Goal: Book appointment/travel/reservation

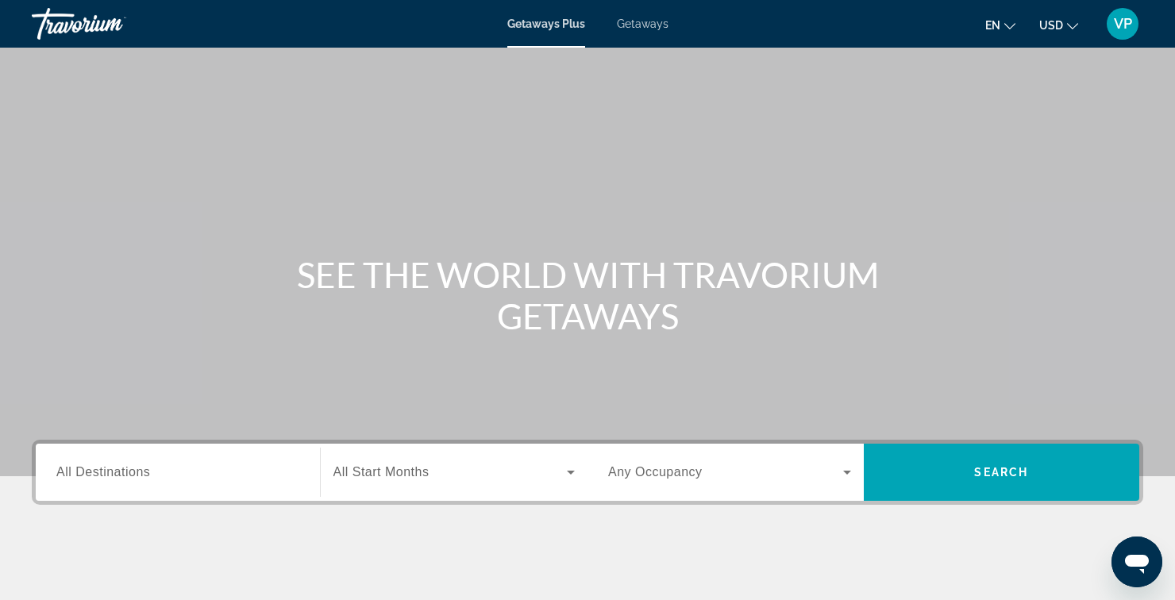
click at [661, 26] on span "Getaways" at bounding box center [643, 23] width 52 height 13
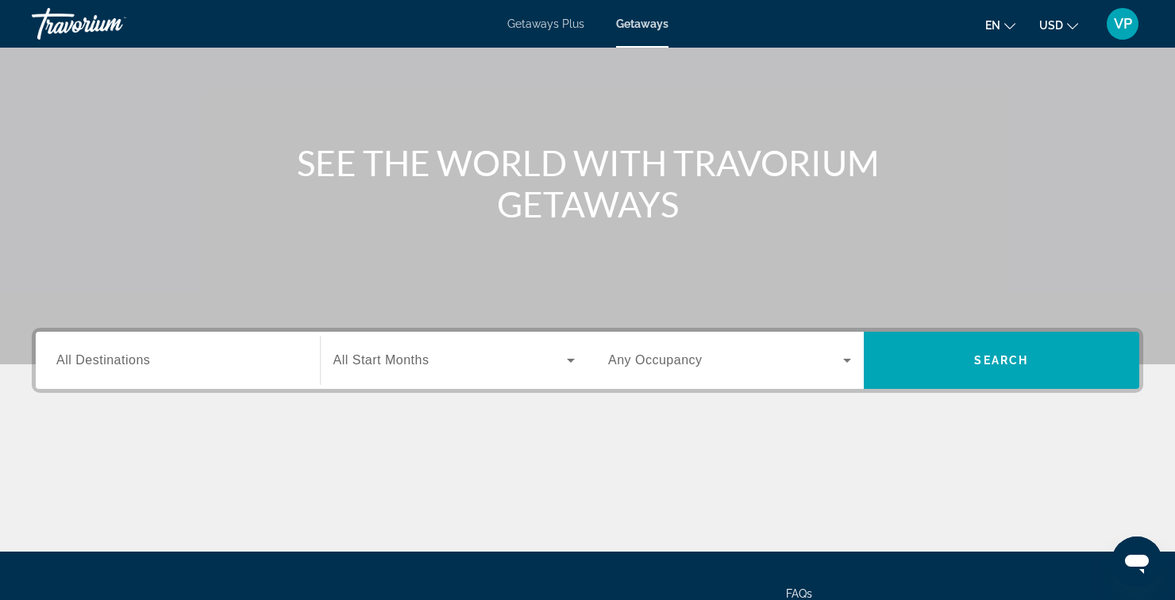
click at [274, 366] on input "Destination All Destinations" at bounding box center [177, 361] width 243 height 19
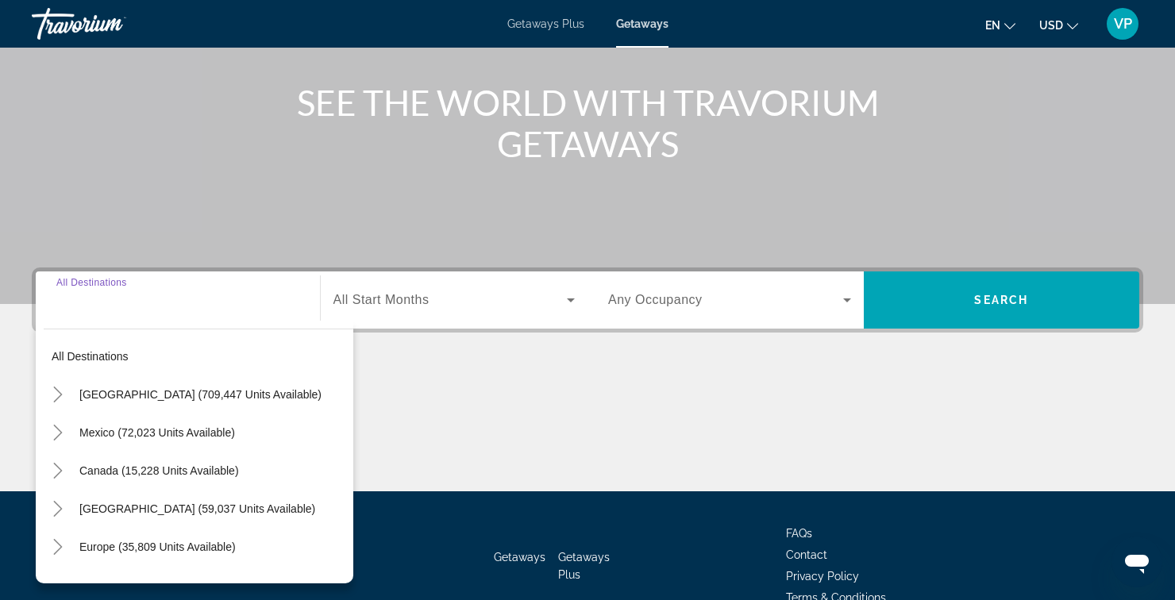
scroll to position [182, 0]
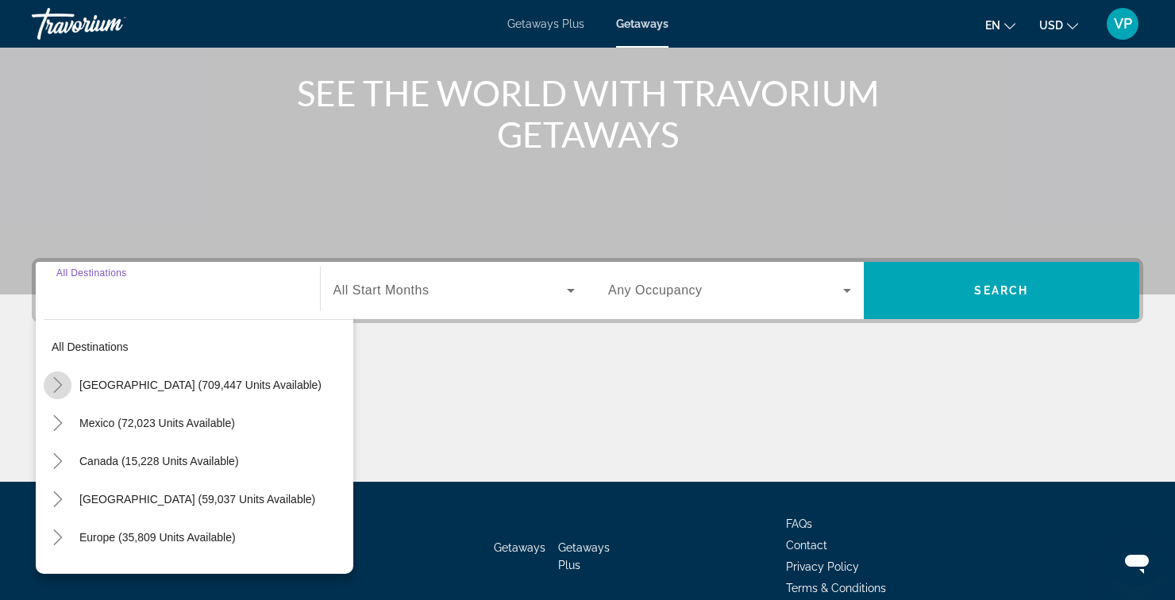
click at [54, 394] on mat-icon "Toggle United States (709,447 units available)" at bounding box center [58, 385] width 28 height 28
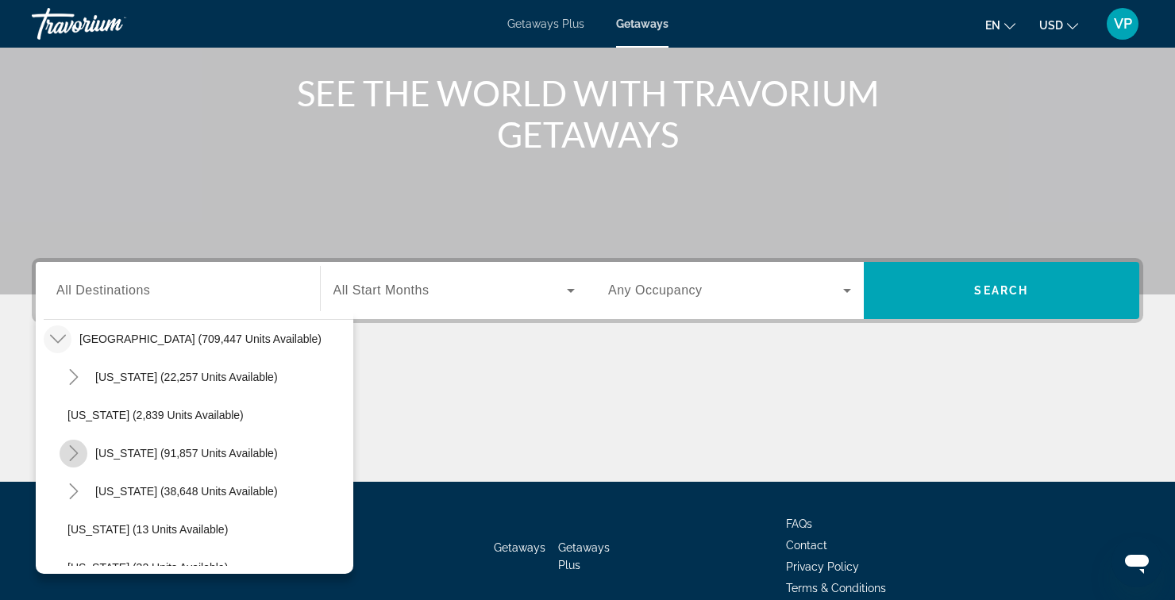
click at [71, 461] on mat-icon "Toggle California (91,857 units available)" at bounding box center [74, 454] width 28 height 28
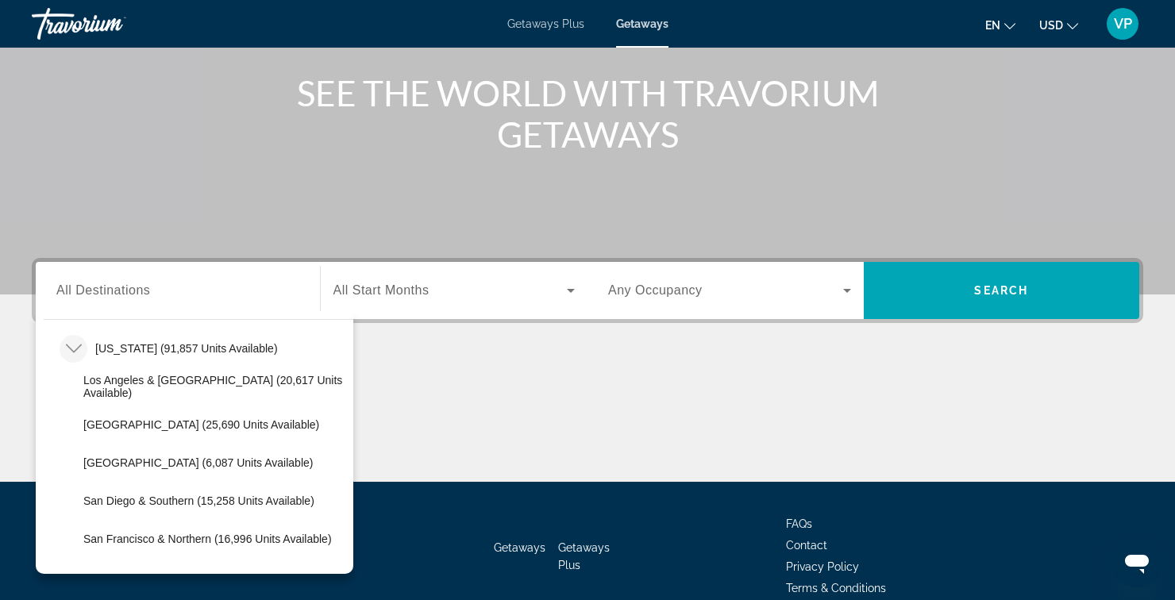
scroll to position [152, 0]
click at [109, 494] on span "San Diego & Southern (15,258 units available)" at bounding box center [198, 500] width 231 height 13
type input "**********"
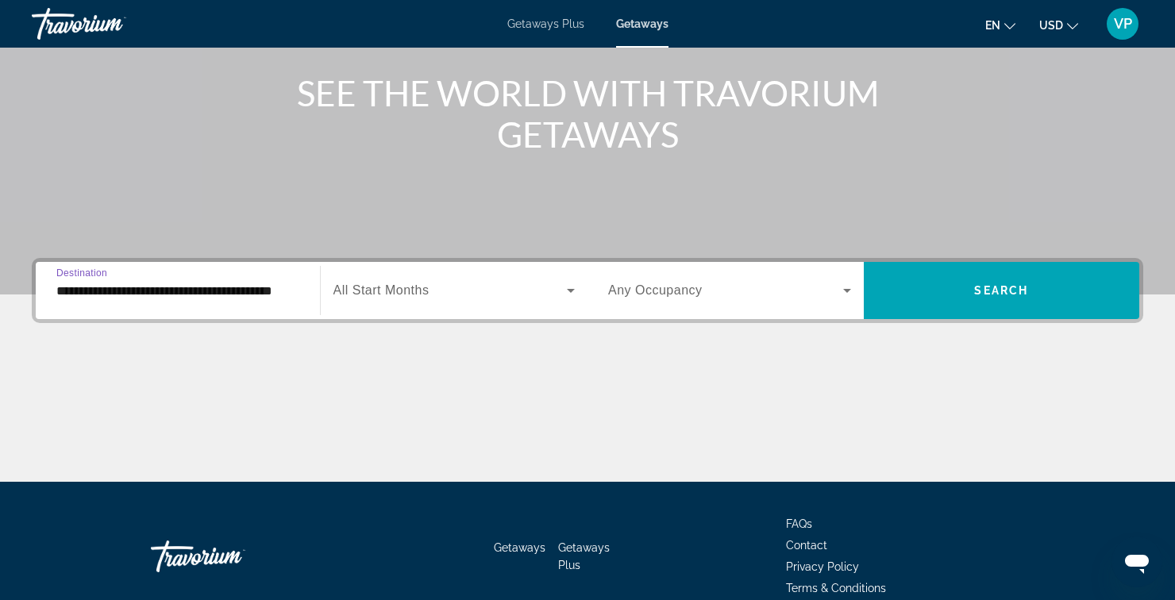
click at [571, 290] on icon "Search widget" at bounding box center [571, 291] width 8 height 4
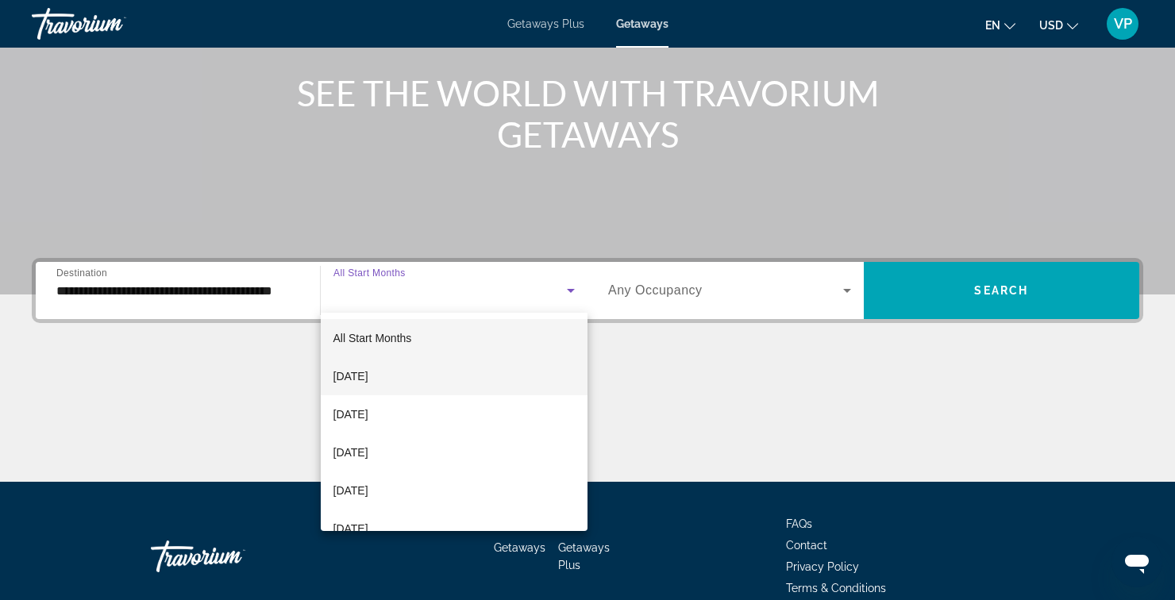
click at [368, 377] on span "[DATE]" at bounding box center [350, 376] width 35 height 19
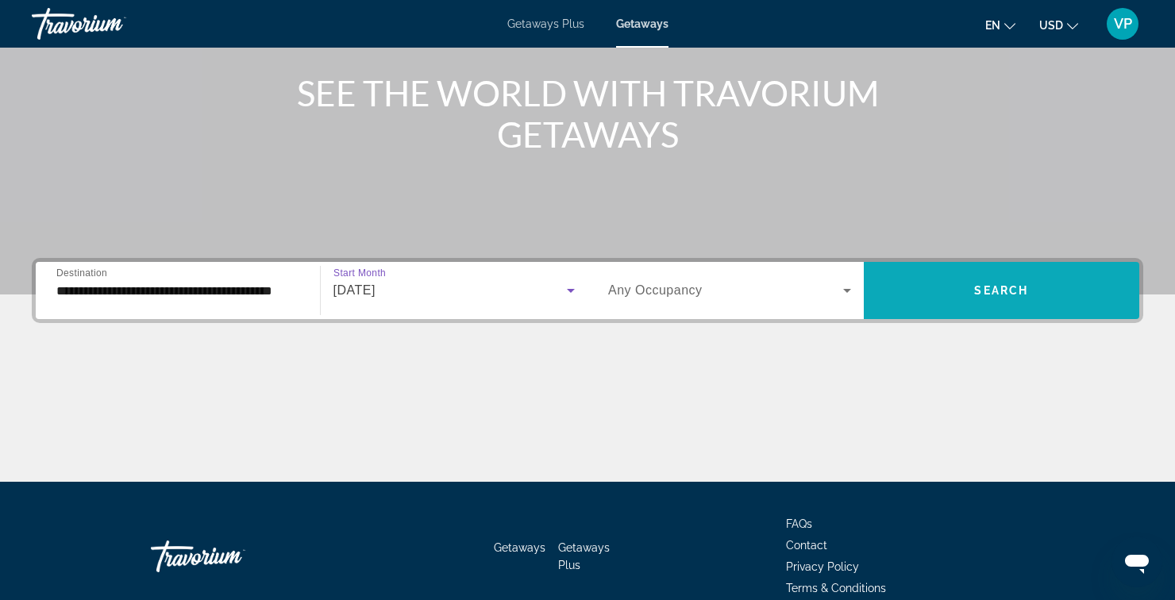
click at [918, 296] on span "Search widget" at bounding box center [1002, 290] width 276 height 38
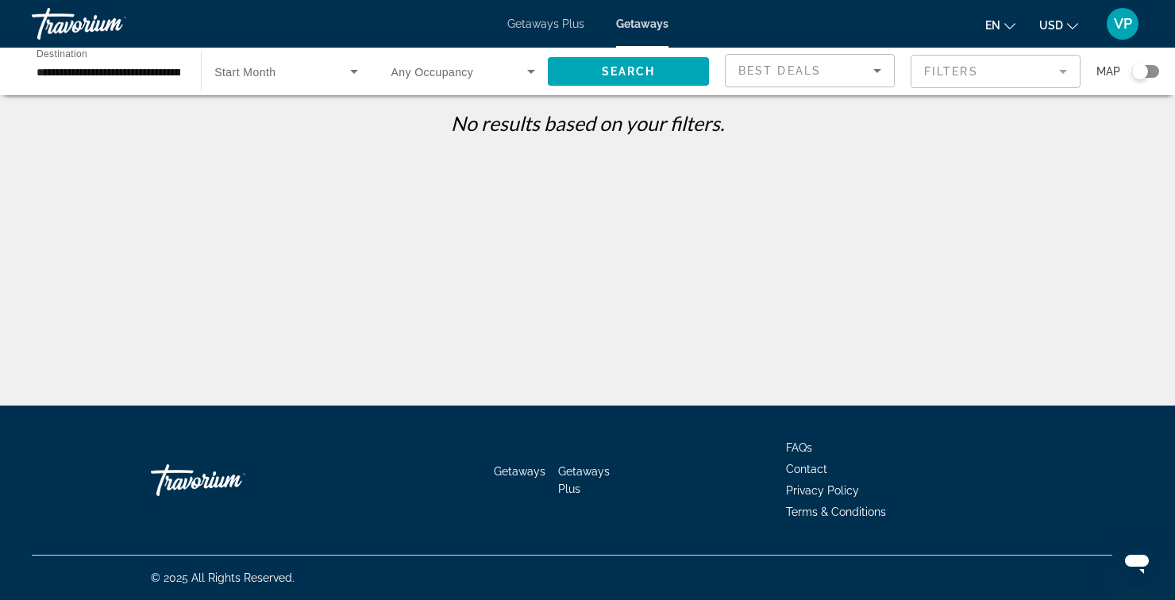
click at [283, 75] on span "Search widget" at bounding box center [281, 71] width 135 height 19
click at [318, 134] on mat-option "All Start Months" at bounding box center [286, 119] width 168 height 38
click at [648, 87] on span "Search widget" at bounding box center [628, 71] width 161 height 38
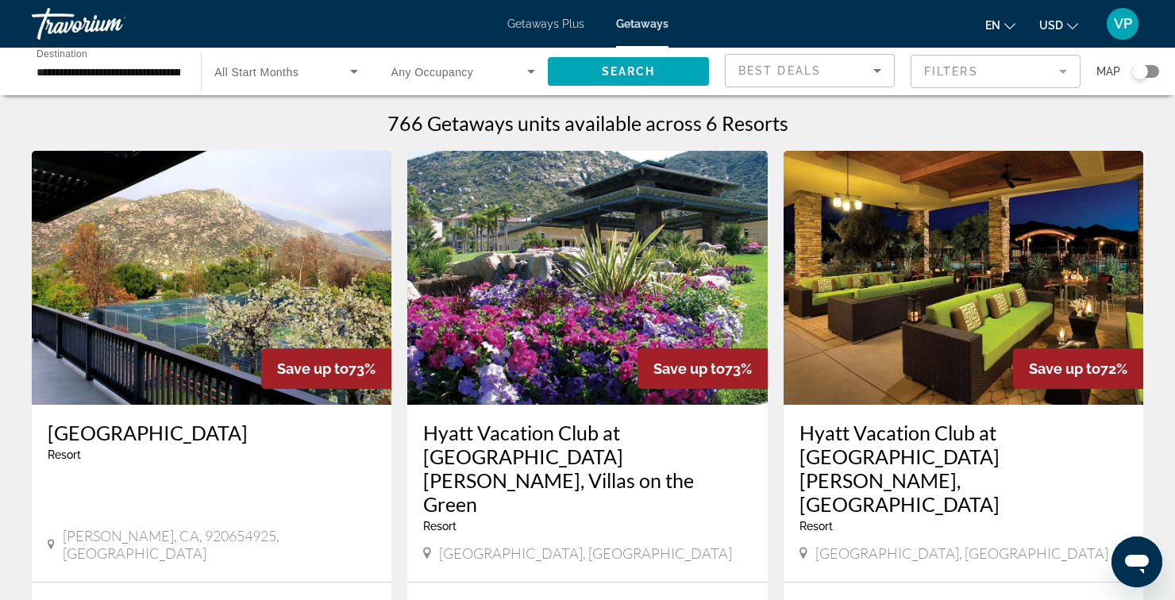
click at [344, 73] on icon "Search widget" at bounding box center [353, 71] width 19 height 19
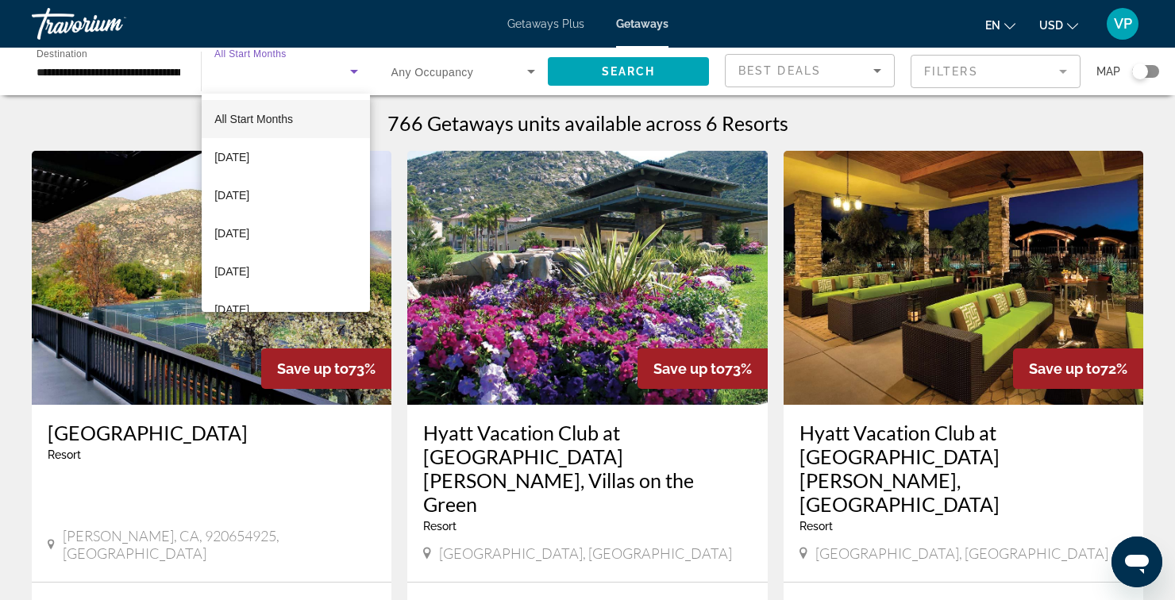
click at [529, 20] on div at bounding box center [587, 300] width 1175 height 600
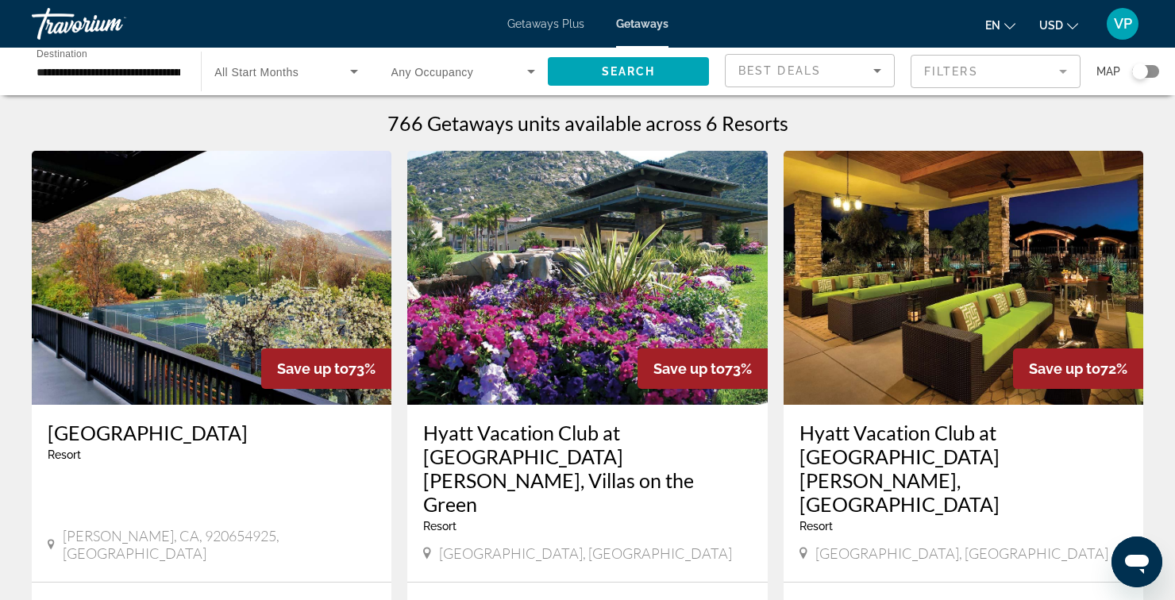
click at [541, 27] on span "Getaways Plus" at bounding box center [545, 23] width 77 height 13
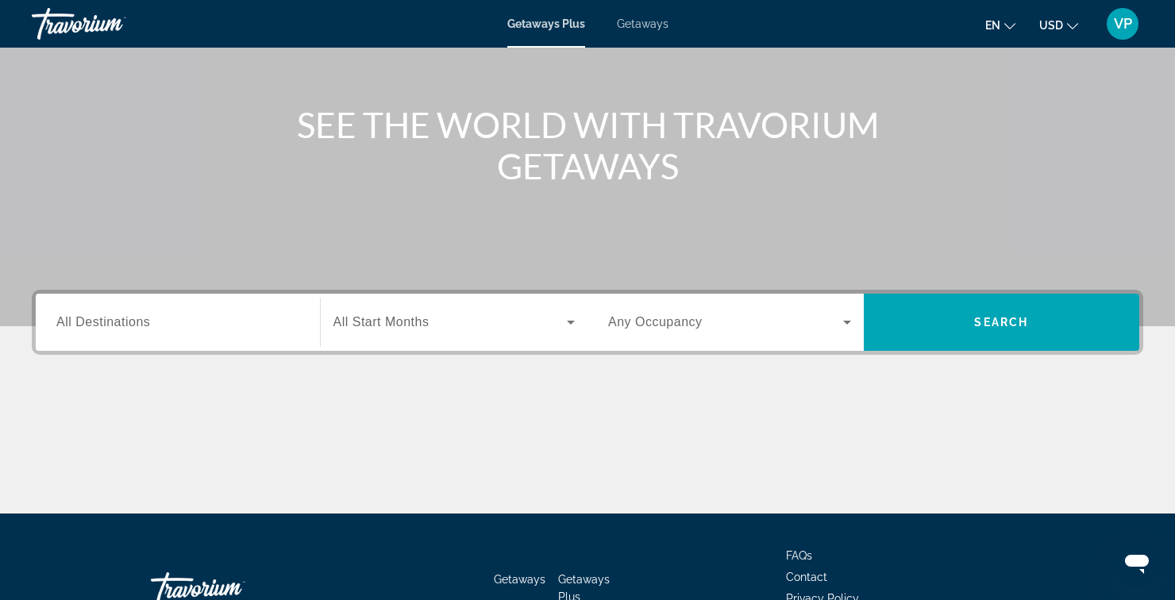
scroll to position [182, 0]
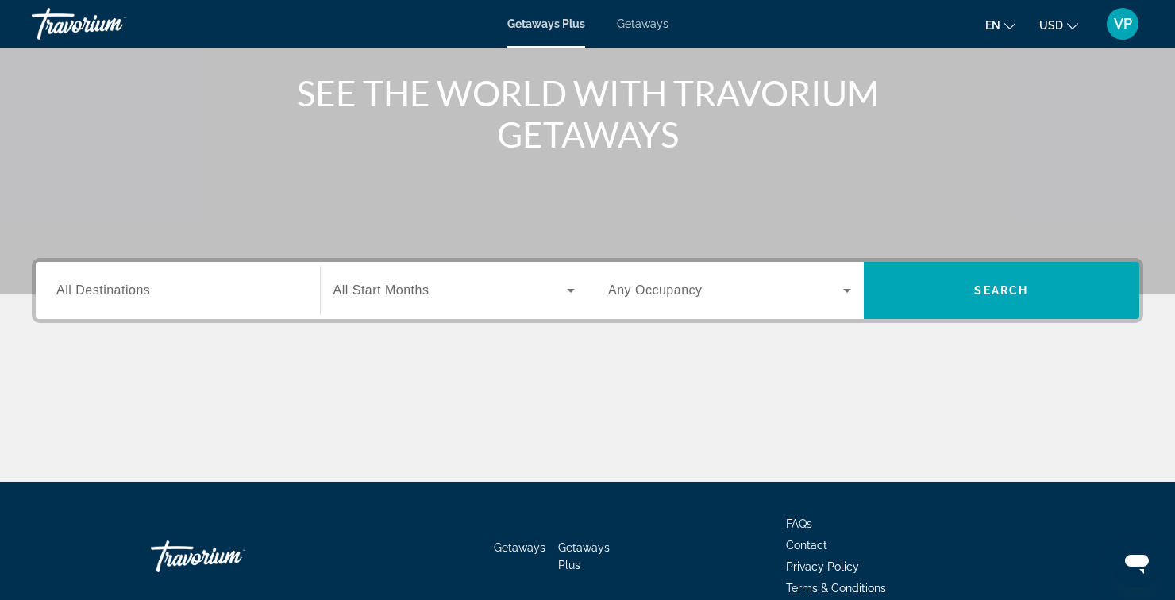
click at [267, 296] on input "Destination All Destinations" at bounding box center [177, 291] width 243 height 19
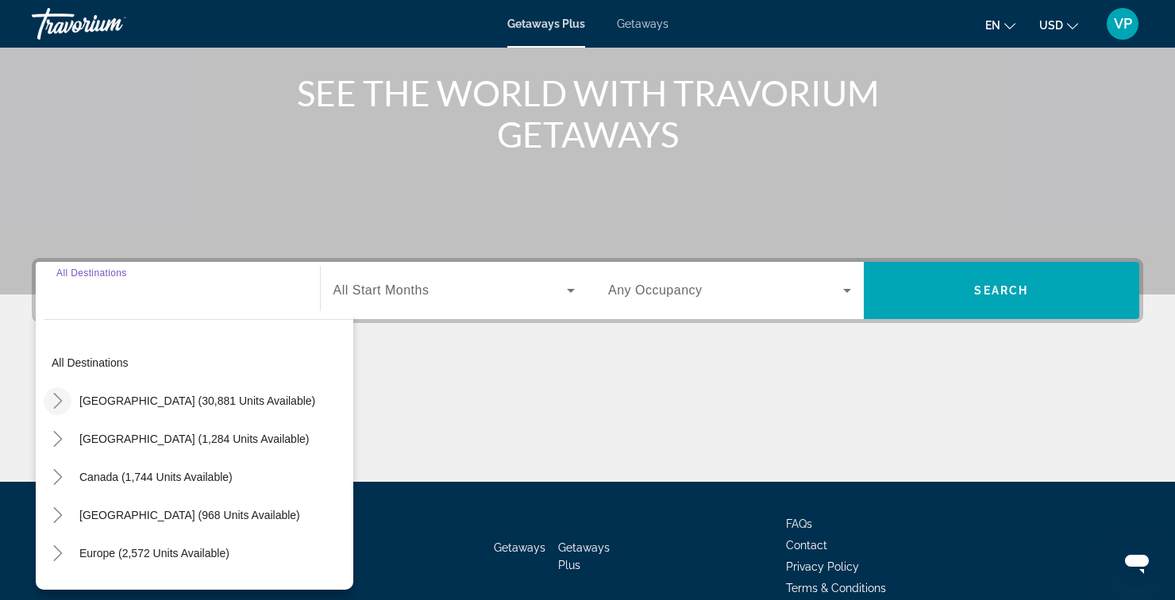
click at [63, 394] on icon "Toggle United States (30,881 units available)" at bounding box center [58, 401] width 16 height 16
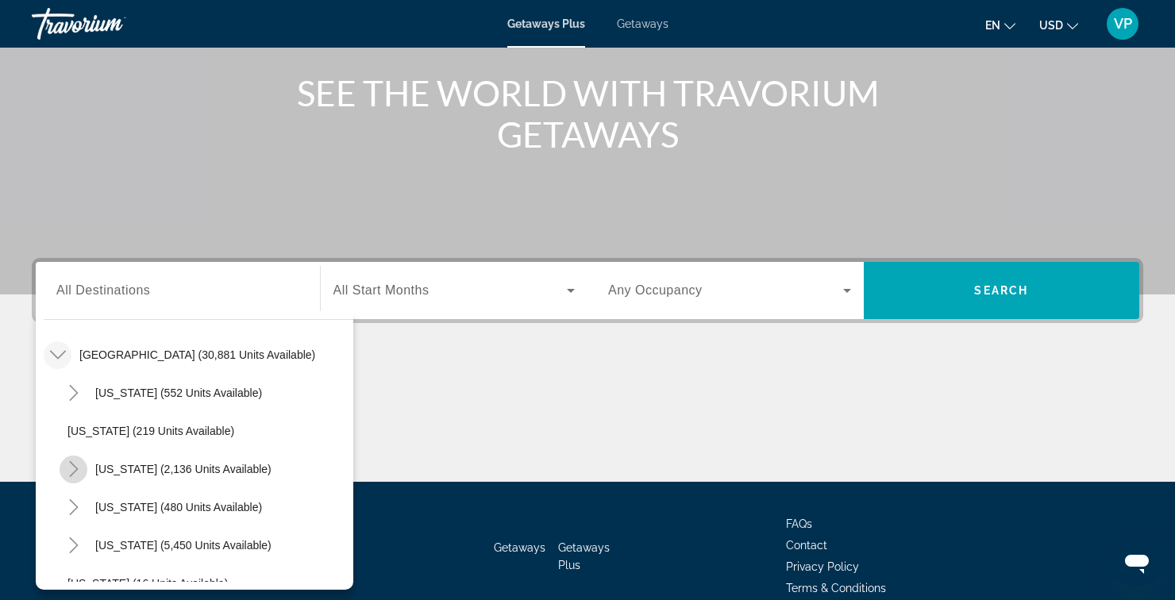
click at [76, 481] on mat-icon "Toggle California (2,136 units available)" at bounding box center [74, 470] width 28 height 28
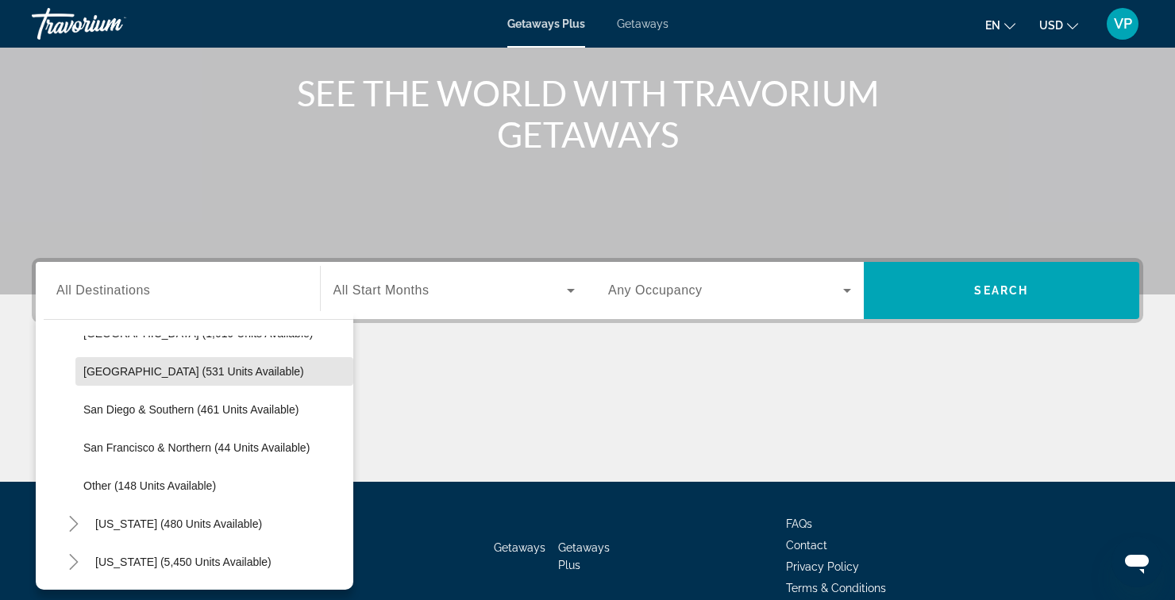
scroll to position [221, 0]
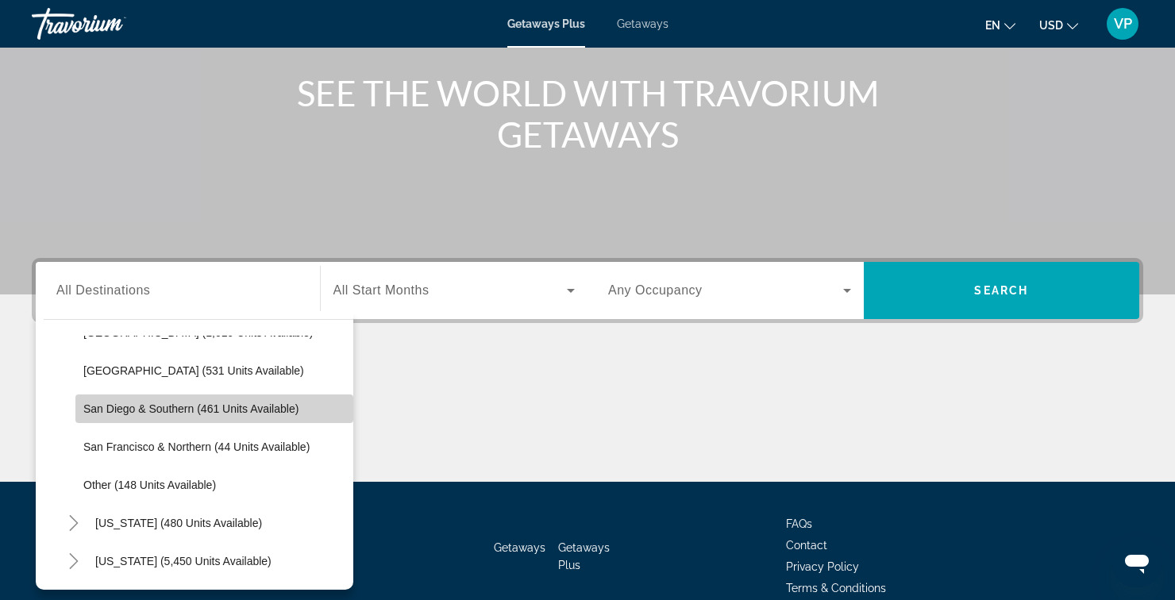
click at [139, 413] on span "San Diego & Southern (461 units available)" at bounding box center [190, 408] width 215 height 13
type input "**********"
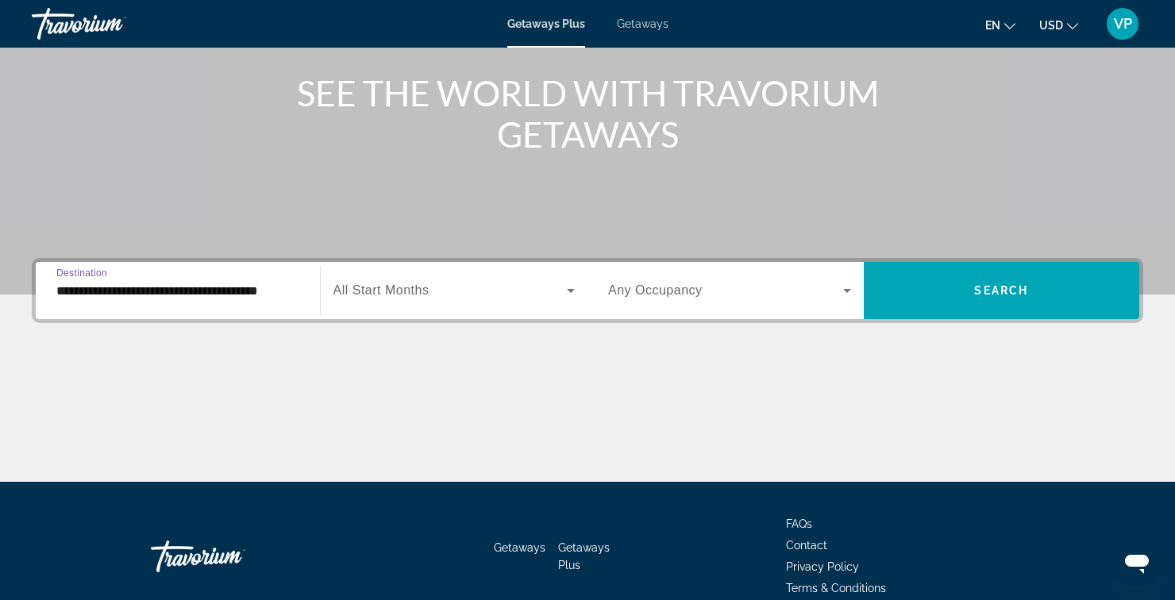
click at [571, 290] on icon "Search widget" at bounding box center [571, 291] width 8 height 4
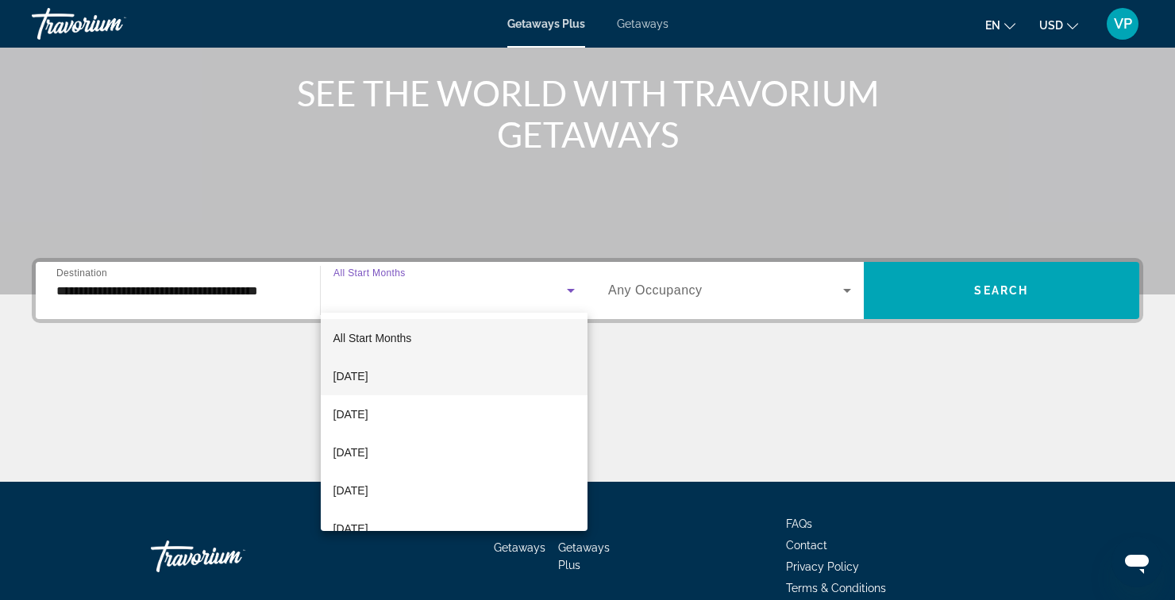
click at [368, 379] on span "[DATE]" at bounding box center [350, 376] width 35 height 19
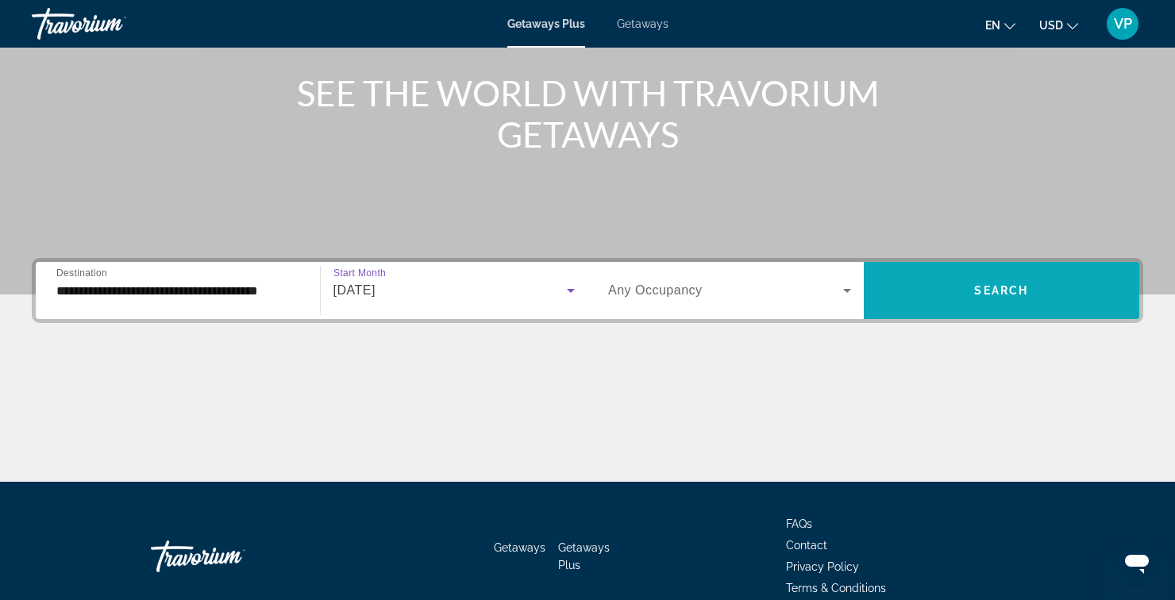
click at [929, 298] on span "Search widget" at bounding box center [1002, 290] width 276 height 38
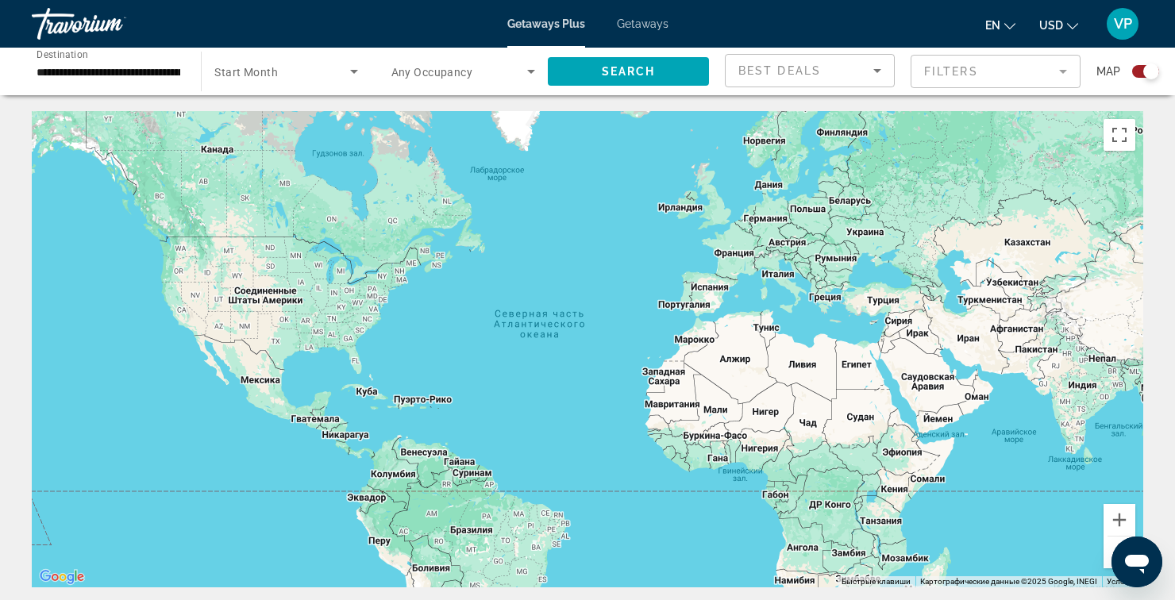
click at [651, 26] on span "Getaways" at bounding box center [643, 23] width 52 height 13
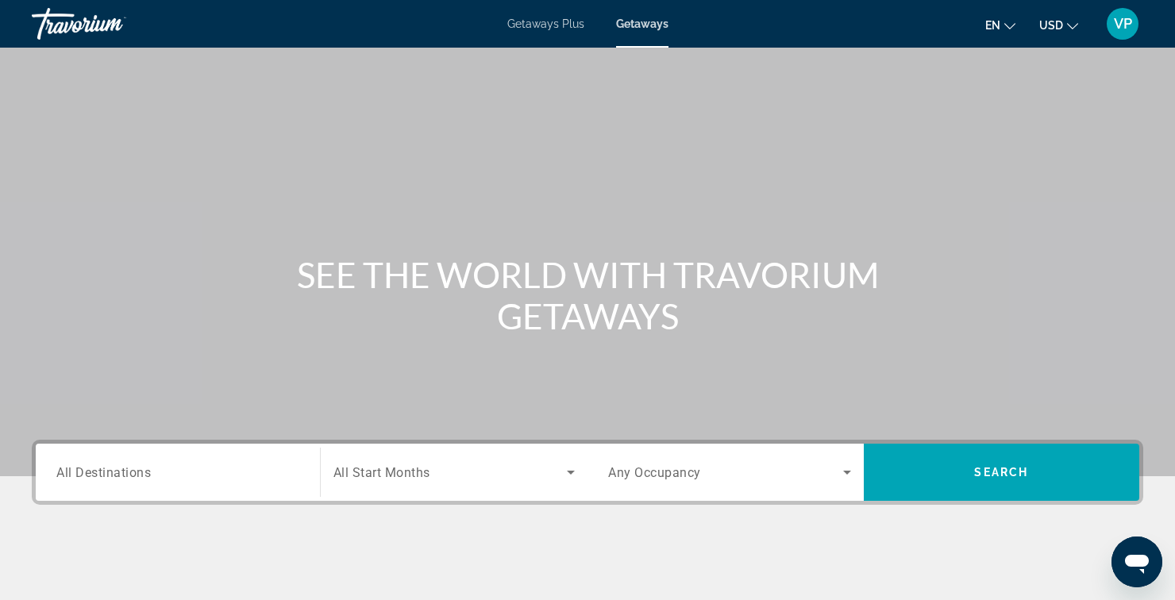
click at [284, 490] on div "Search widget" at bounding box center [177, 472] width 243 height 45
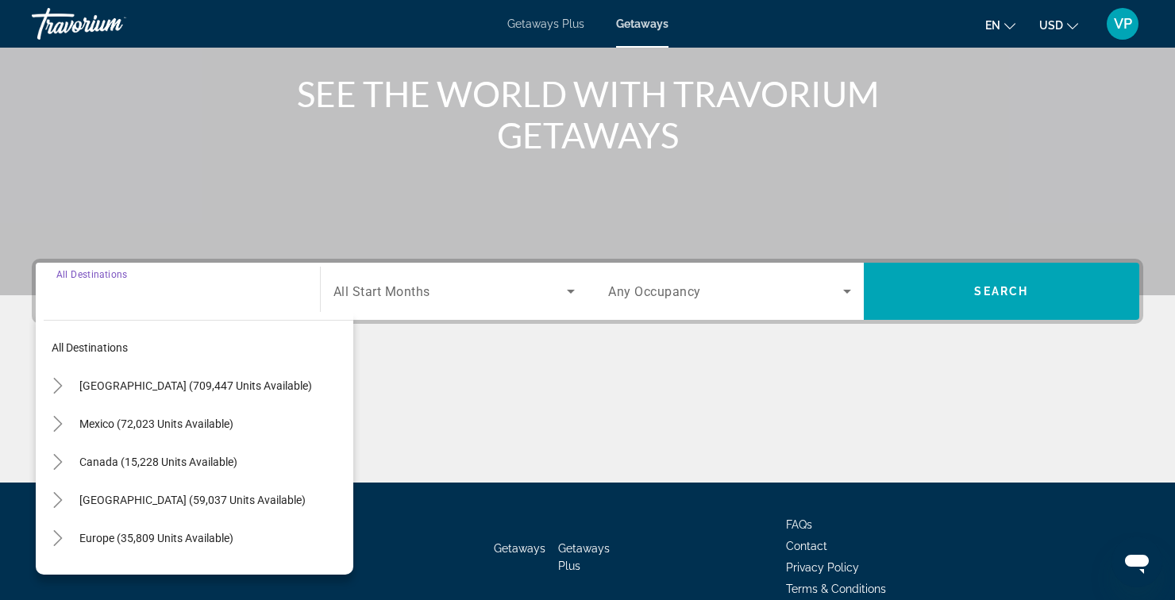
scroll to position [182, 0]
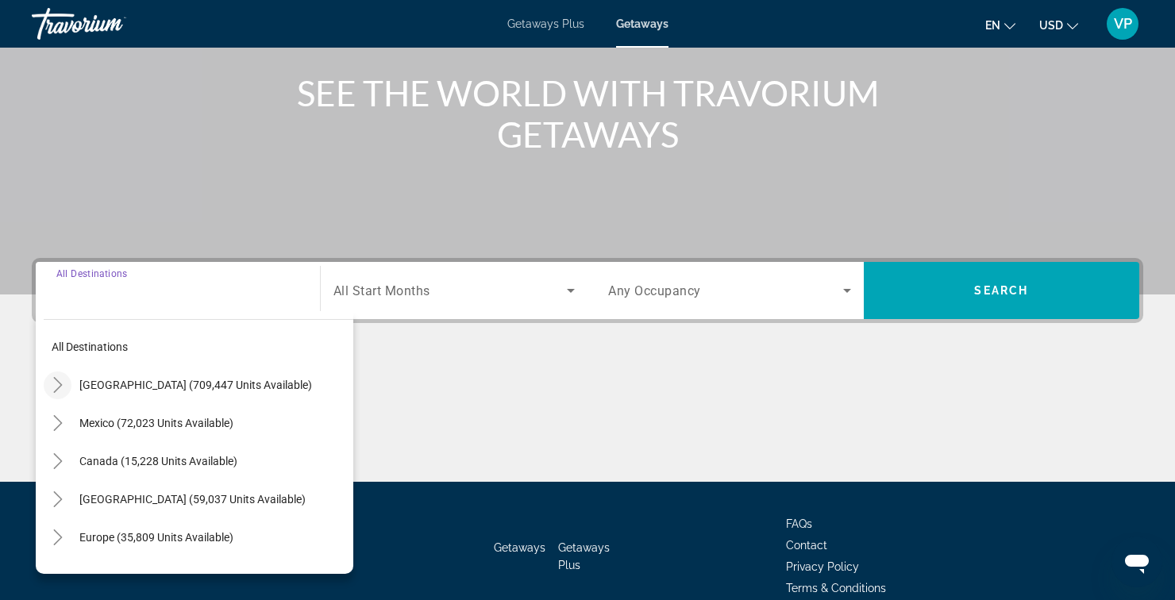
click at [58, 386] on icon "Toggle United States (709,447 units available)" at bounding box center [58, 385] width 16 height 16
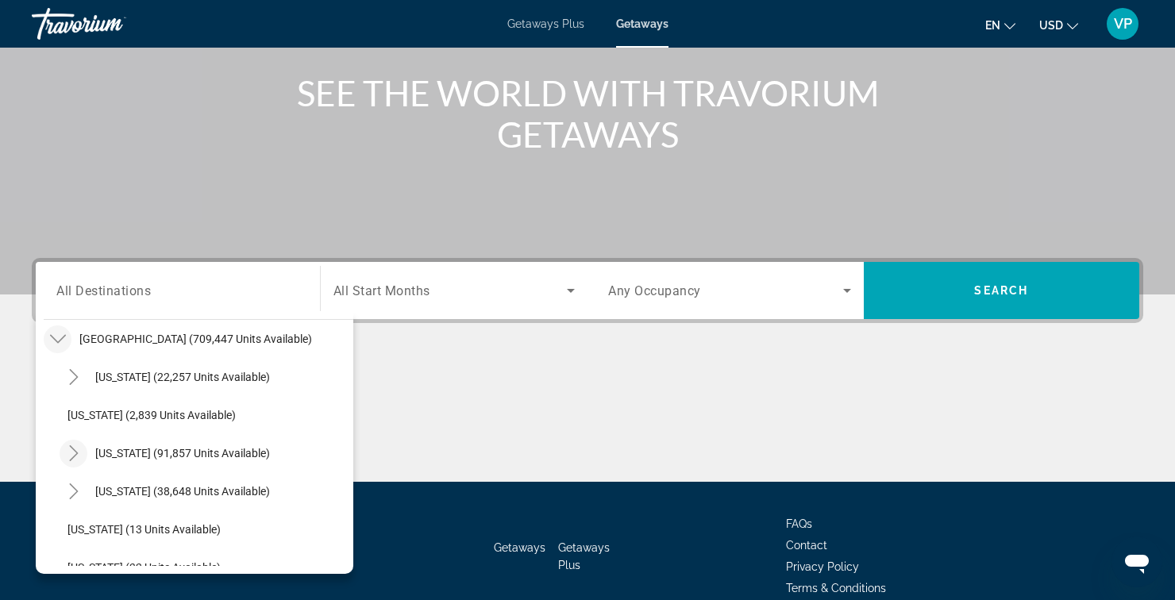
click at [75, 458] on icon "Toggle California (91,857 units available)" at bounding box center [74, 453] width 16 height 16
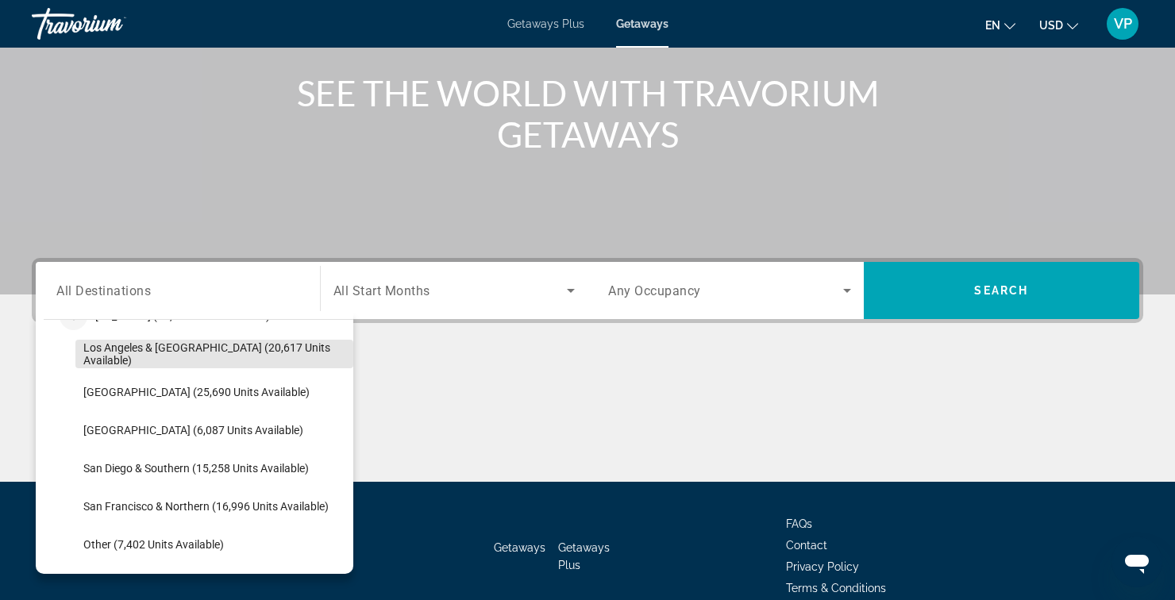
scroll to position [184, 0]
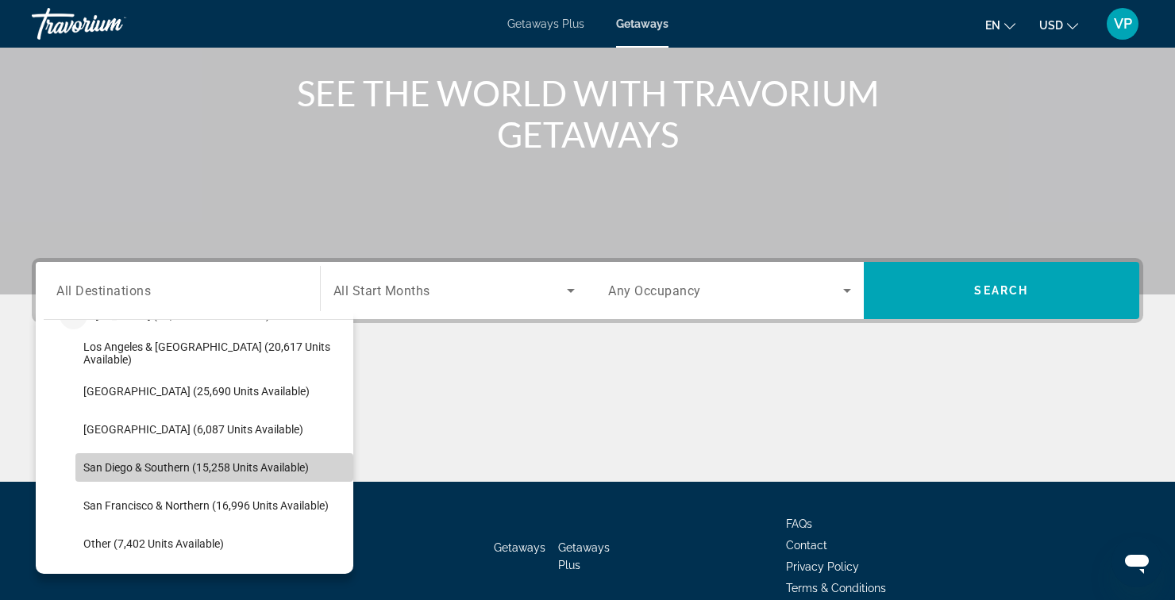
click at [150, 479] on span "Search widget" at bounding box center [214, 467] width 278 height 38
type input "**********"
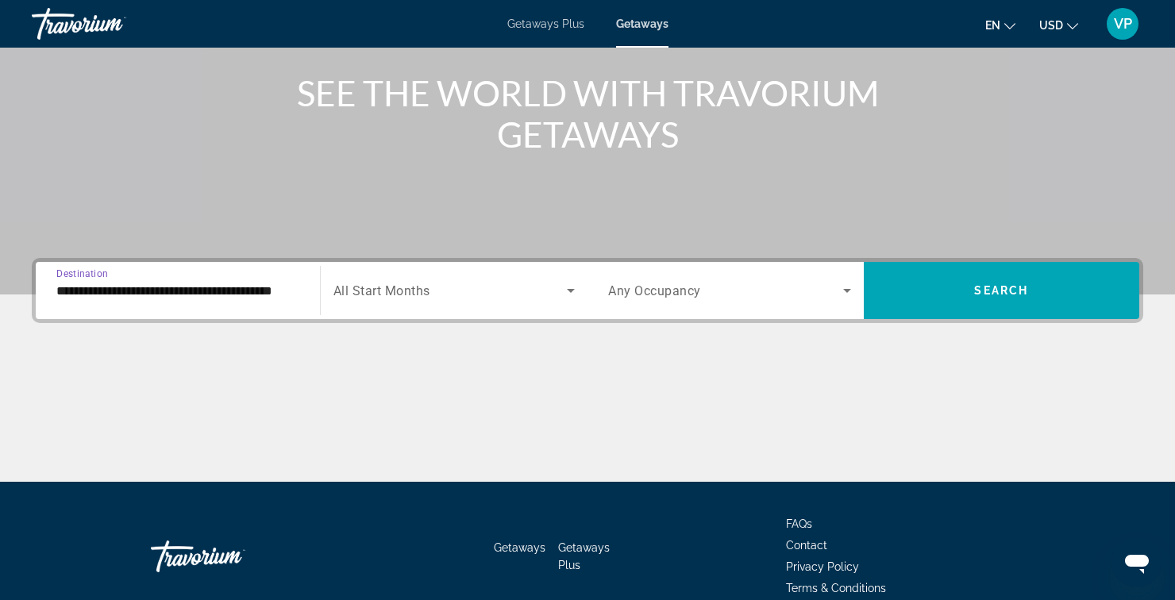
click at [569, 290] on icon "Search widget" at bounding box center [571, 291] width 8 height 4
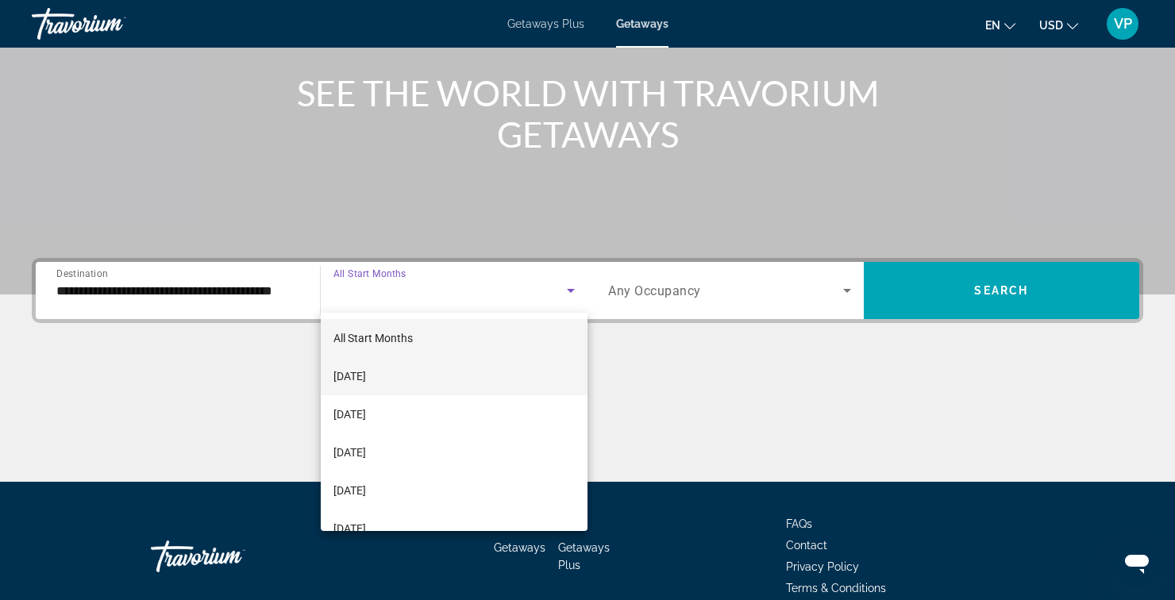
click at [366, 381] on span "[DATE]" at bounding box center [349, 376] width 33 height 19
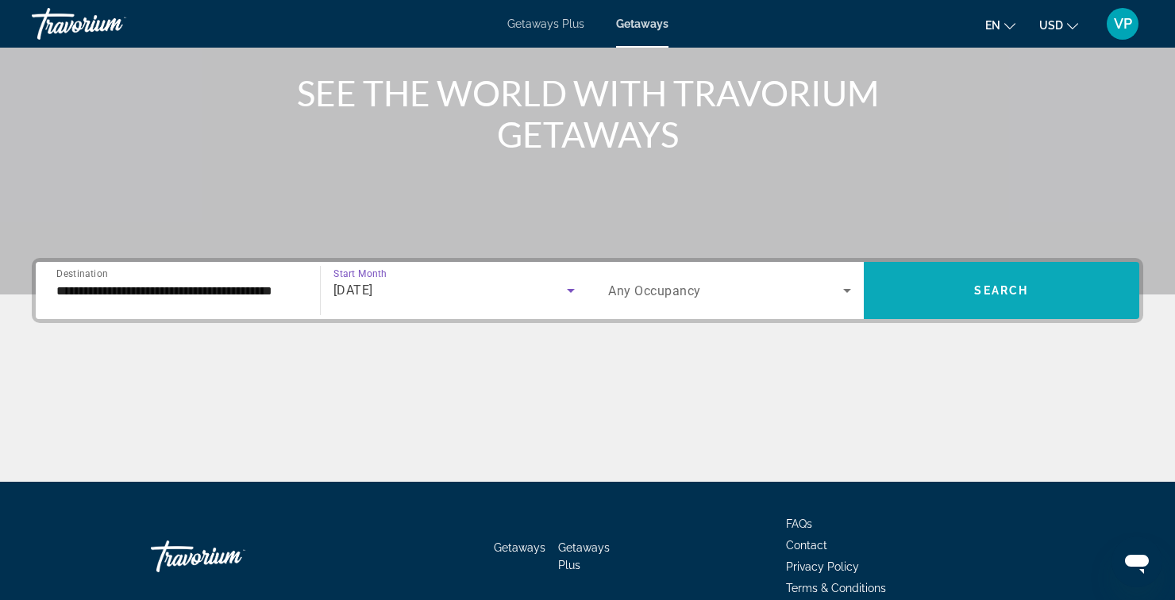
click at [988, 304] on span "Search widget" at bounding box center [1002, 290] width 276 height 38
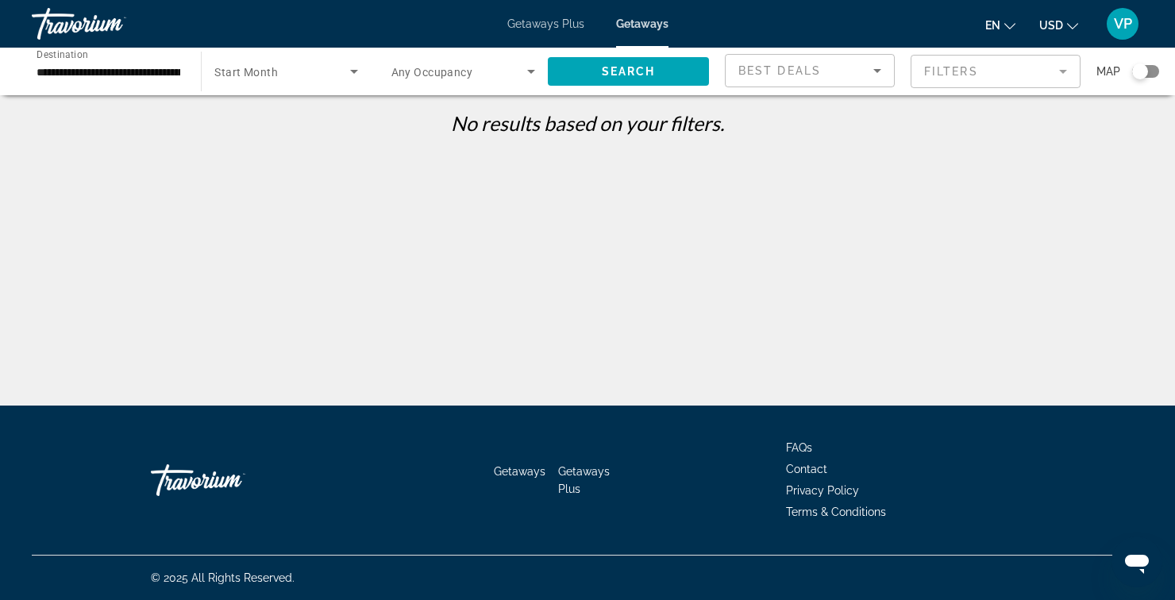
click at [1118, 26] on span "VP" at bounding box center [1123, 24] width 18 height 16
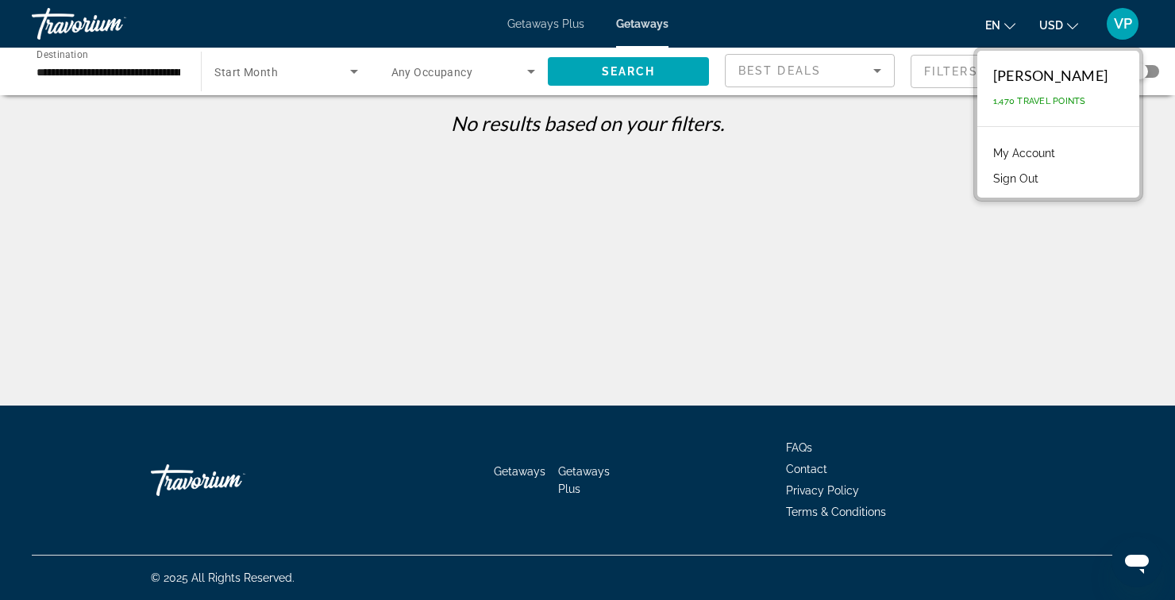
click at [1025, 93] on div "[PERSON_NAME] 1,470 Travel Points" at bounding box center [1058, 88] width 162 height 75
click at [852, 214] on div "**********" at bounding box center [587, 314] width 1175 height 406
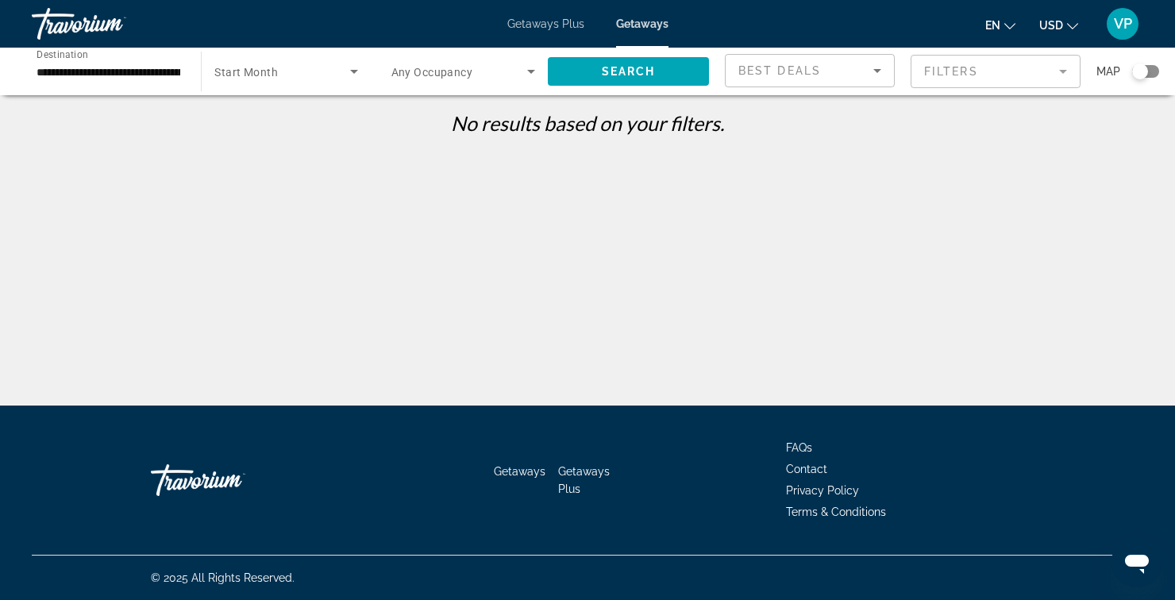
click at [336, 76] on span "Search widget" at bounding box center [281, 71] width 135 height 19
click at [358, 66] on div at bounding box center [587, 300] width 1175 height 600
click at [333, 67] on span "Search widget" at bounding box center [281, 71] width 135 height 19
click at [559, 34] on div at bounding box center [587, 300] width 1175 height 600
click at [537, 25] on span "Getaways Plus" at bounding box center [545, 23] width 77 height 13
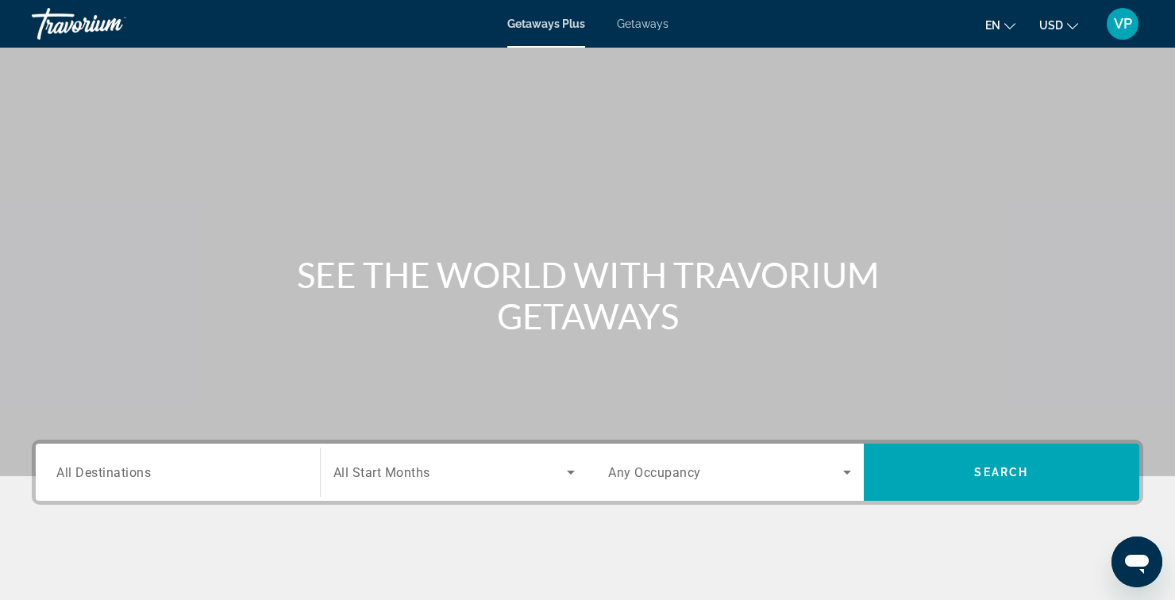
click at [273, 471] on input "Destination All Destinations" at bounding box center [177, 473] width 243 height 19
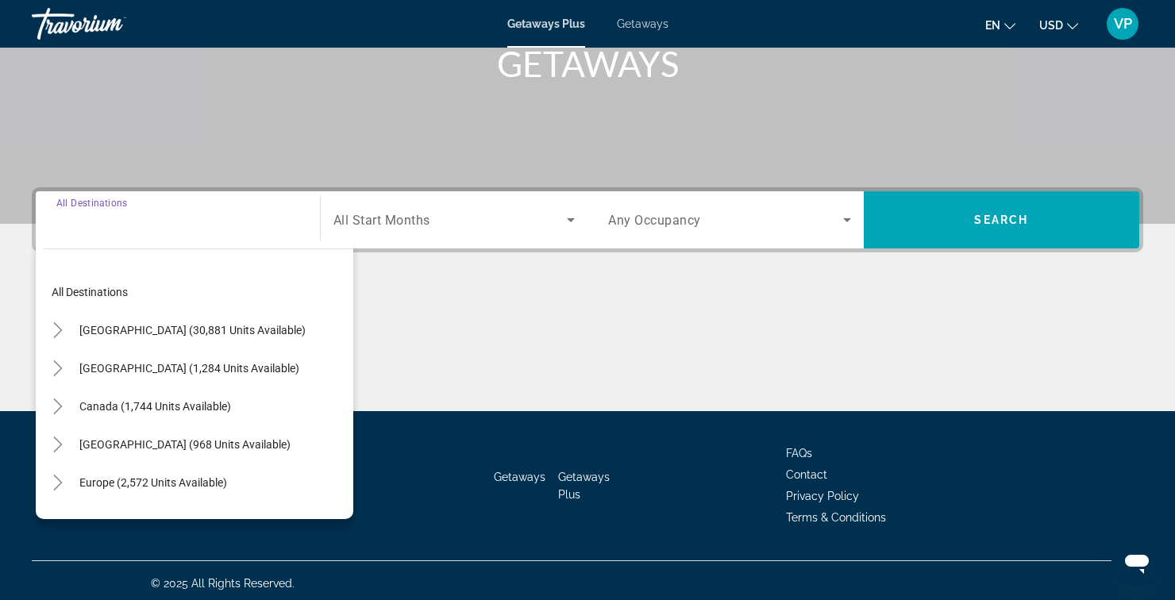
scroll to position [258, 0]
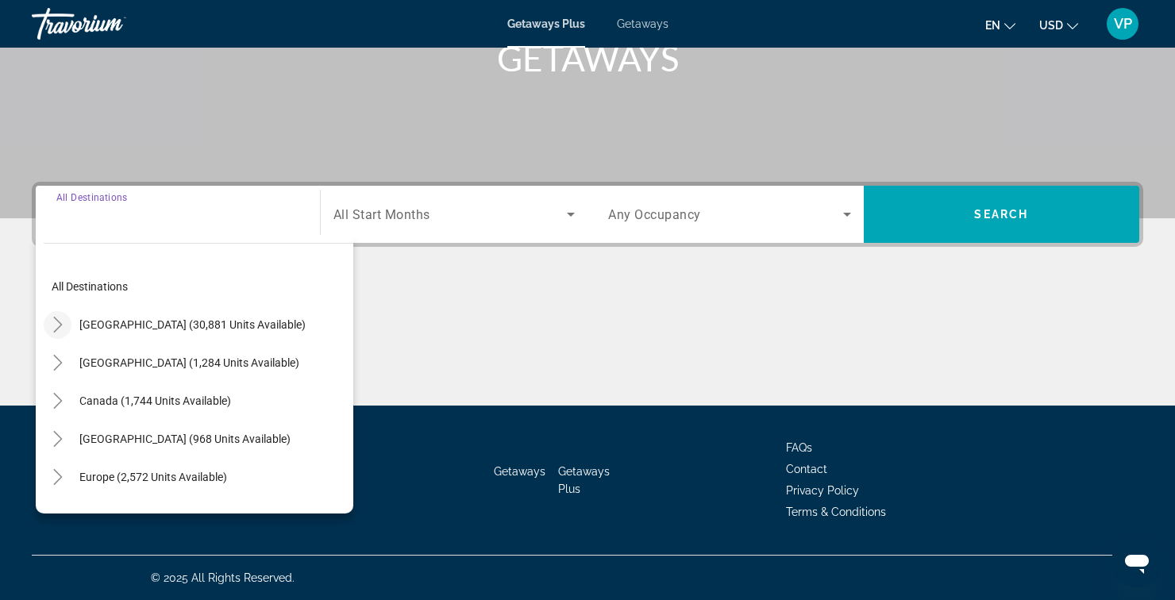
click at [48, 325] on mat-icon "Toggle United States (30,881 units available)" at bounding box center [58, 325] width 28 height 28
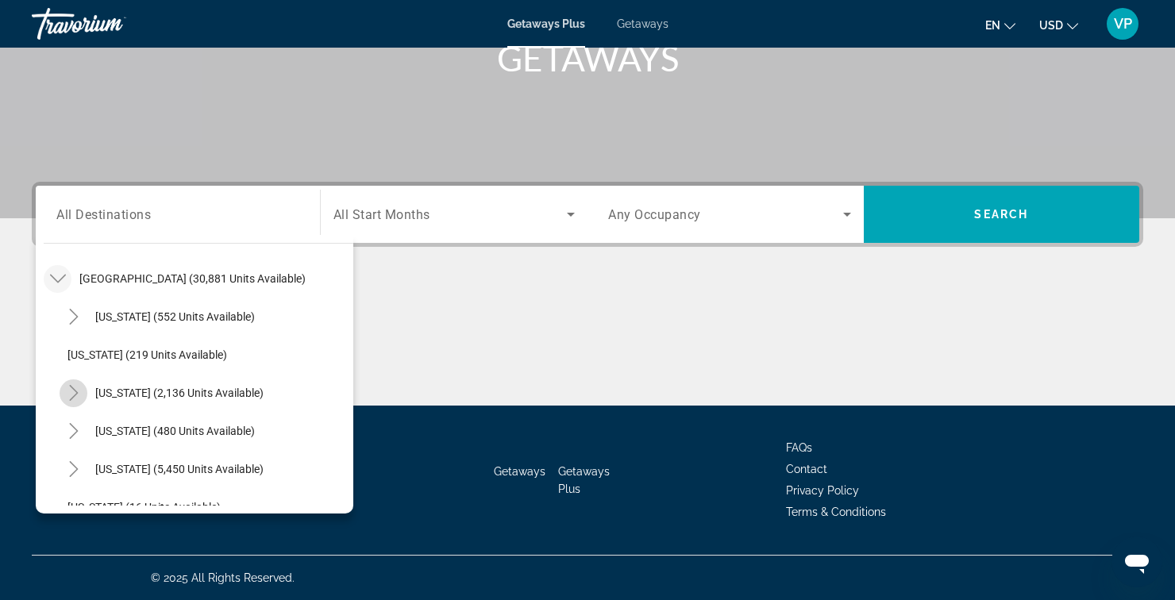
click at [82, 394] on mat-icon "Toggle California (2,136 units available)" at bounding box center [74, 393] width 28 height 28
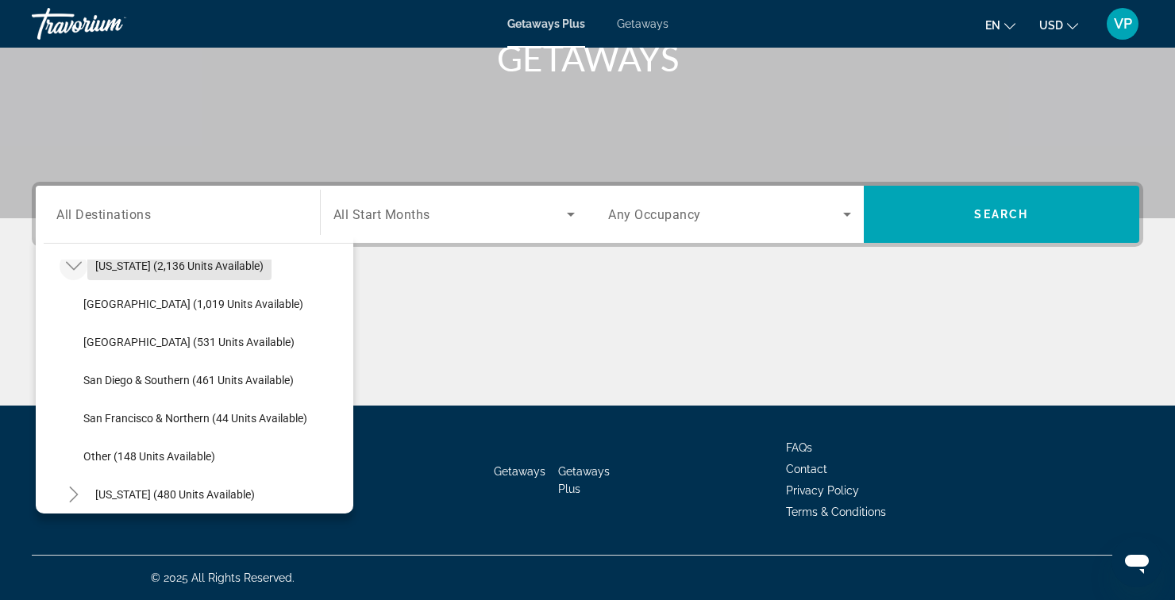
scroll to position [183, 0]
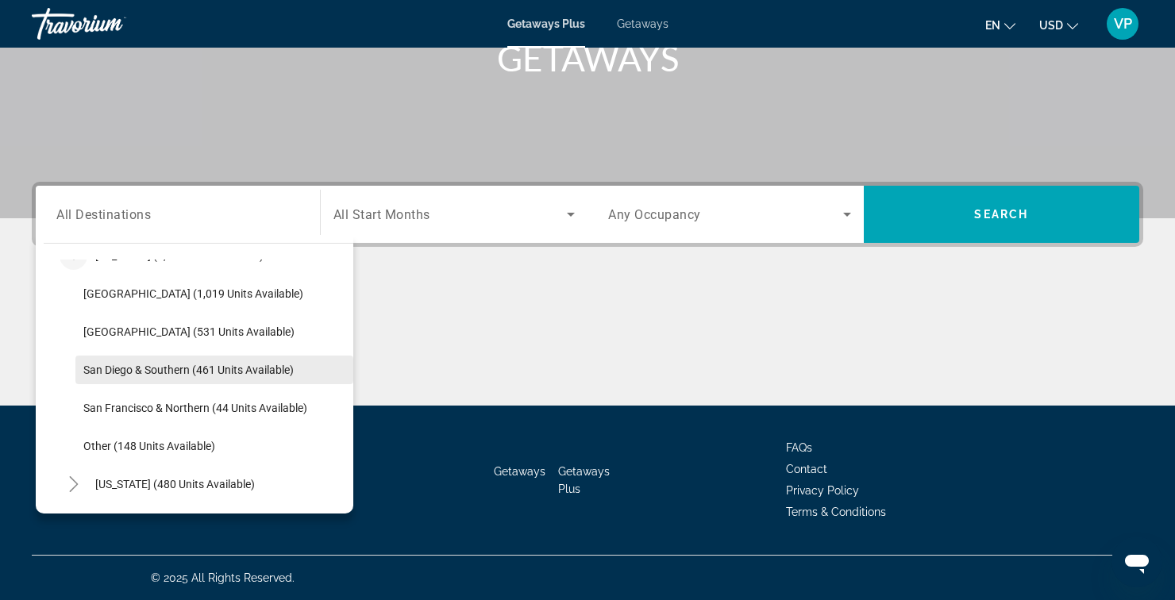
click at [174, 371] on span "San Diego & Southern (461 units available)" at bounding box center [188, 370] width 210 height 13
type input "**********"
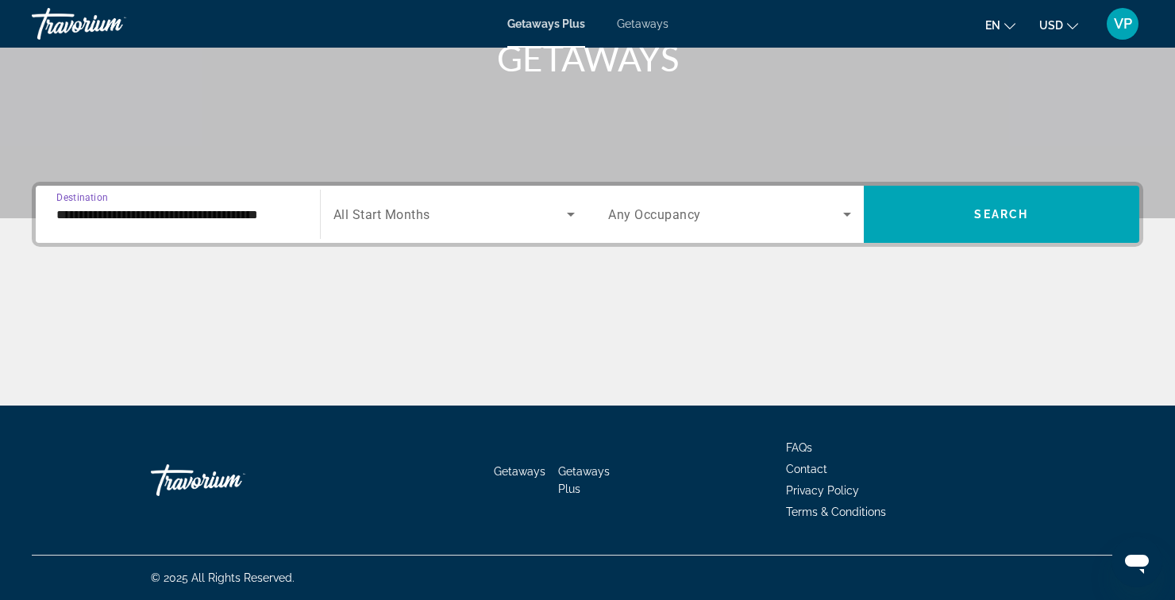
click at [571, 214] on icon "Search widget" at bounding box center [571, 215] width 8 height 4
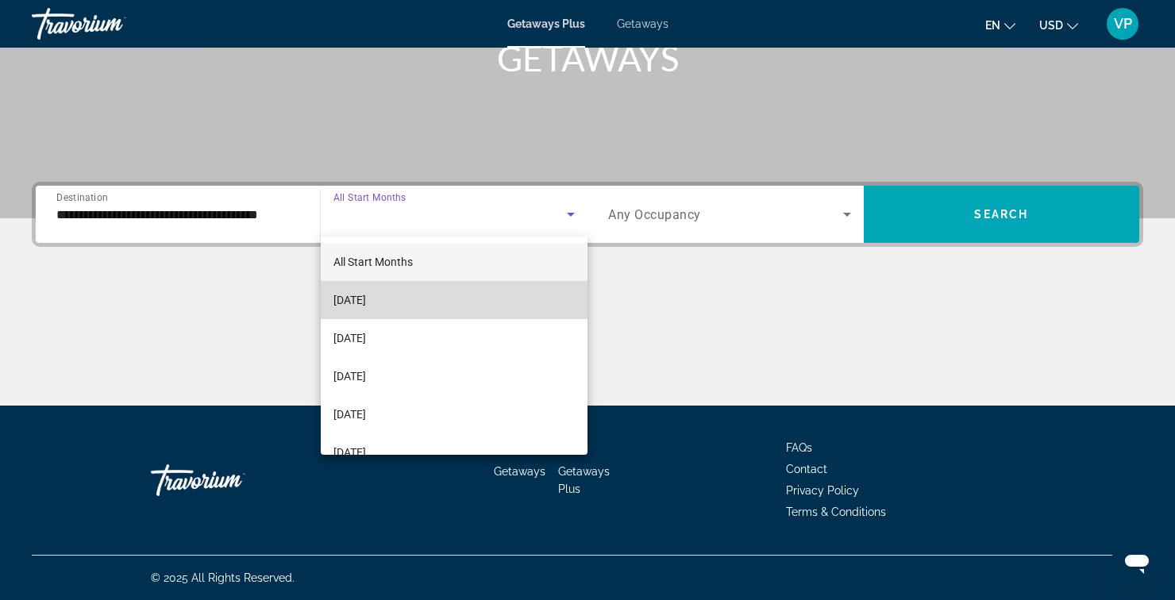
click at [366, 307] on span "[DATE]" at bounding box center [349, 299] width 33 height 19
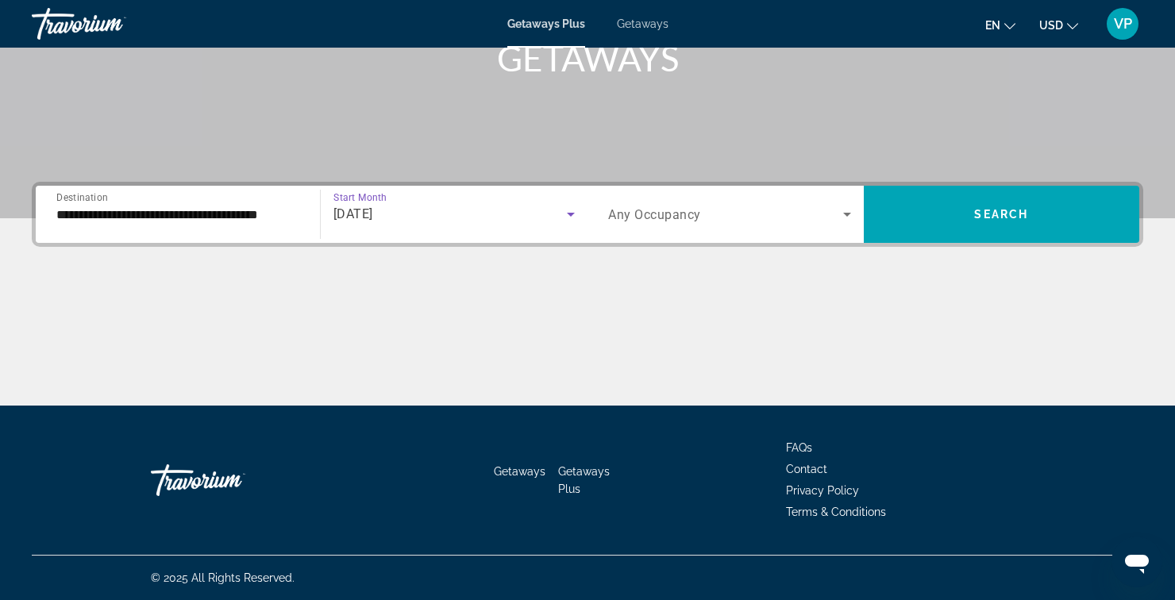
click at [845, 205] on icon "Search widget" at bounding box center [846, 214] width 19 height 19
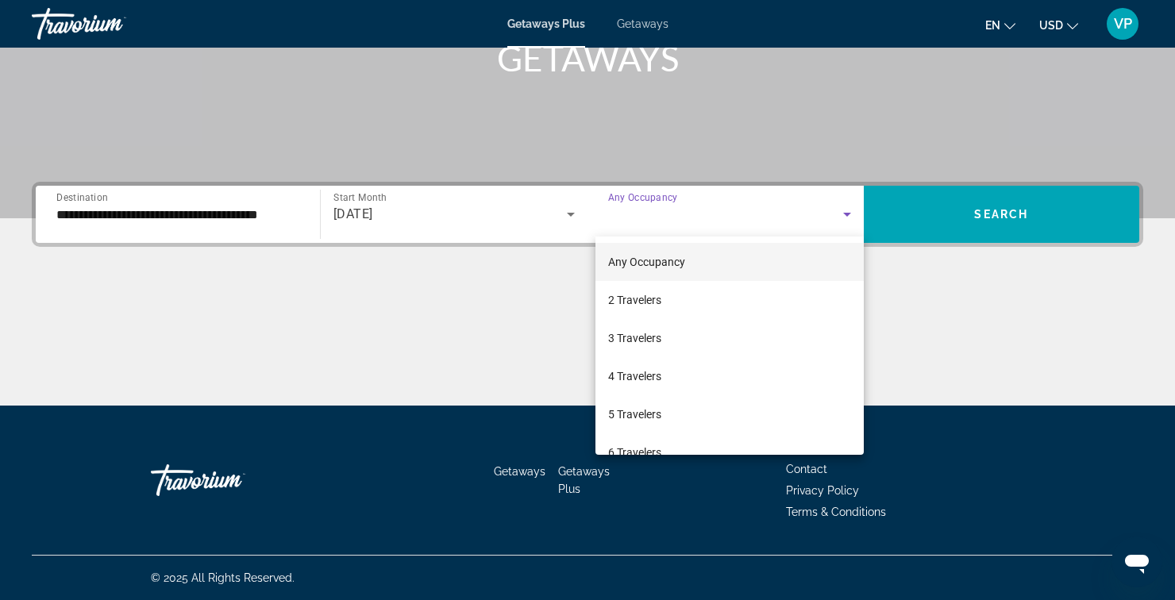
click at [920, 275] on div at bounding box center [587, 300] width 1175 height 600
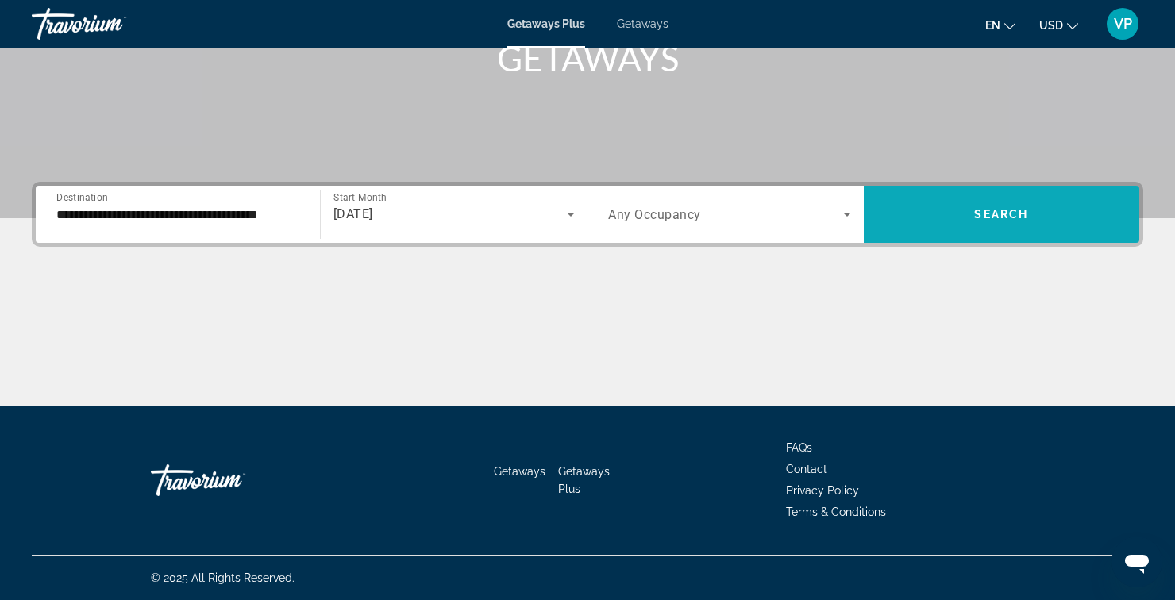
click at [952, 228] on span "Search widget" at bounding box center [1002, 214] width 276 height 38
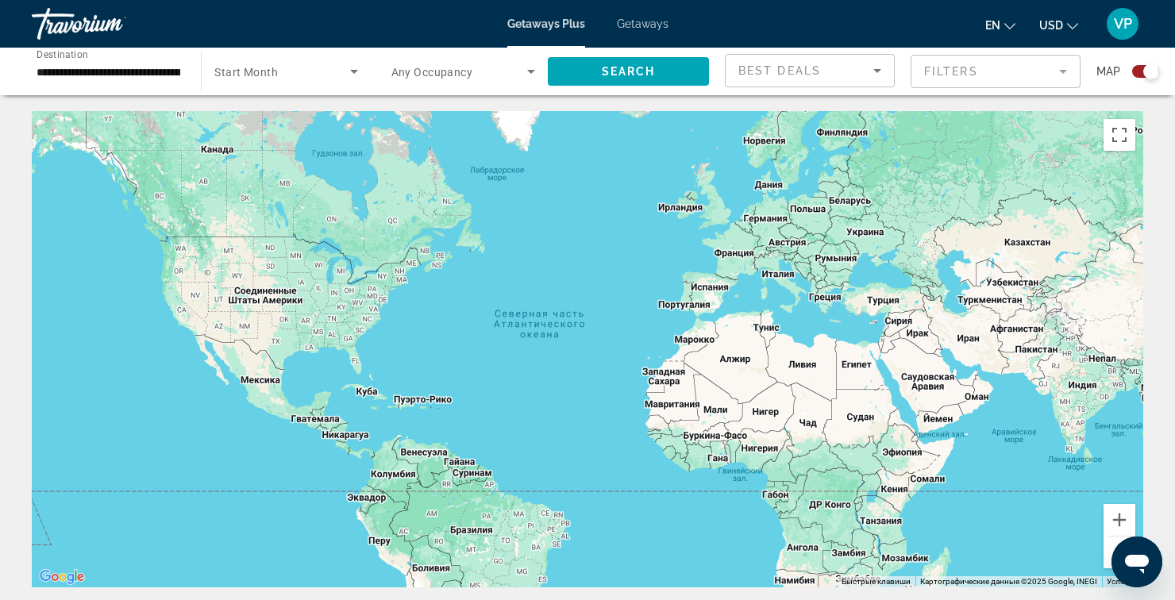
click at [656, 38] on div "Getaways Plus Getaways en English Español Français Italiano Português русский U…" at bounding box center [587, 23] width 1175 height 41
click at [638, 27] on span "Getaways" at bounding box center [643, 23] width 52 height 13
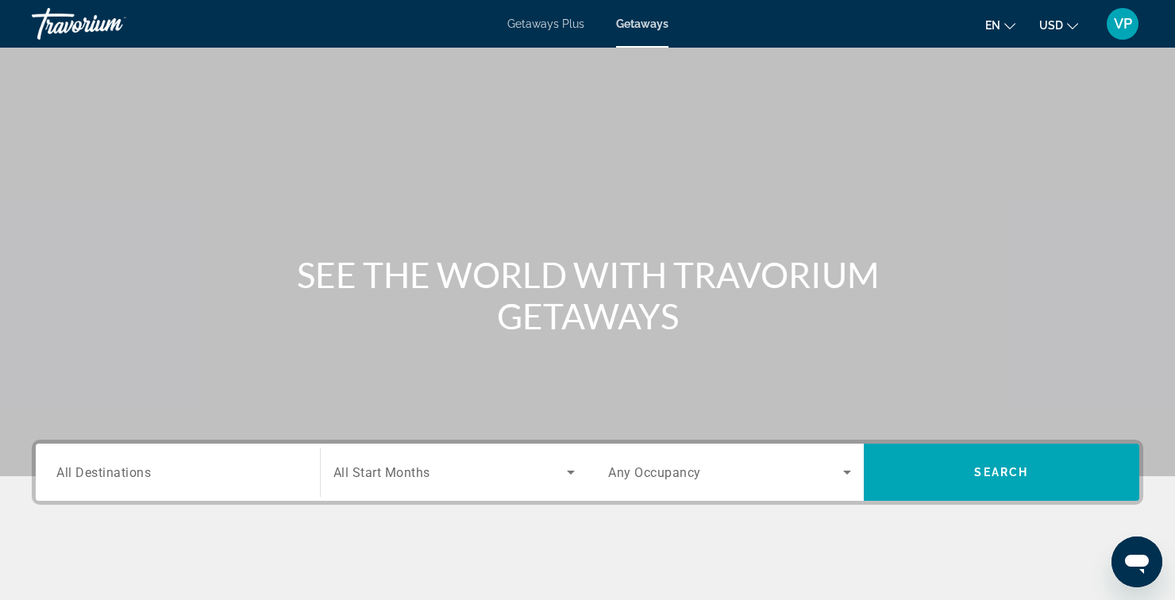
click at [288, 473] on input "Destination All Destinations" at bounding box center [177, 473] width 243 height 19
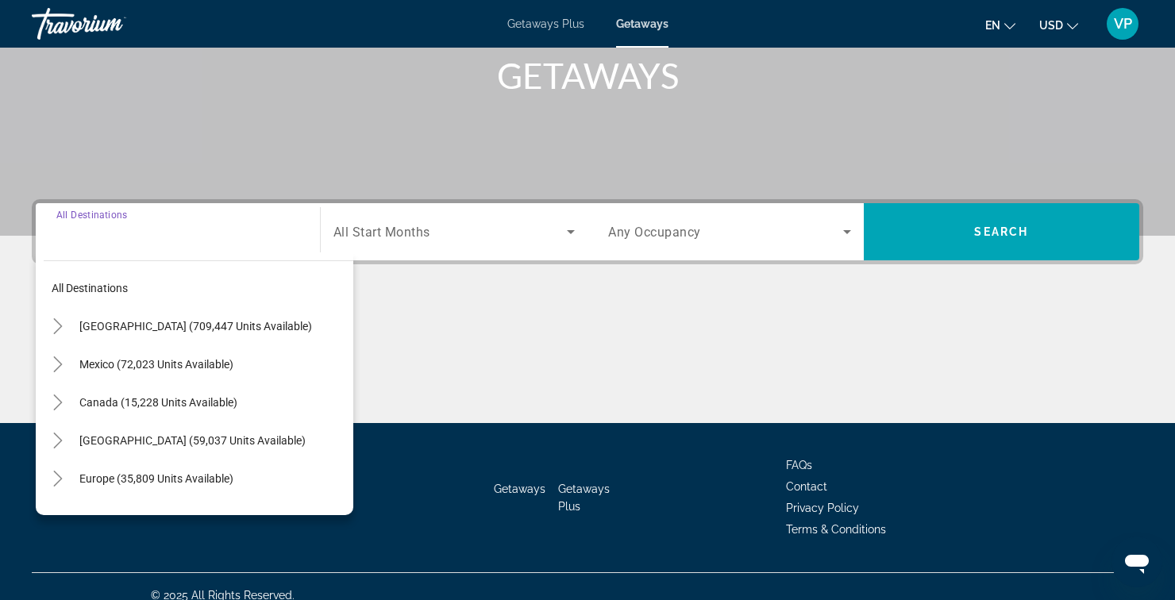
scroll to position [258, 0]
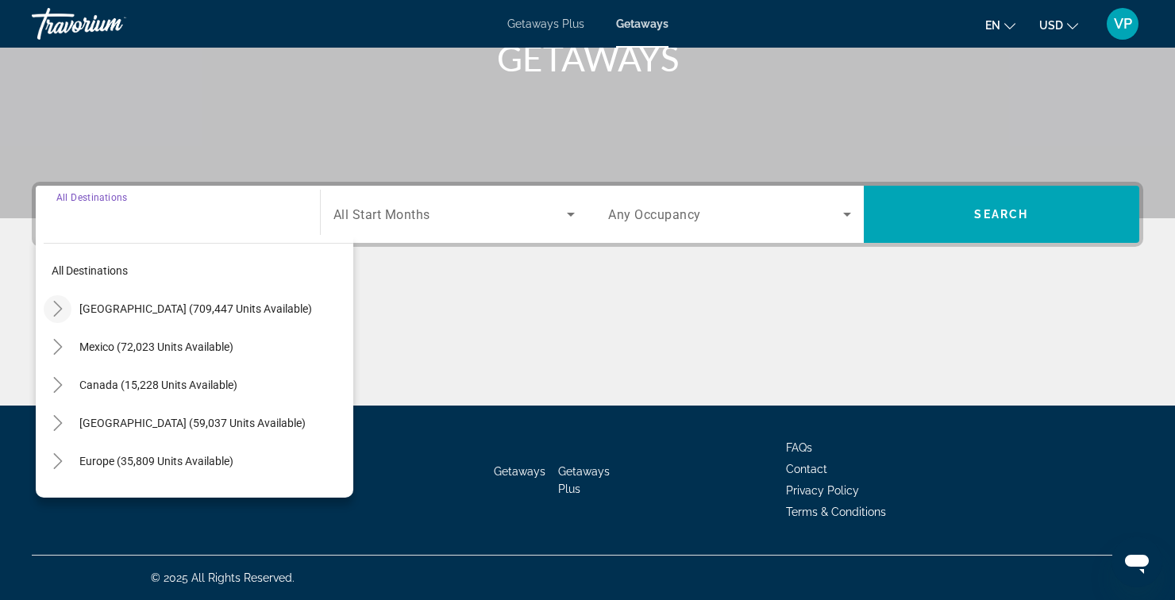
click at [56, 310] on icon "Toggle United States (709,447 units available)" at bounding box center [58, 309] width 16 height 16
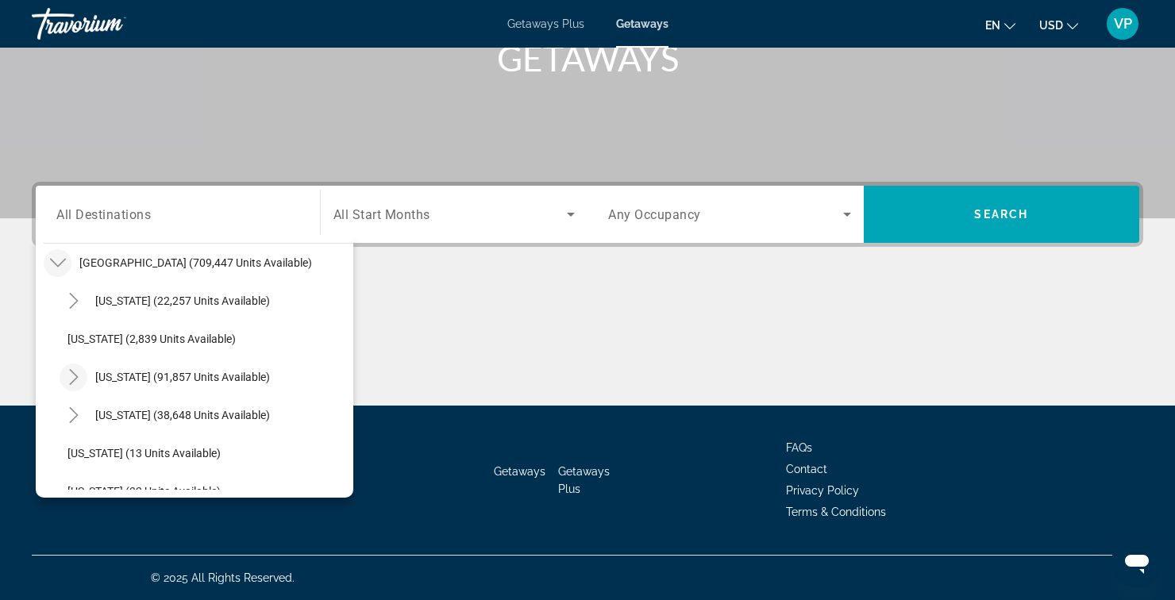
click at [73, 379] on icon "Toggle California (91,857 units available)" at bounding box center [74, 377] width 16 height 16
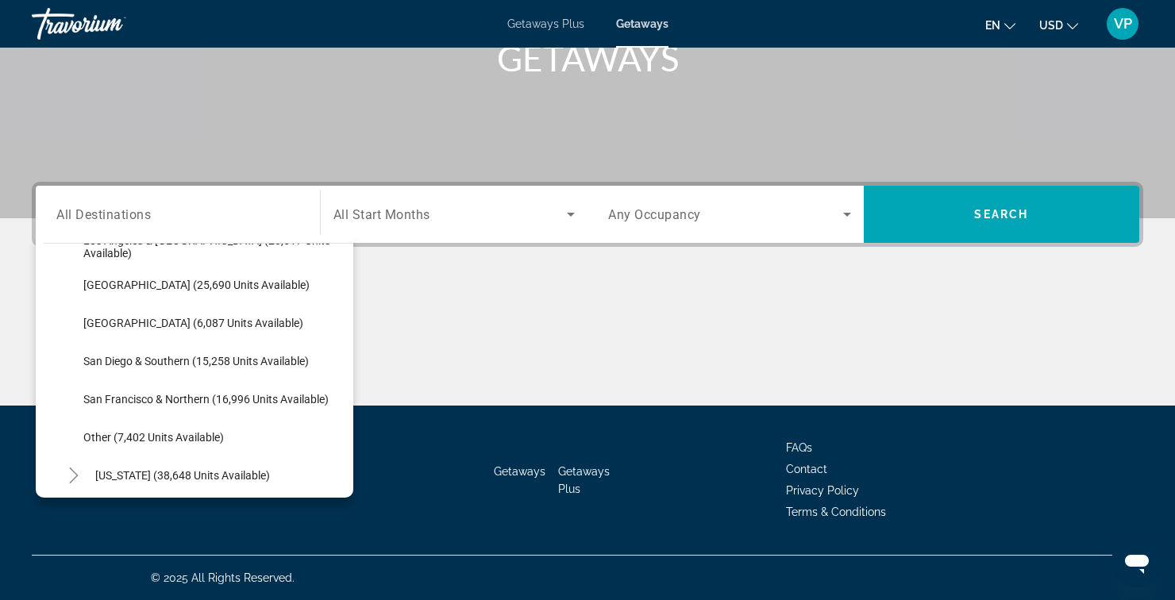
scroll to position [223, 0]
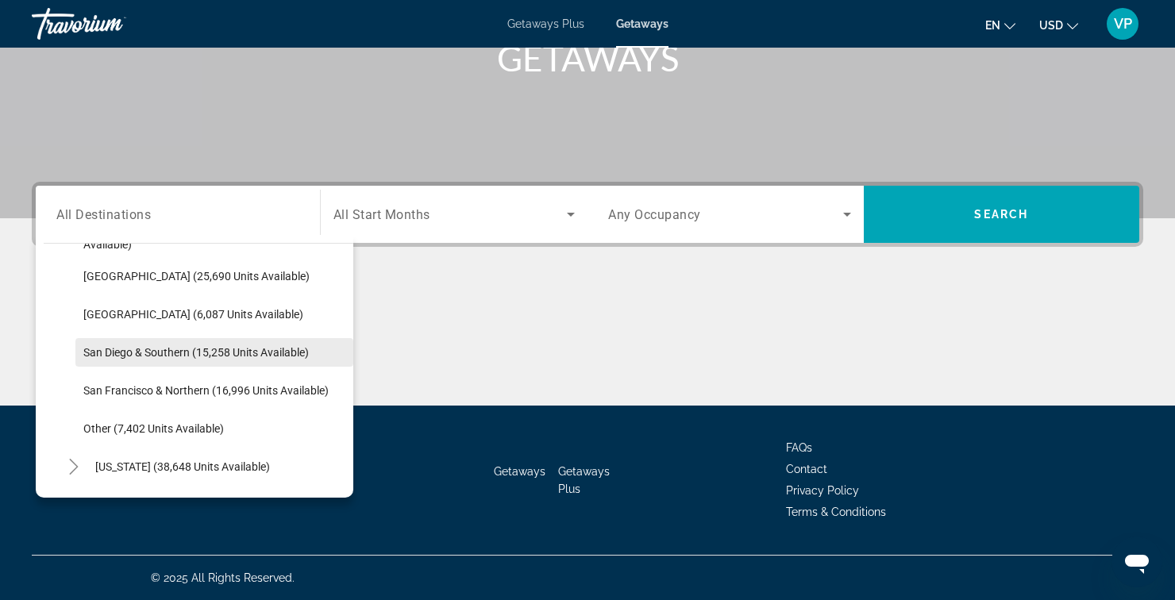
click at [136, 348] on span "San Diego & Southern (15,258 units available)" at bounding box center [195, 352] width 225 height 13
type input "**********"
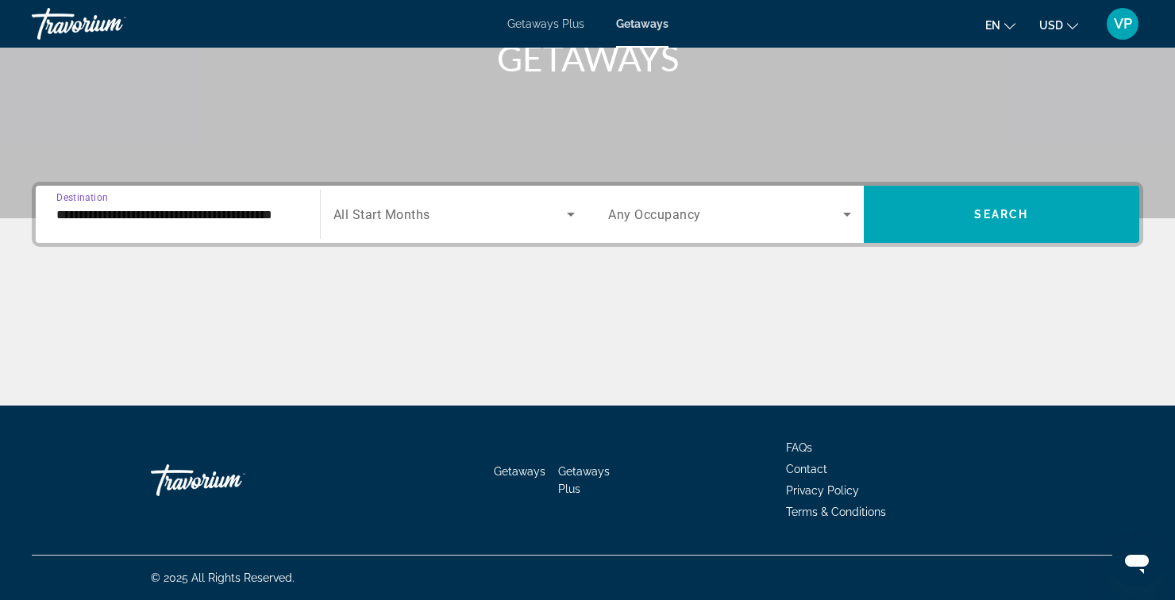
click at [564, 210] on icon "Search widget" at bounding box center [570, 214] width 19 height 19
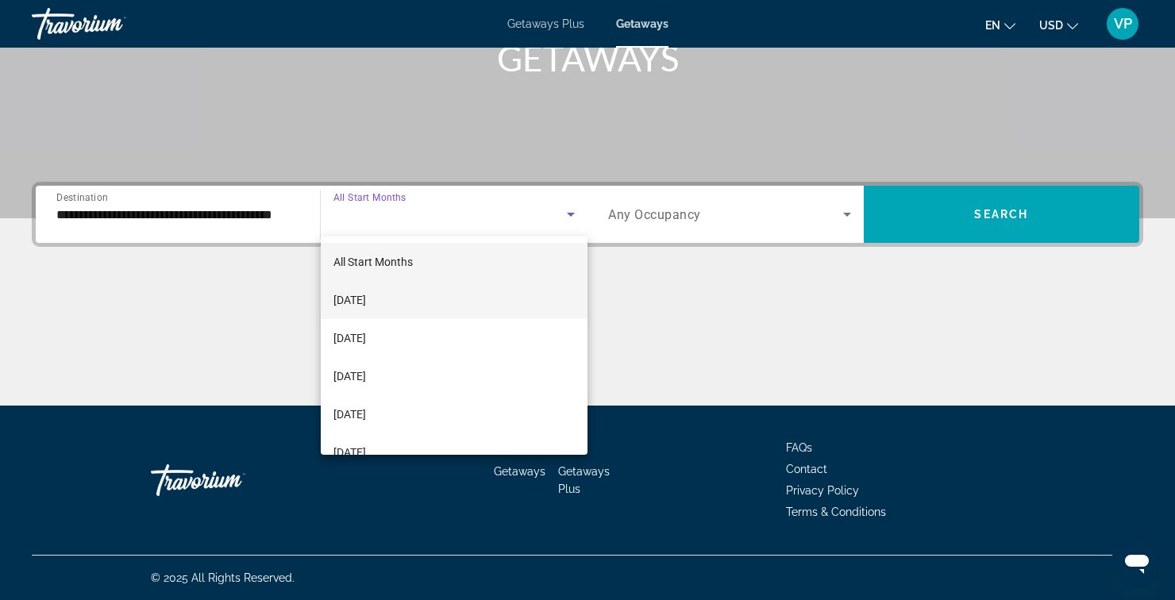
click at [366, 304] on span "[DATE]" at bounding box center [349, 299] width 33 height 19
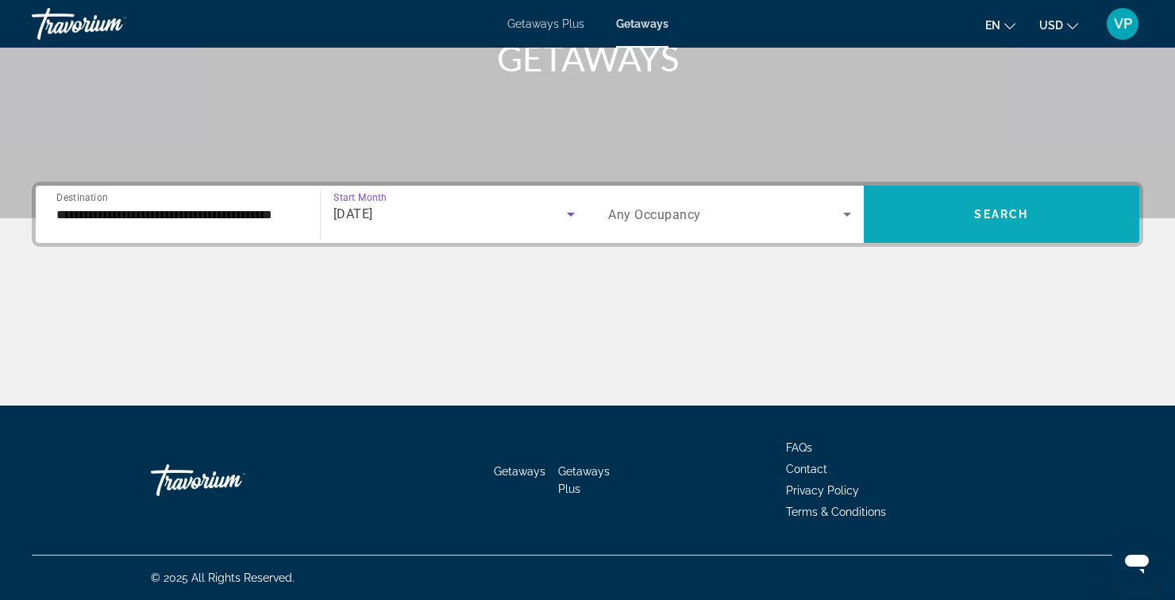
click at [943, 221] on span "Search widget" at bounding box center [1002, 214] width 276 height 38
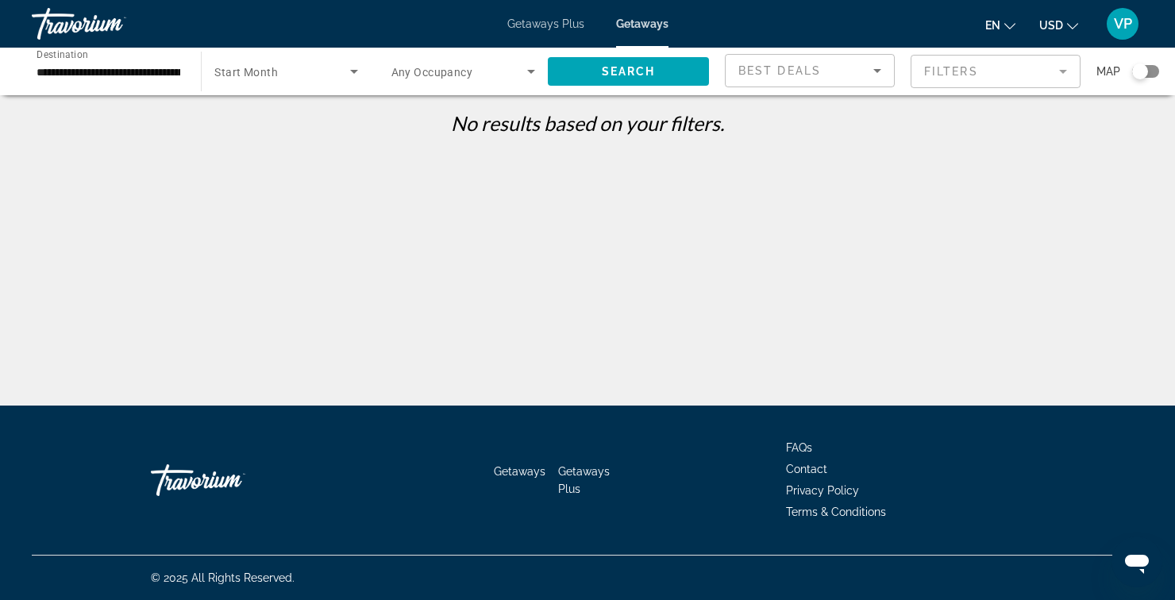
click at [100, 30] on div "Travorium" at bounding box center [111, 23] width 159 height 41
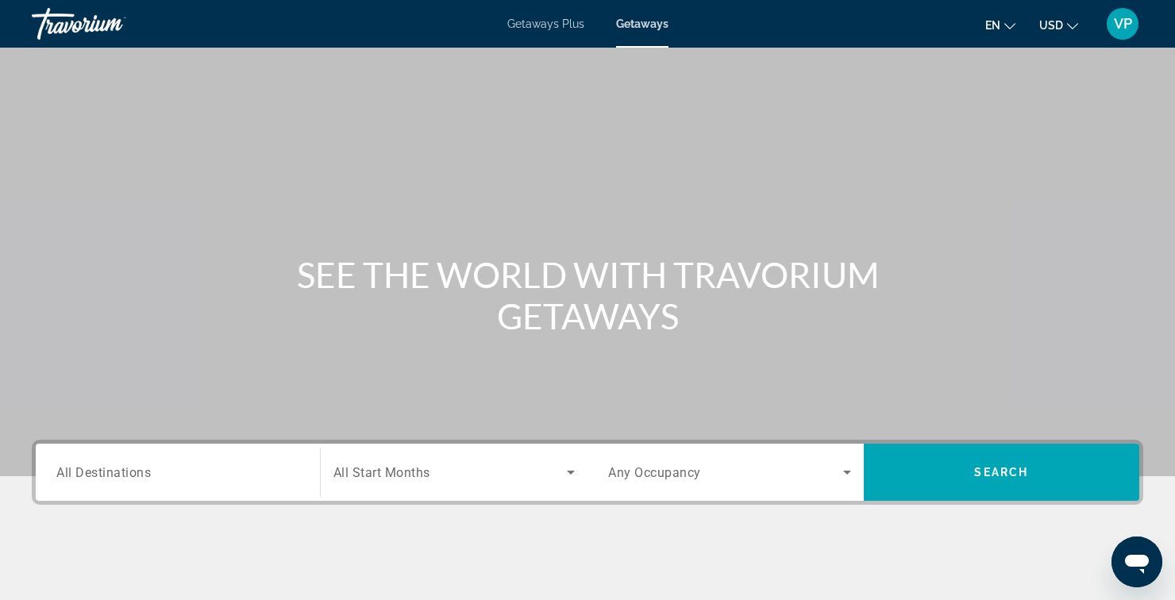
click at [297, 476] on input "Destination All Destinations" at bounding box center [177, 473] width 243 height 19
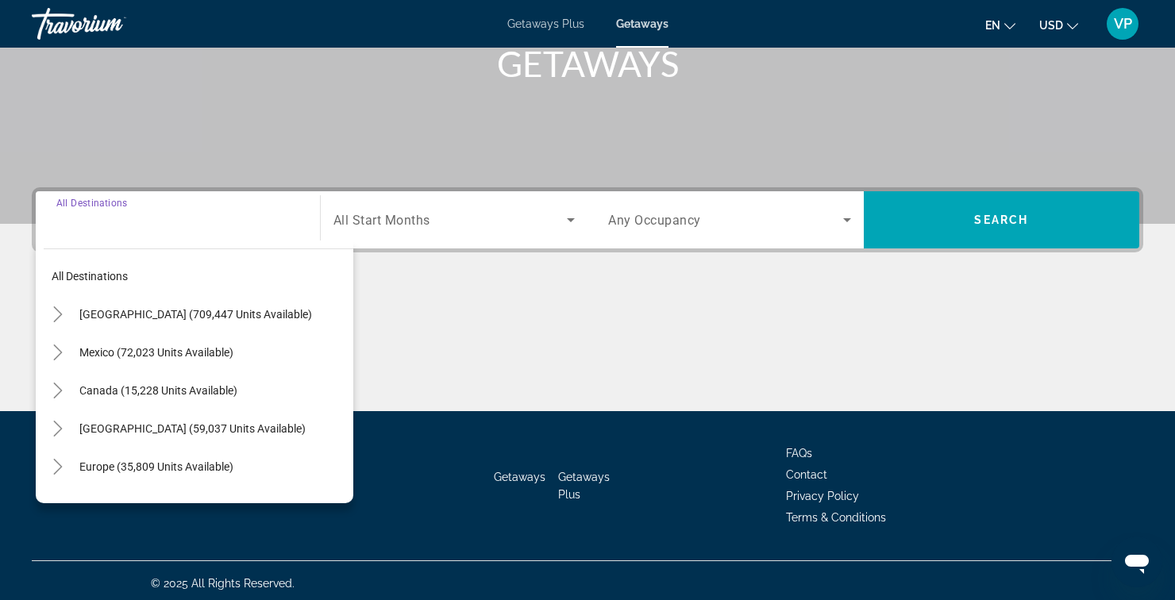
scroll to position [258, 0]
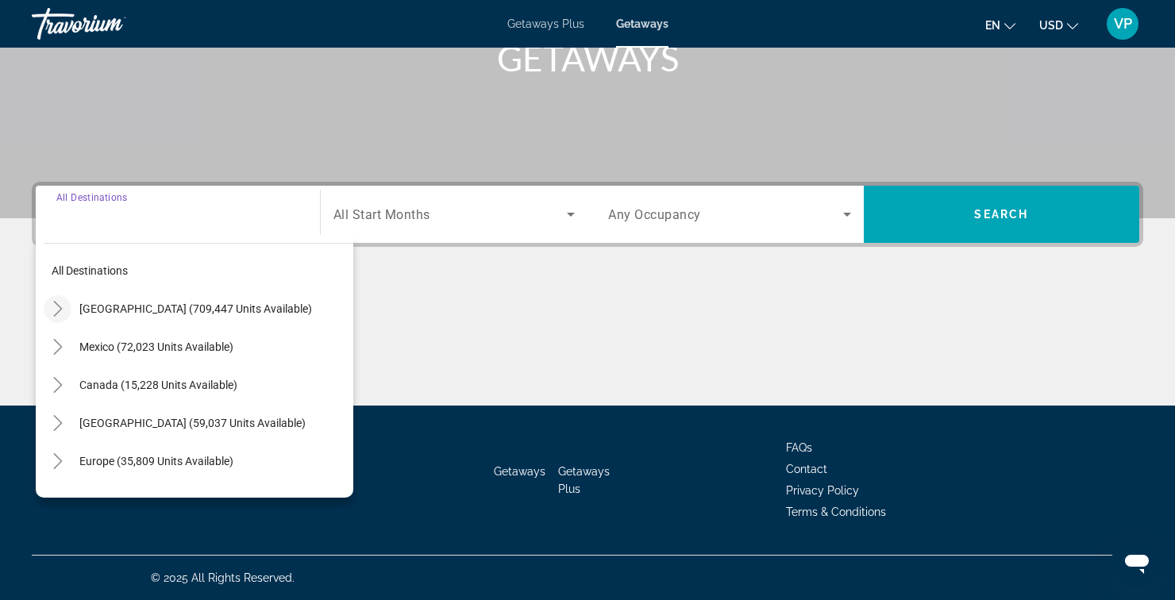
click at [60, 306] on icon "Toggle United States (709,447 units available)" at bounding box center [58, 309] width 16 height 16
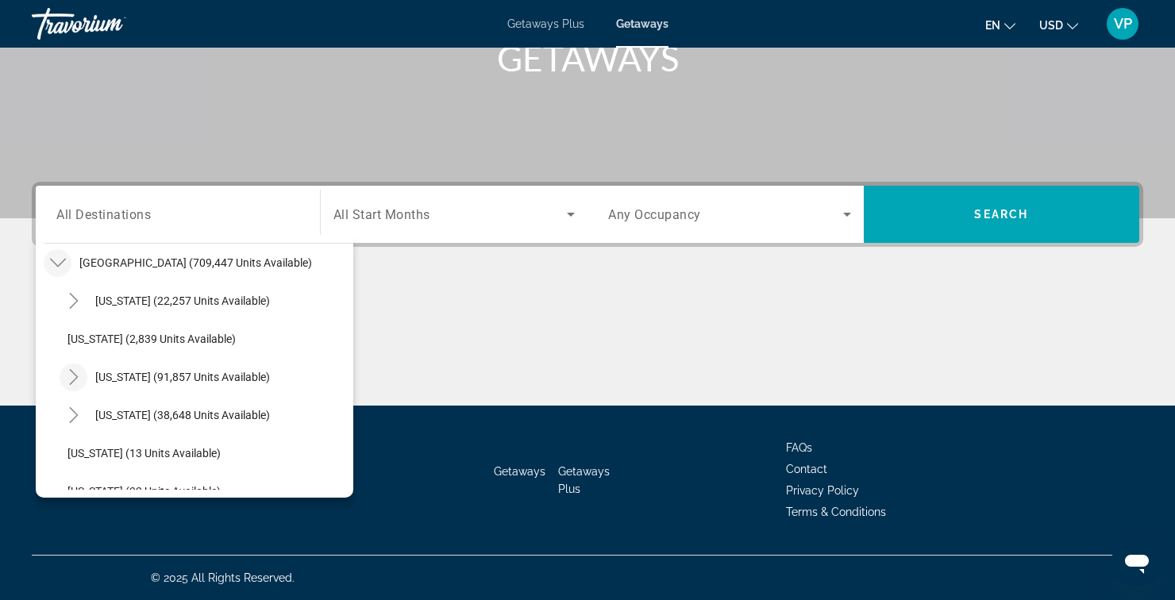
click at [69, 368] on mat-icon "Toggle California (91,857 units available)" at bounding box center [74, 378] width 28 height 28
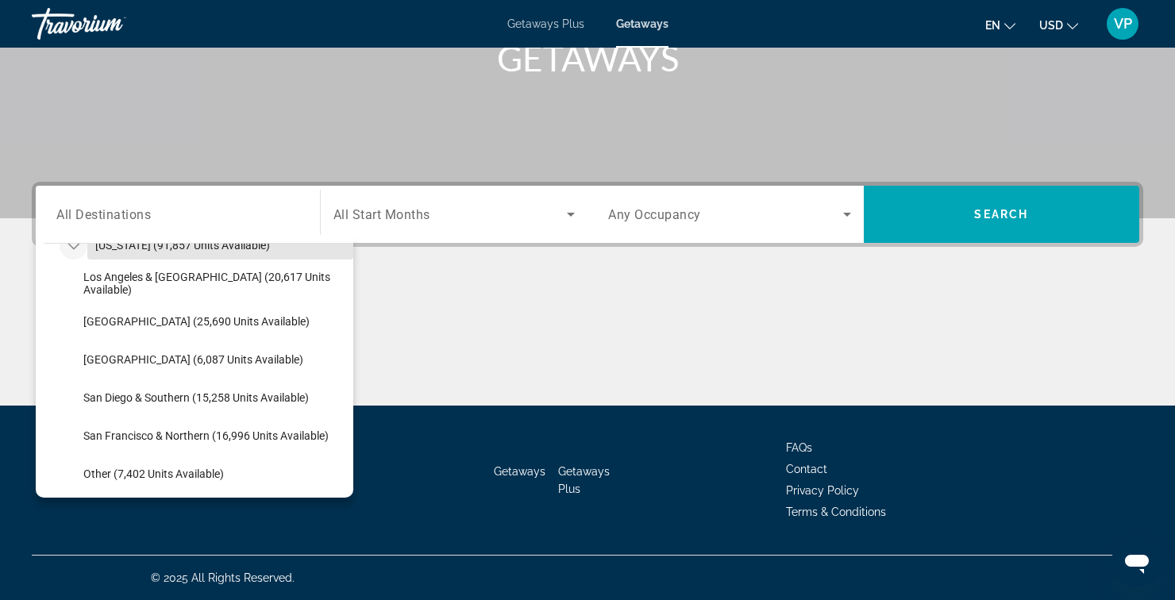
scroll to position [176, 0]
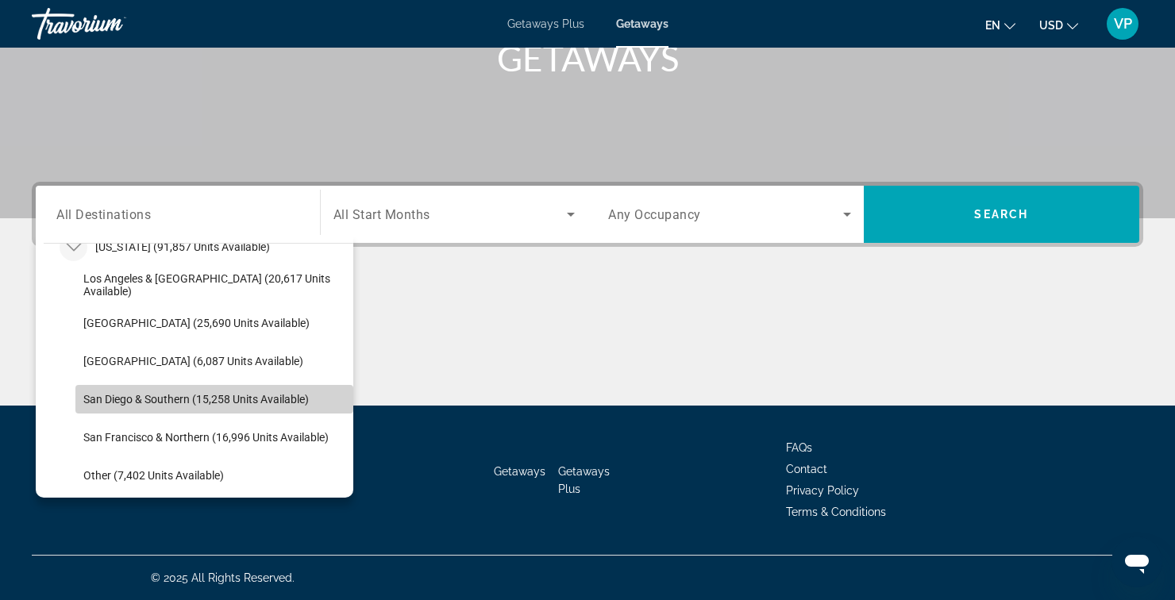
click at [162, 400] on span "San Diego & Southern (15,258 units available)" at bounding box center [195, 399] width 225 height 13
type input "**********"
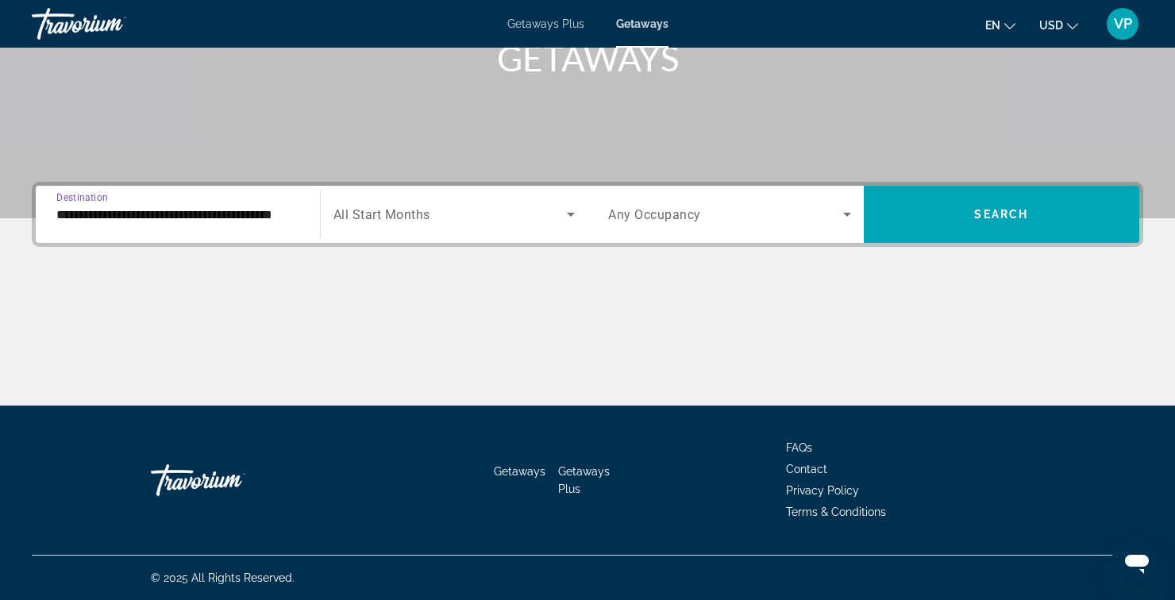
click at [556, 215] on span "Search widget" at bounding box center [450, 214] width 234 height 19
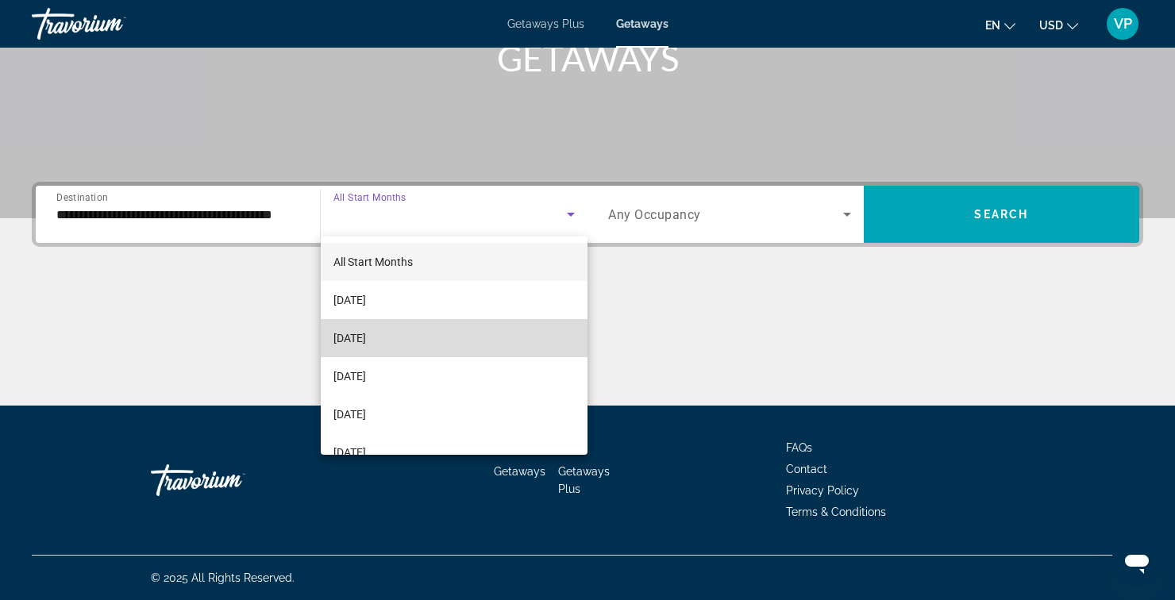
click at [366, 339] on span "[DATE]" at bounding box center [349, 338] width 33 height 19
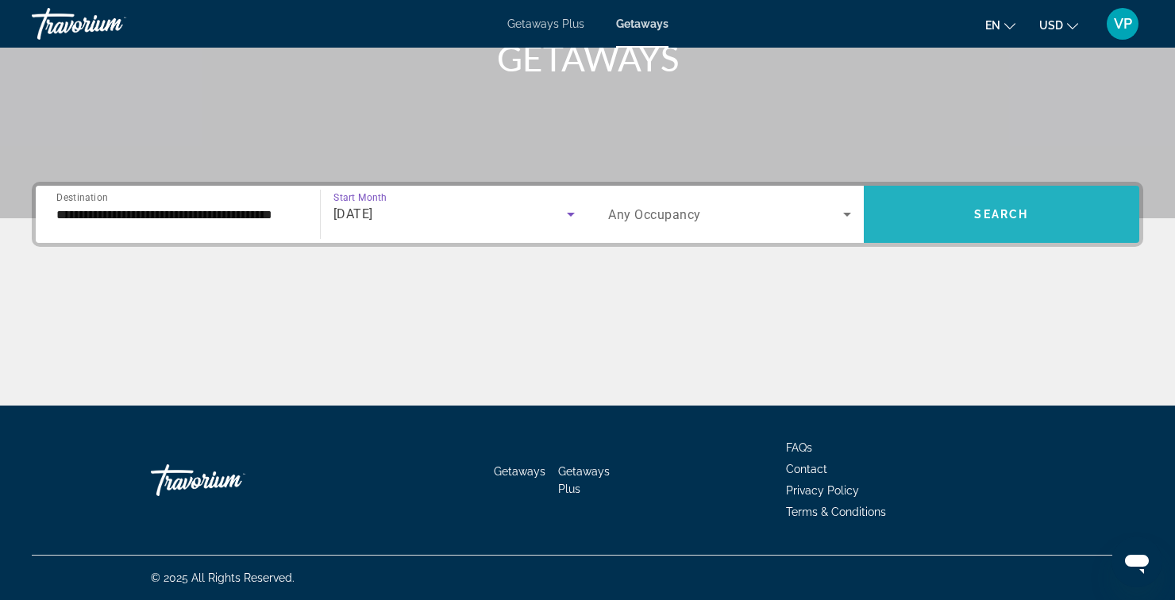
click at [977, 236] on span "Search widget" at bounding box center [1002, 214] width 276 height 57
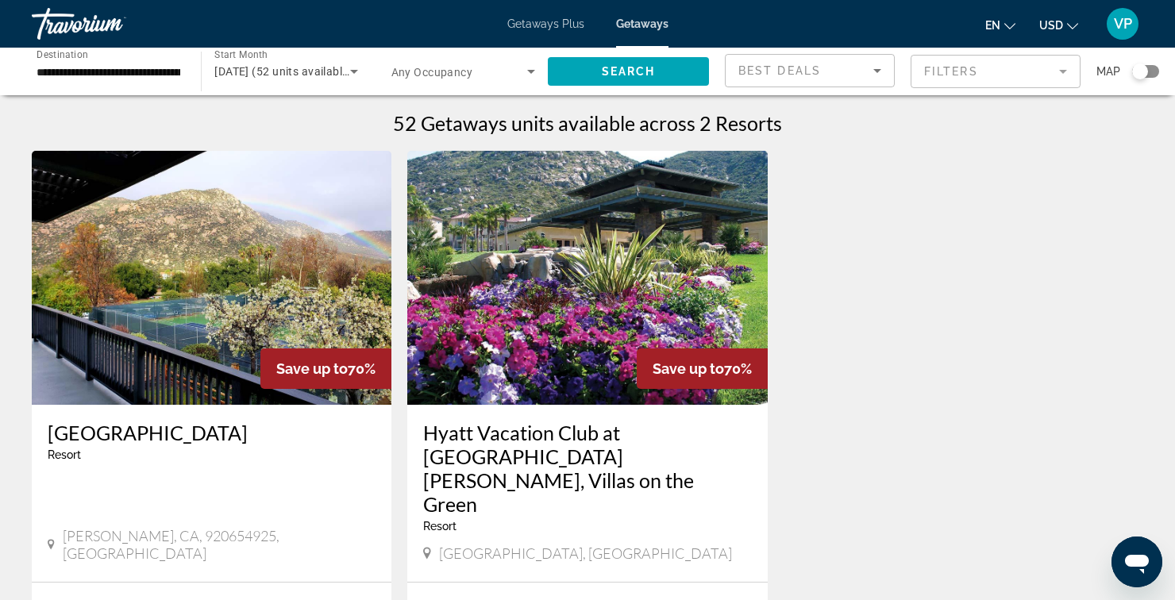
click at [360, 76] on icon "Search widget" at bounding box center [353, 71] width 19 height 19
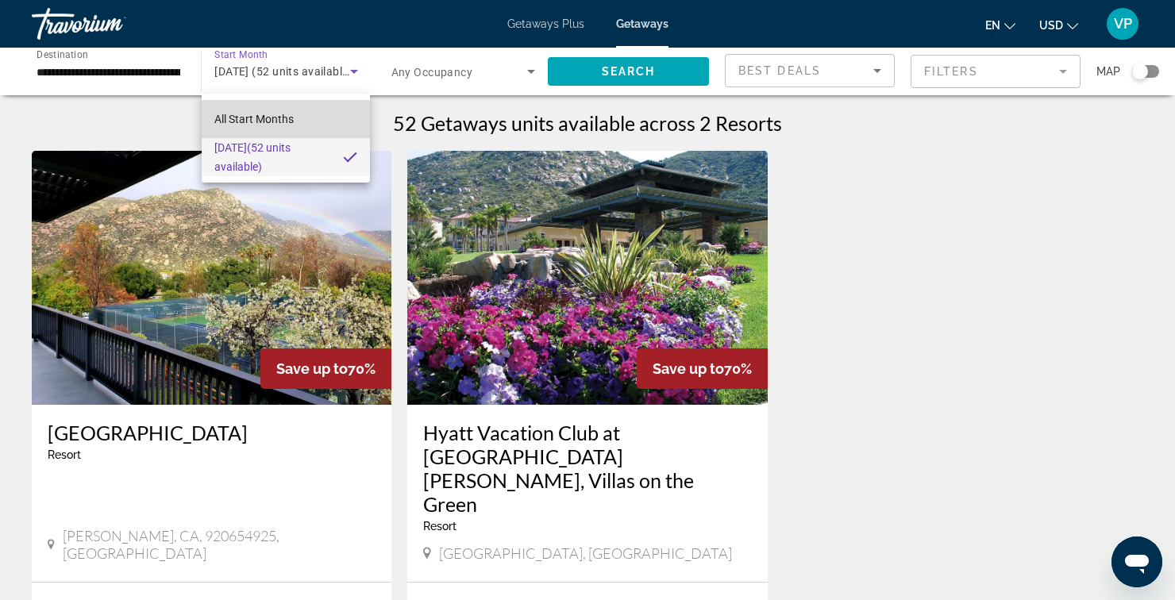
click at [275, 125] on span "All Start Months" at bounding box center [253, 119] width 79 height 19
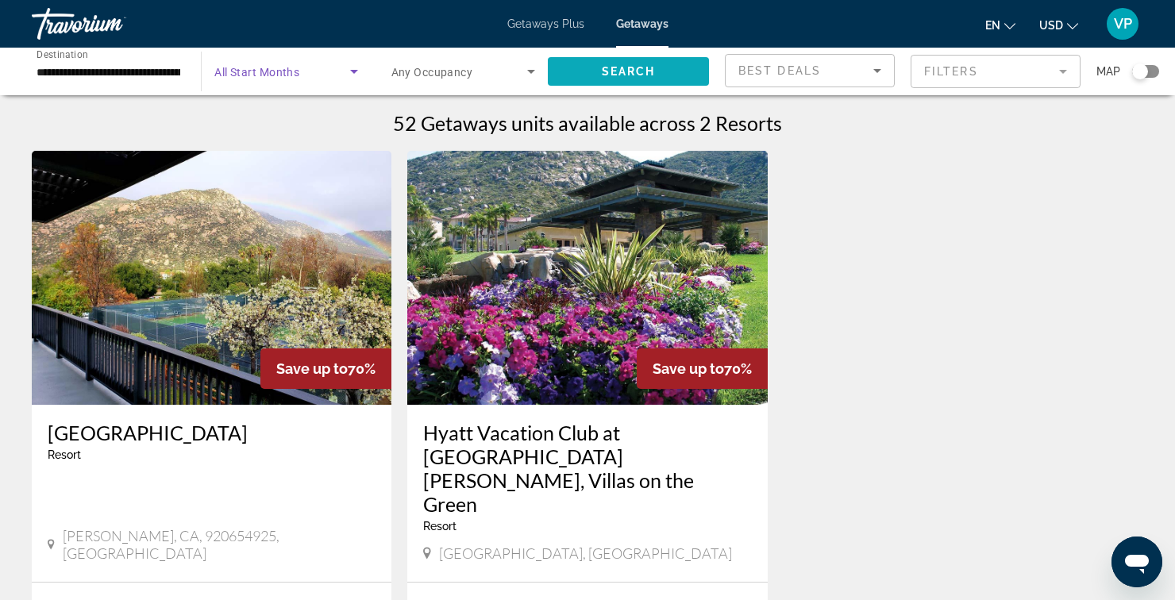
click at [636, 69] on span "Search" at bounding box center [629, 71] width 54 height 13
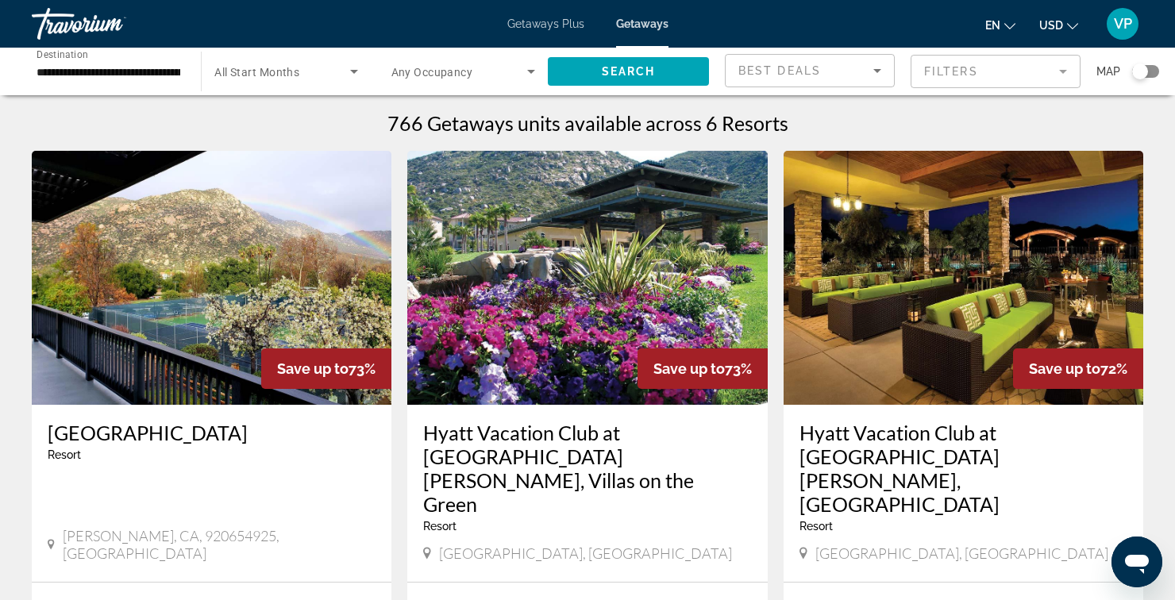
click at [47, 26] on div "Travorium" at bounding box center [111, 23] width 159 height 41
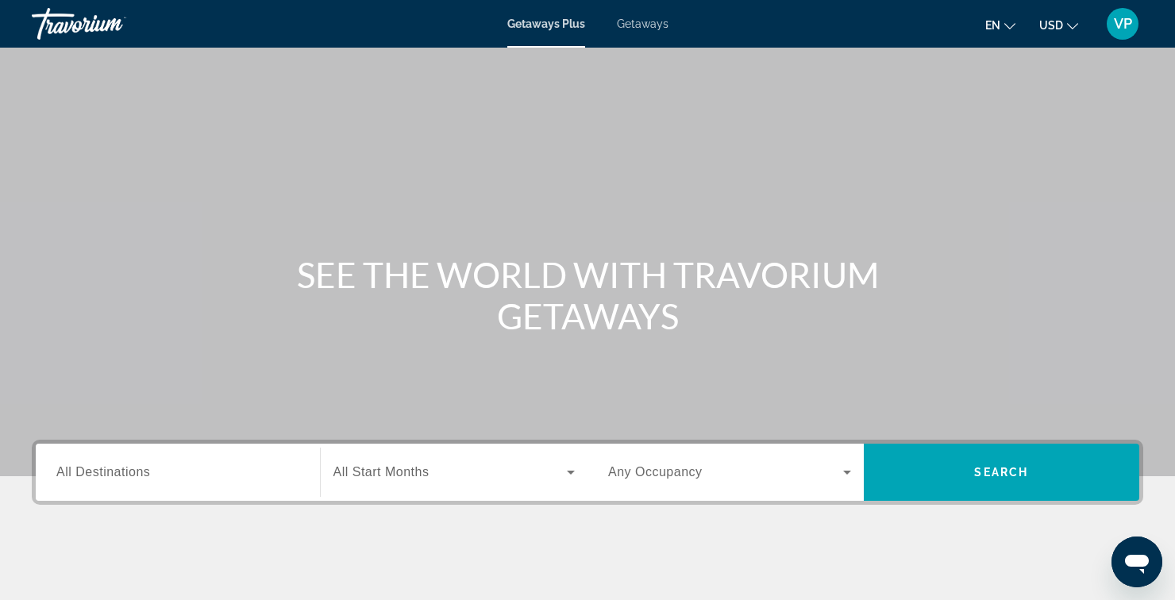
click at [290, 479] on input "Destination All Destinations" at bounding box center [177, 473] width 243 height 19
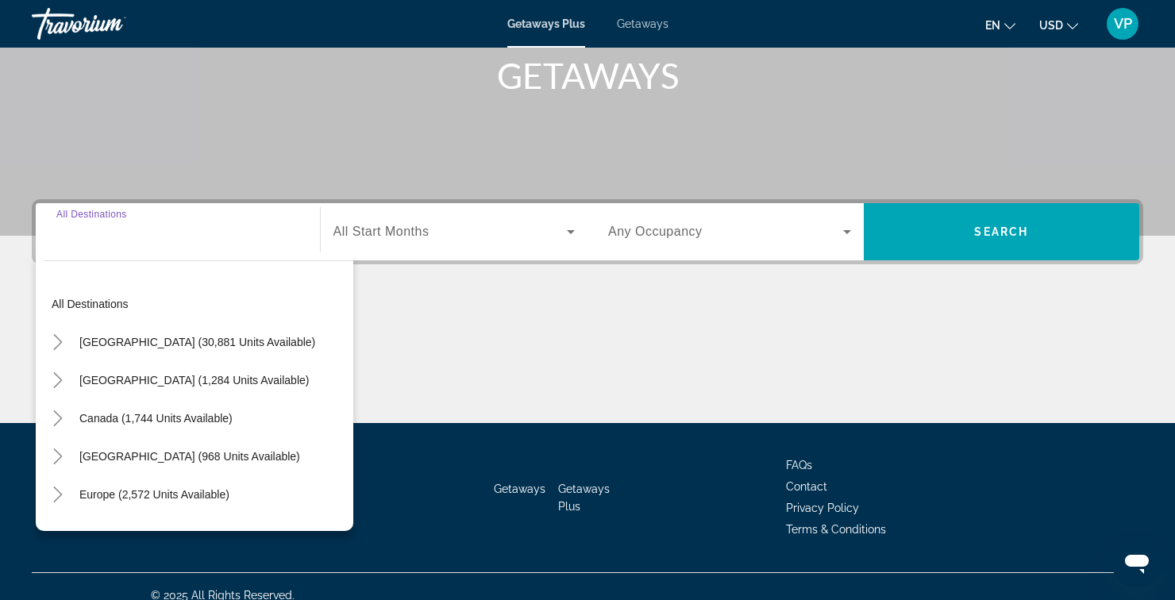
scroll to position [258, 0]
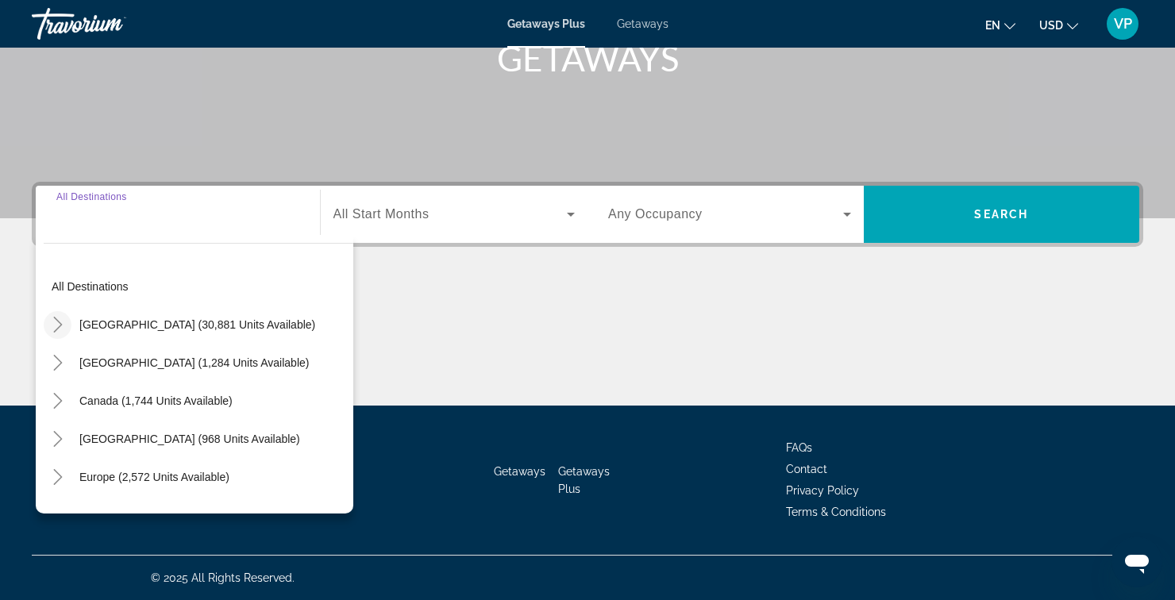
click at [56, 332] on icon "Toggle United States (30,881 units available)" at bounding box center [58, 325] width 16 height 16
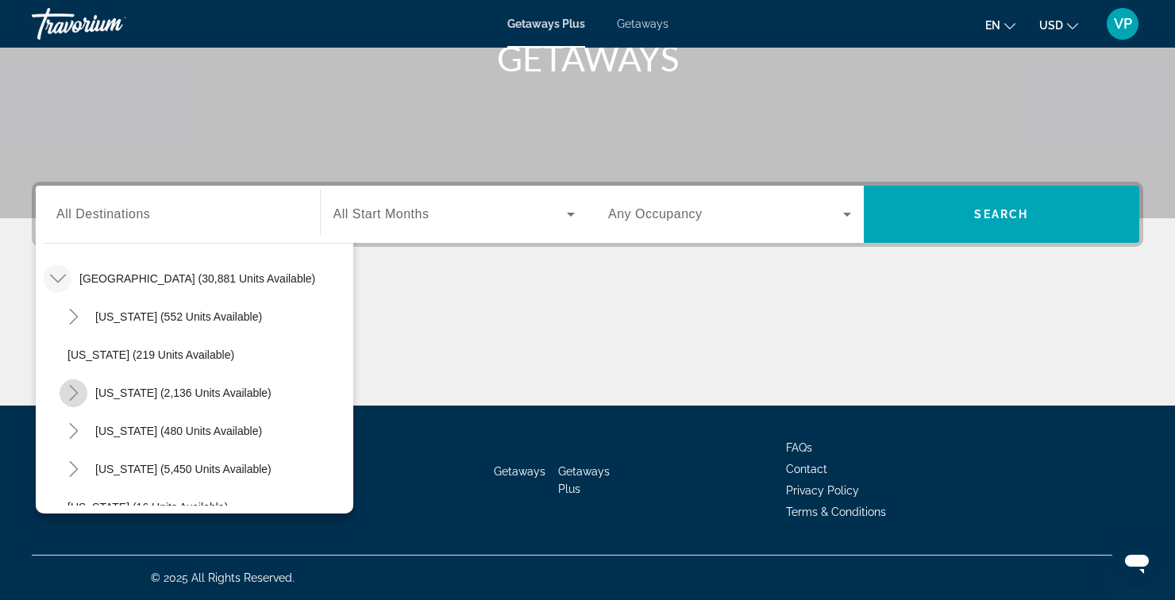
click at [56, 398] on span "Toggle California (2,136 units available)" at bounding box center [74, 393] width 38 height 38
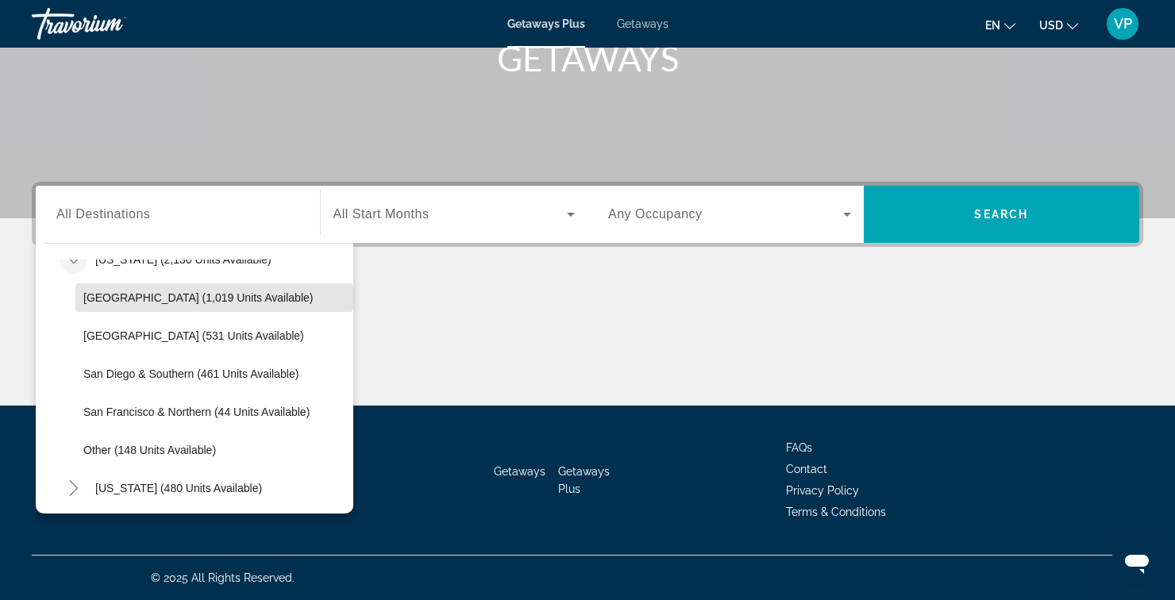
scroll to position [184, 0]
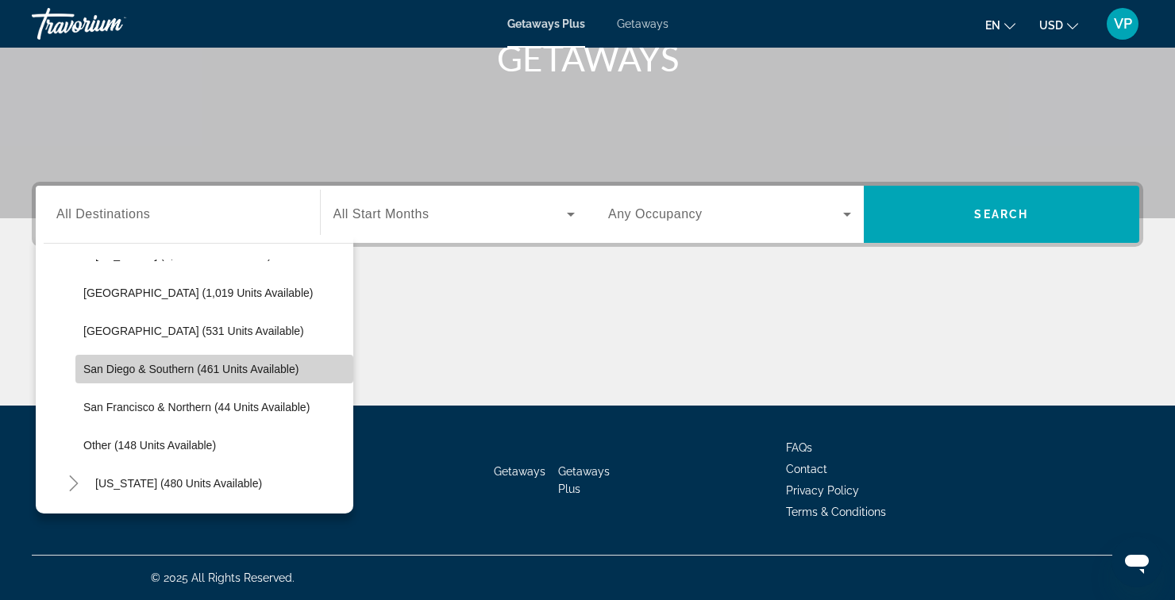
click at [113, 383] on span "Search widget" at bounding box center [214, 369] width 278 height 38
type input "**********"
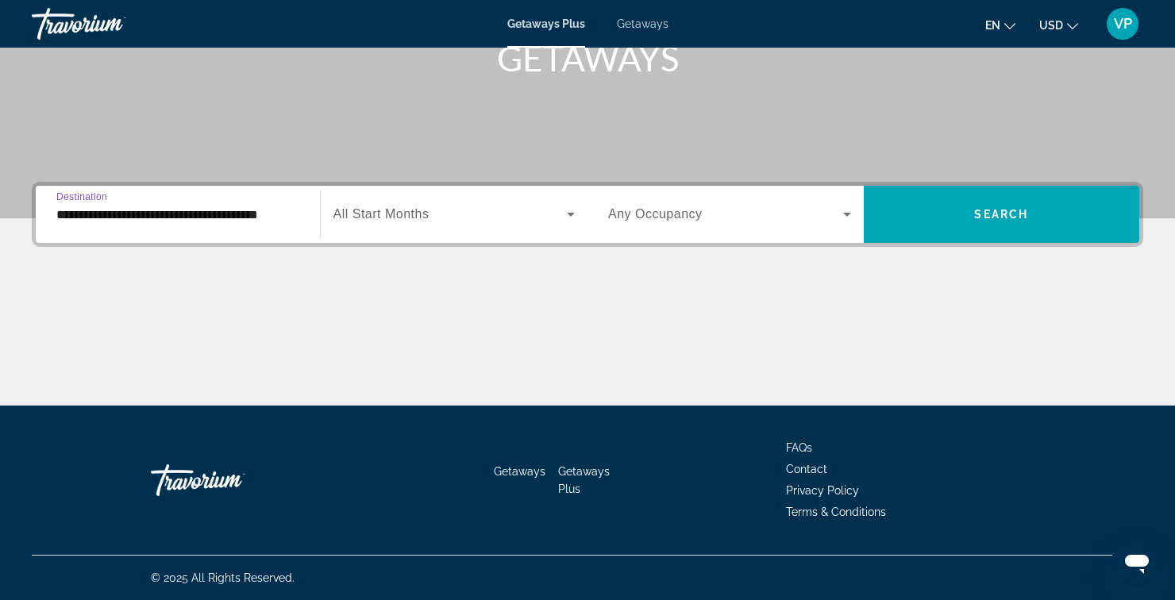
click at [462, 211] on span "Search widget" at bounding box center [450, 214] width 234 height 19
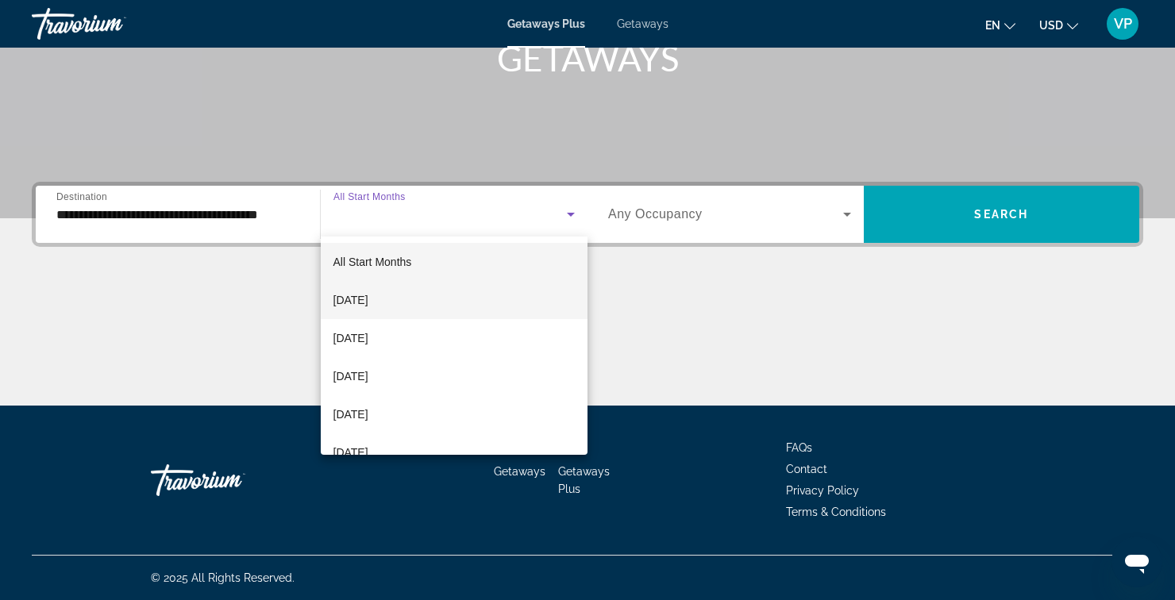
click at [368, 303] on span "[DATE]" at bounding box center [350, 299] width 35 height 19
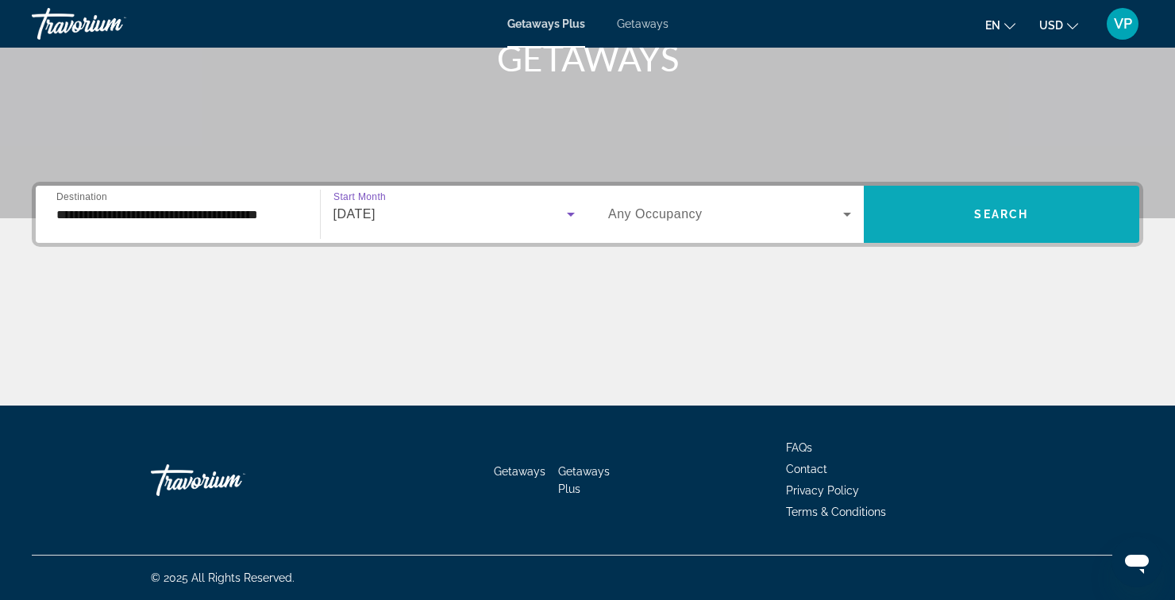
click at [1011, 229] on span "Search widget" at bounding box center [1002, 214] width 276 height 38
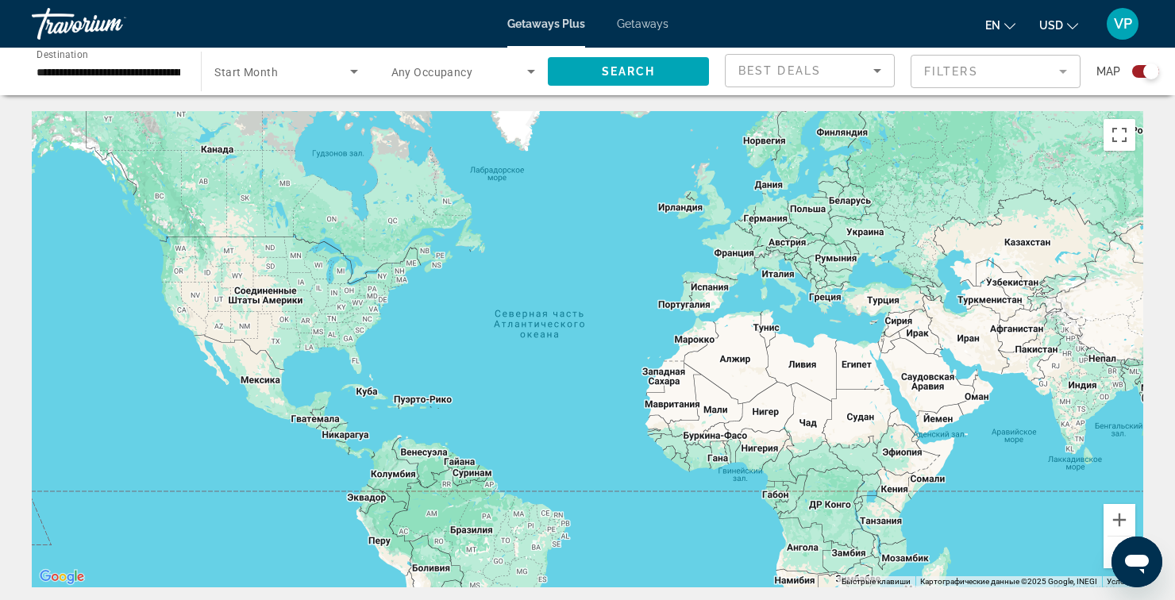
click at [346, 72] on icon "Search widget" at bounding box center [353, 71] width 19 height 19
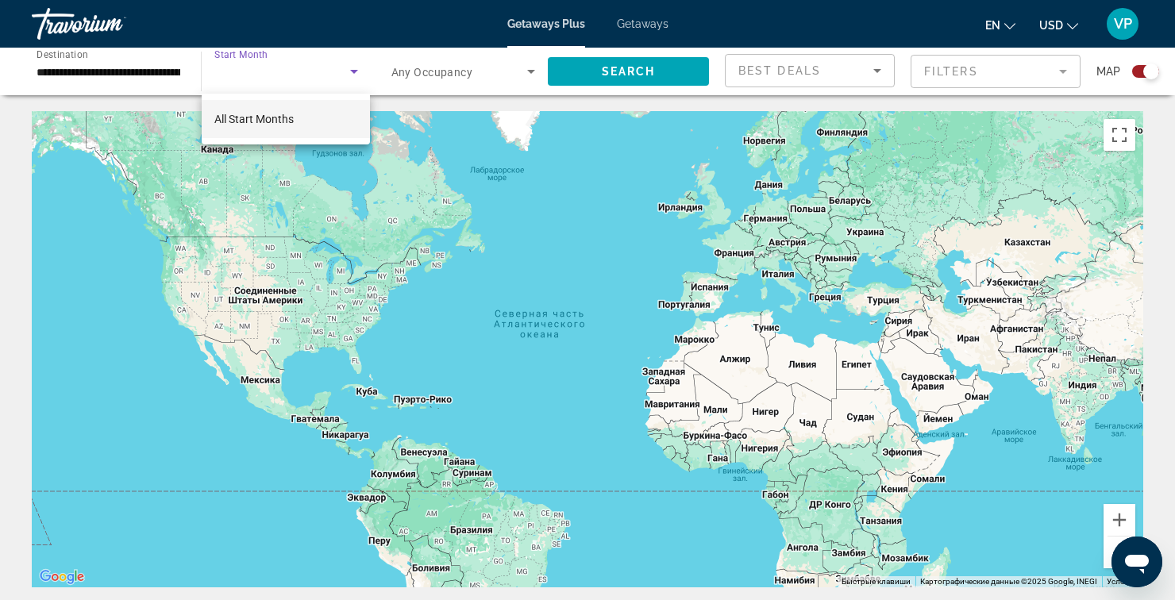
click at [311, 121] on mat-option "All Start Months" at bounding box center [286, 119] width 168 height 38
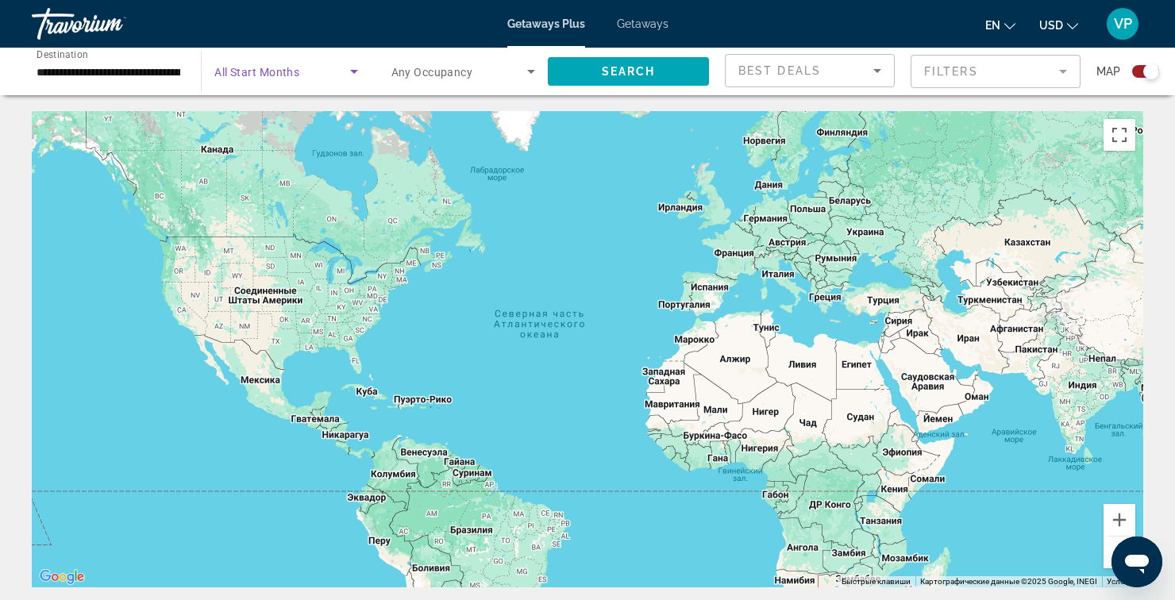
click at [340, 79] on span "Search widget" at bounding box center [281, 71] width 135 height 19
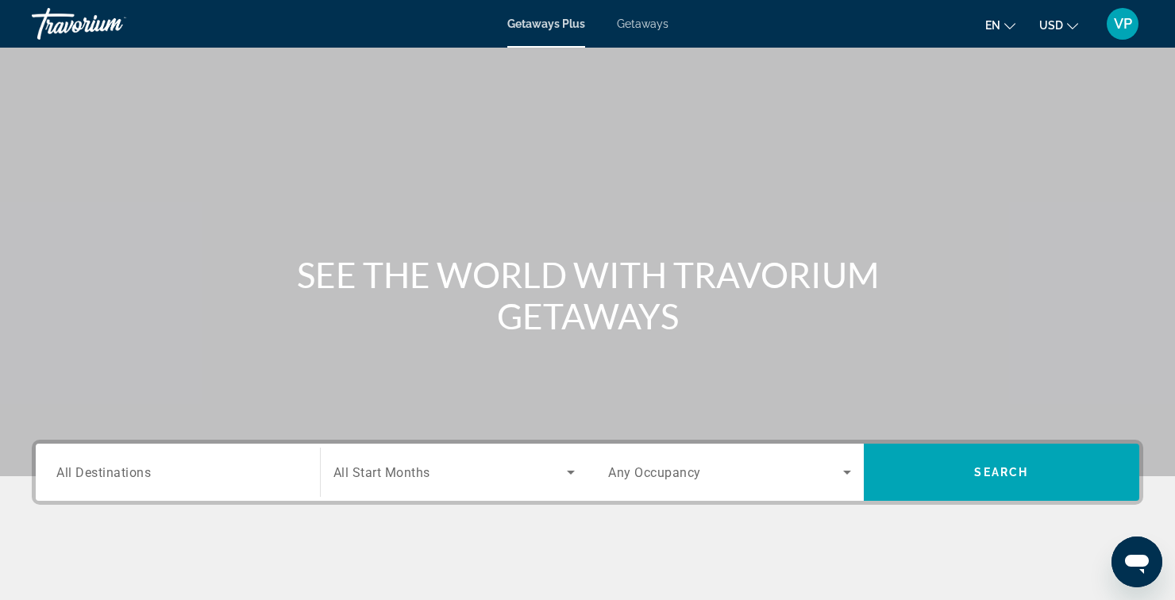
click at [287, 479] on input "Destination All Destinations" at bounding box center [177, 473] width 243 height 19
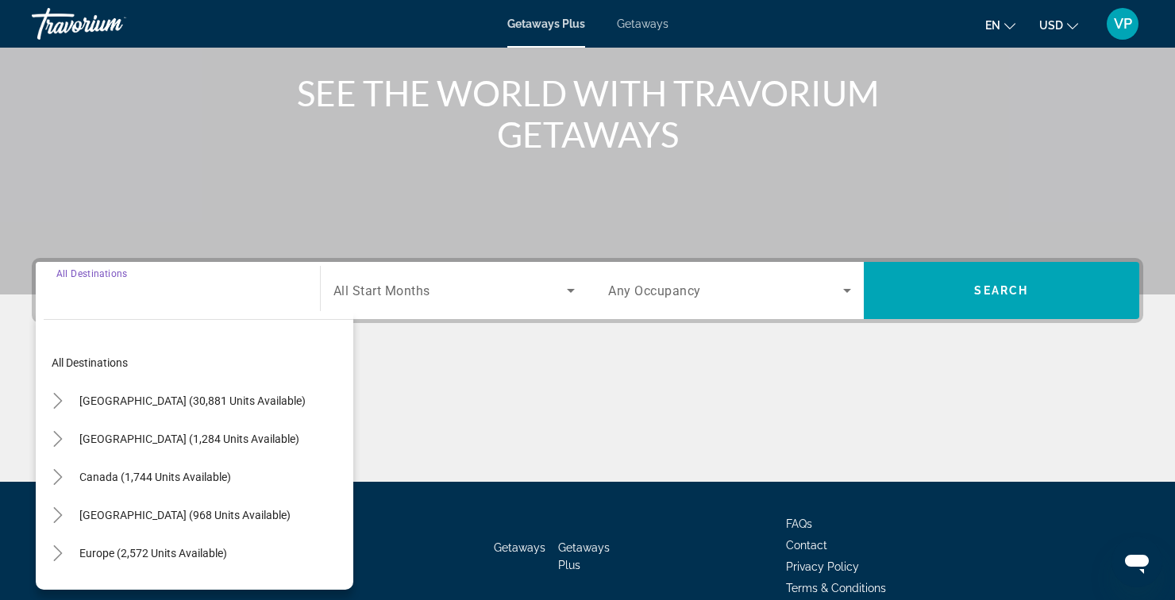
scroll to position [258, 0]
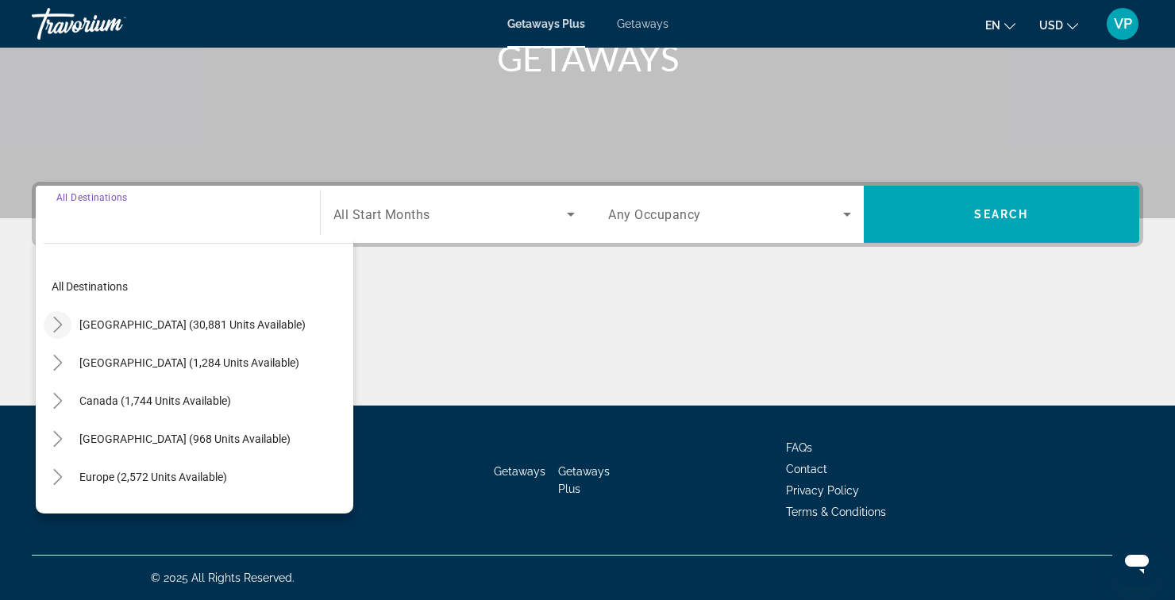
click at [69, 325] on mat-icon "Toggle United States (30,881 units available)" at bounding box center [58, 325] width 28 height 28
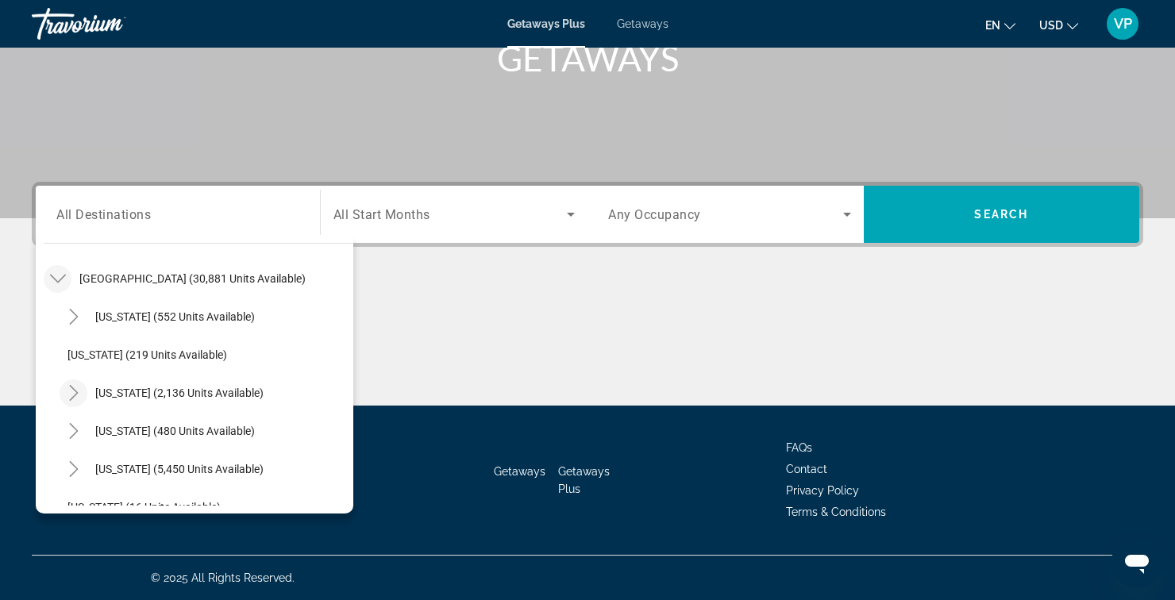
click at [72, 397] on icon "Toggle California (2,136 units available)" at bounding box center [73, 393] width 9 height 16
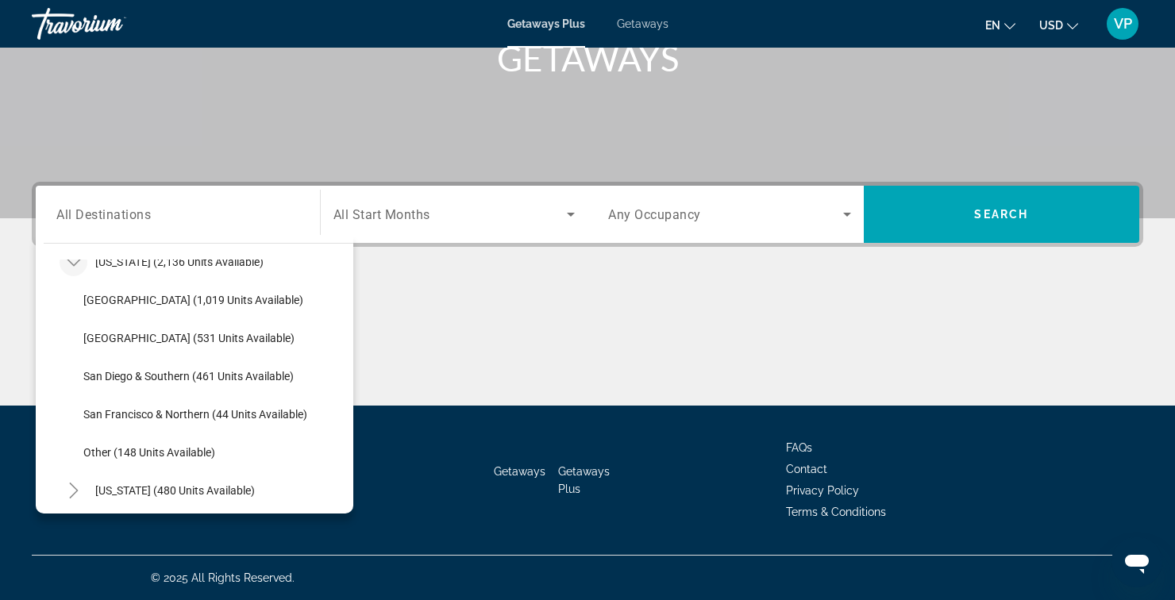
scroll to position [179, 0]
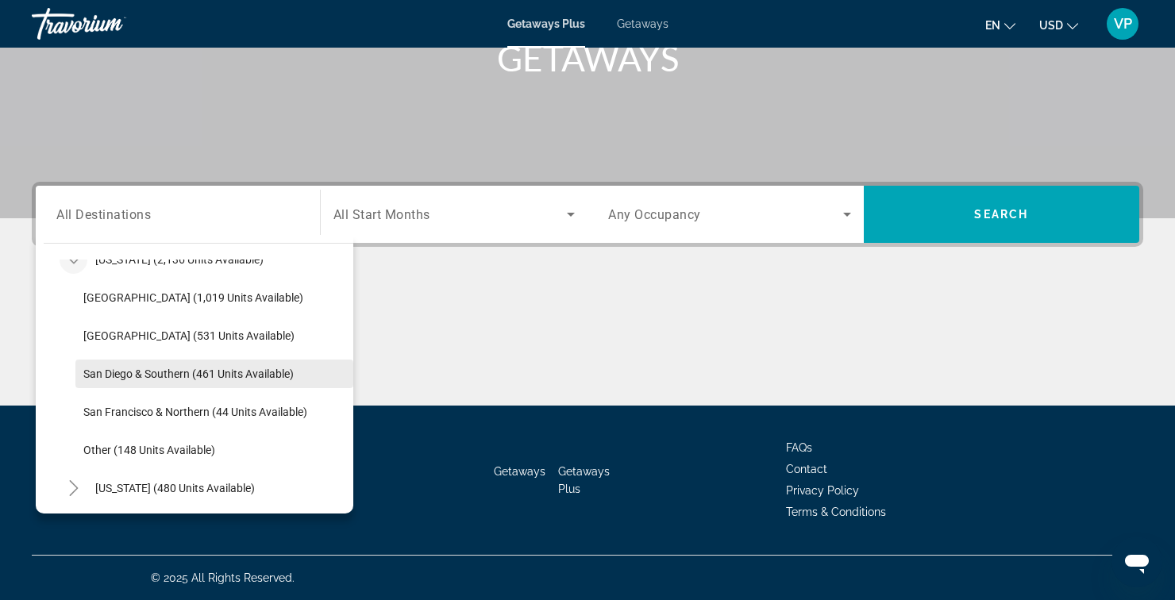
click at [141, 378] on span "San Diego & Southern (461 units available)" at bounding box center [188, 373] width 210 height 13
type input "**********"
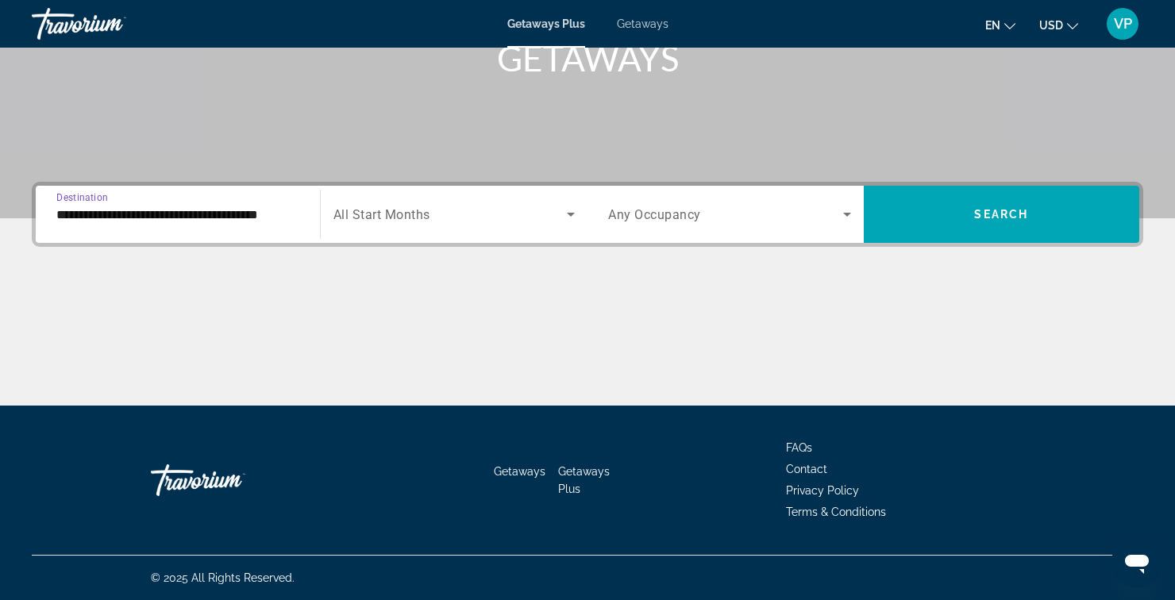
click at [556, 217] on span "Search widget" at bounding box center [450, 214] width 234 height 19
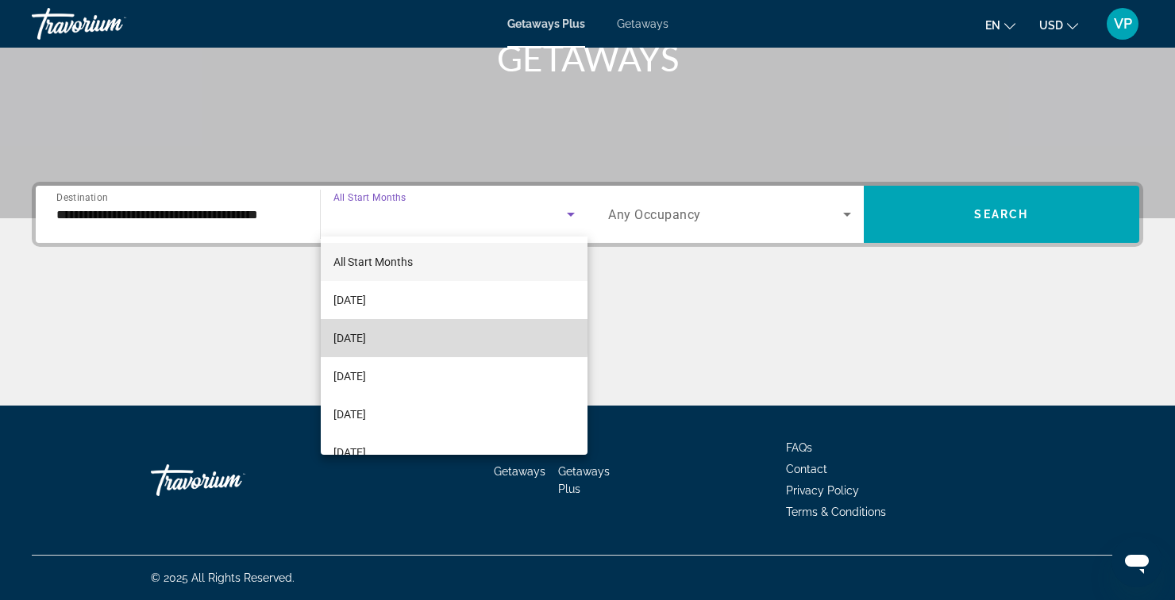
click at [363, 335] on span "[DATE]" at bounding box center [349, 338] width 33 height 19
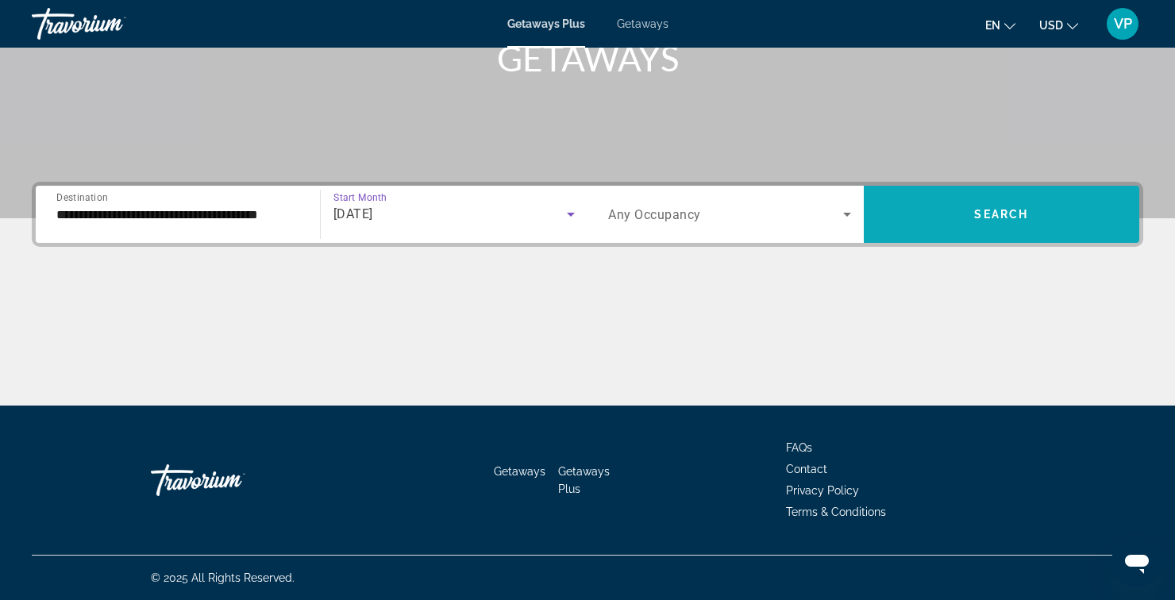
click at [957, 222] on span "Search widget" at bounding box center [1002, 214] width 276 height 38
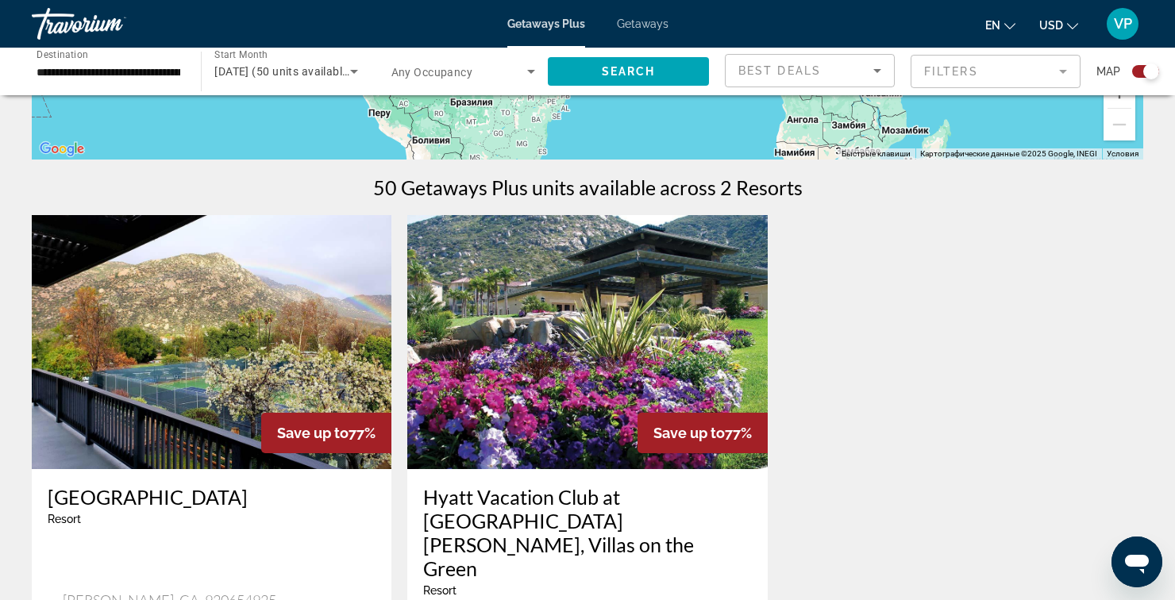
scroll to position [430, 0]
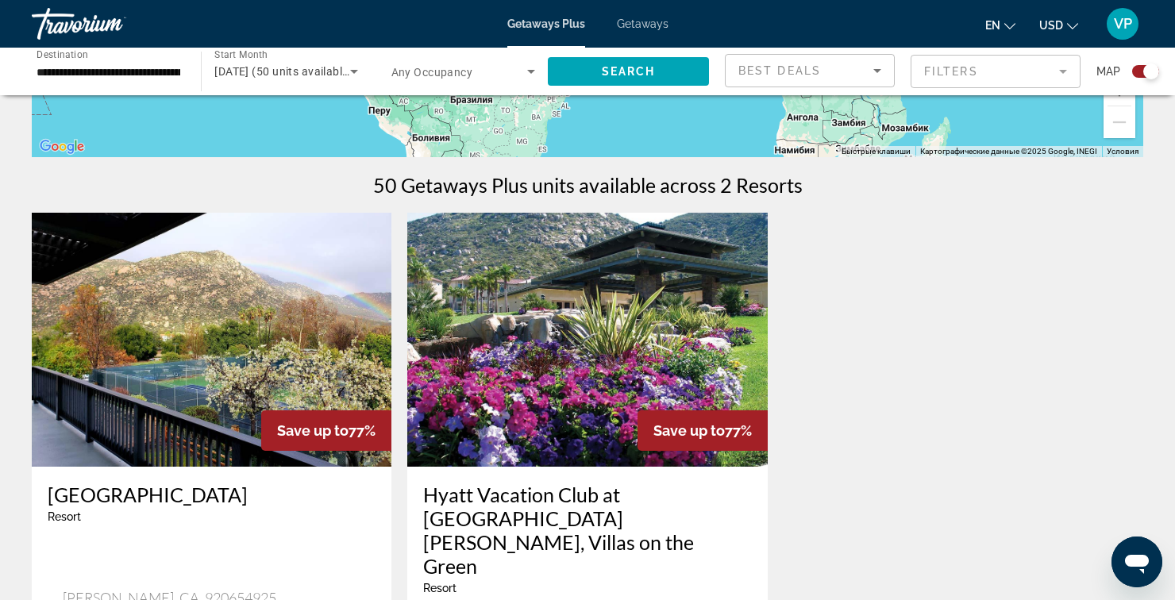
click at [558, 510] on h3 "Hyatt Vacation Club at [GEOGRAPHIC_DATA][PERSON_NAME], Villas on the Green" at bounding box center [587, 530] width 328 height 95
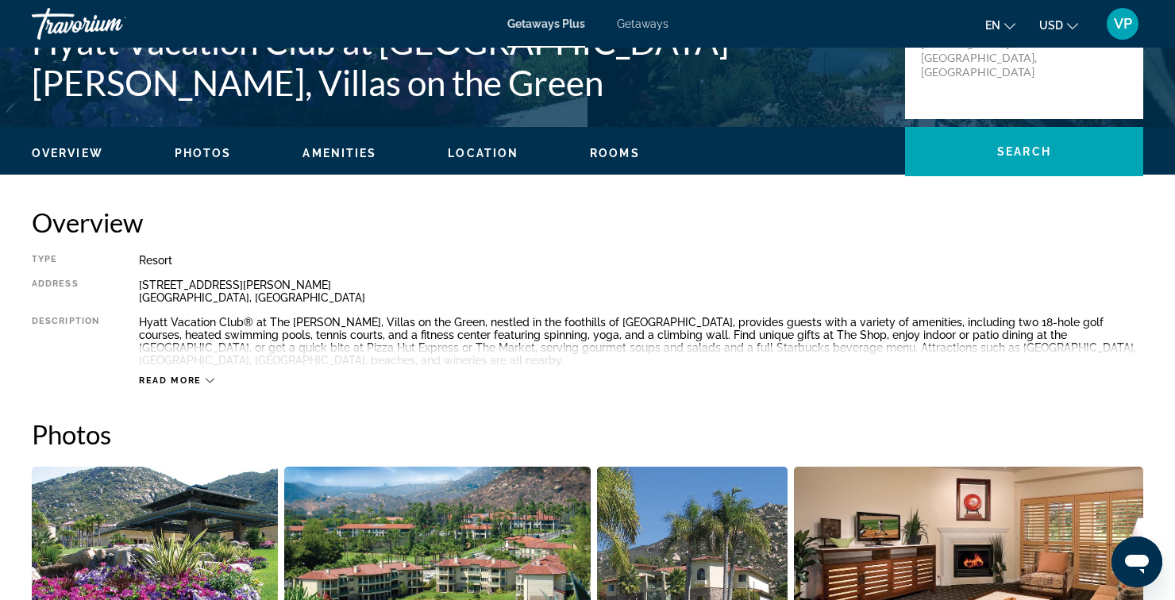
scroll to position [436, 0]
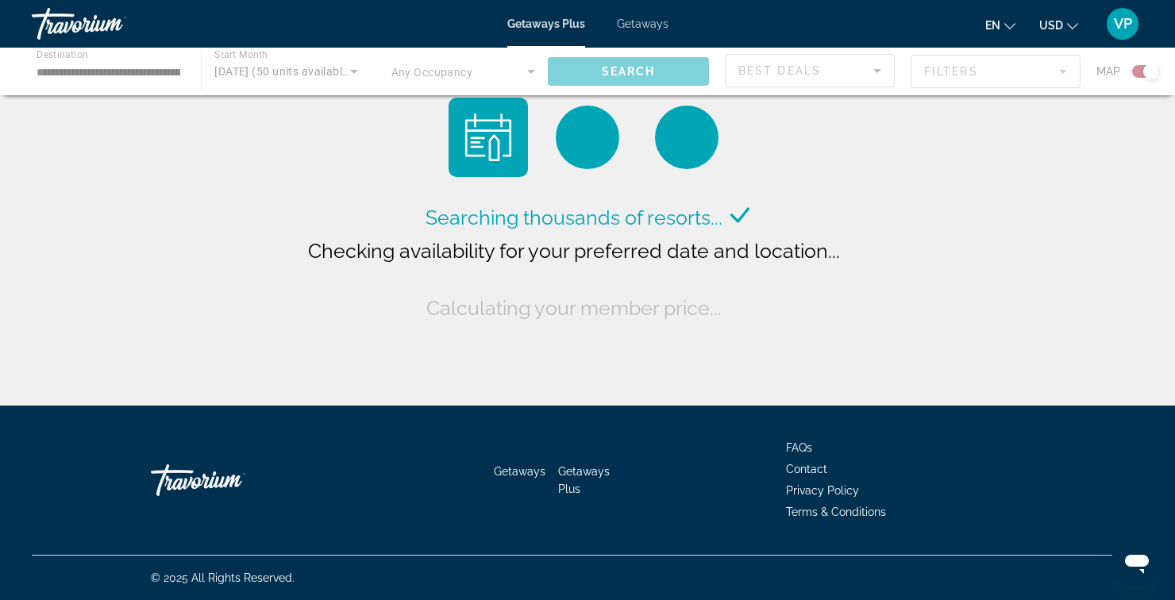
click at [652, 27] on span "Getaways" at bounding box center [643, 23] width 52 height 13
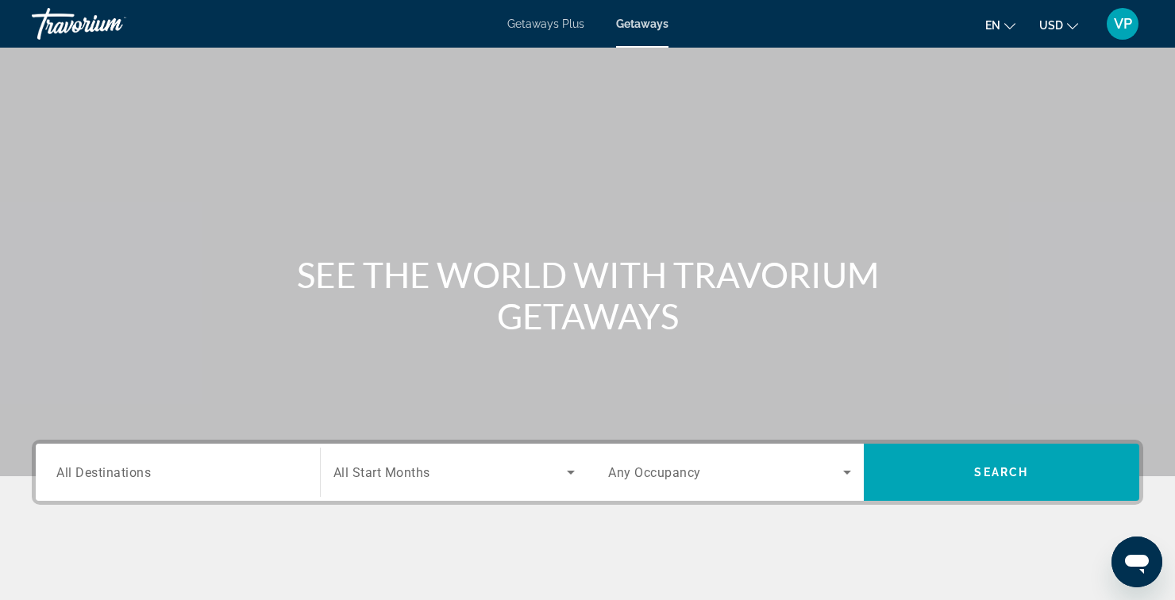
click at [262, 473] on input "Destination All Destinations" at bounding box center [177, 473] width 243 height 19
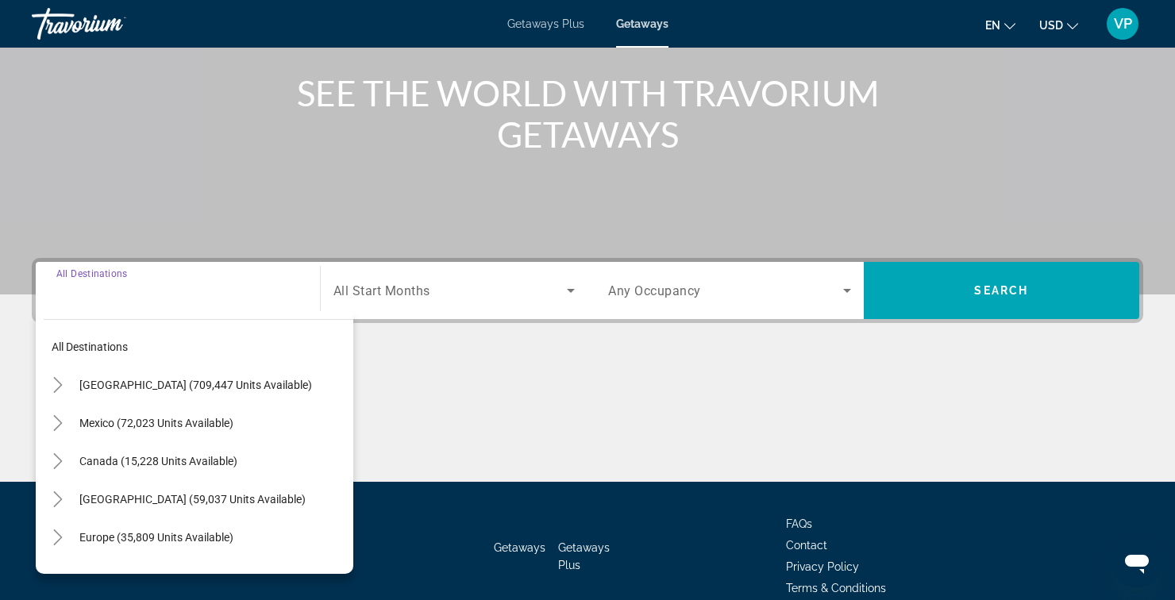
scroll to position [258, 0]
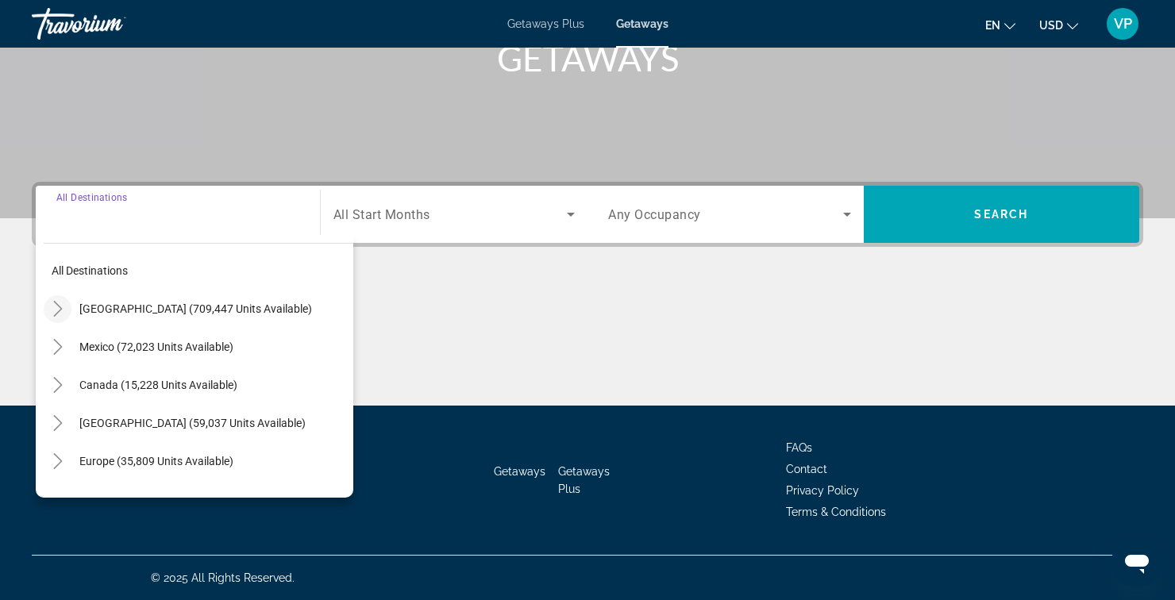
click at [56, 310] on icon "Toggle United States (709,447 units available)" at bounding box center [58, 309] width 16 height 16
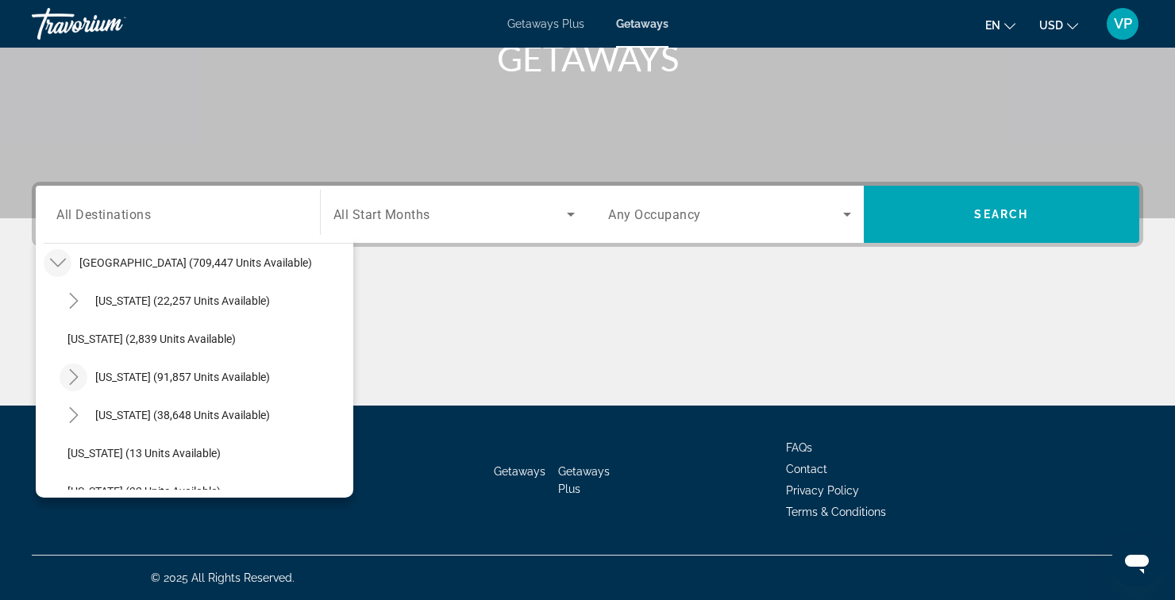
click at [62, 379] on mat-icon "Toggle California (91,857 units available)" at bounding box center [74, 378] width 28 height 28
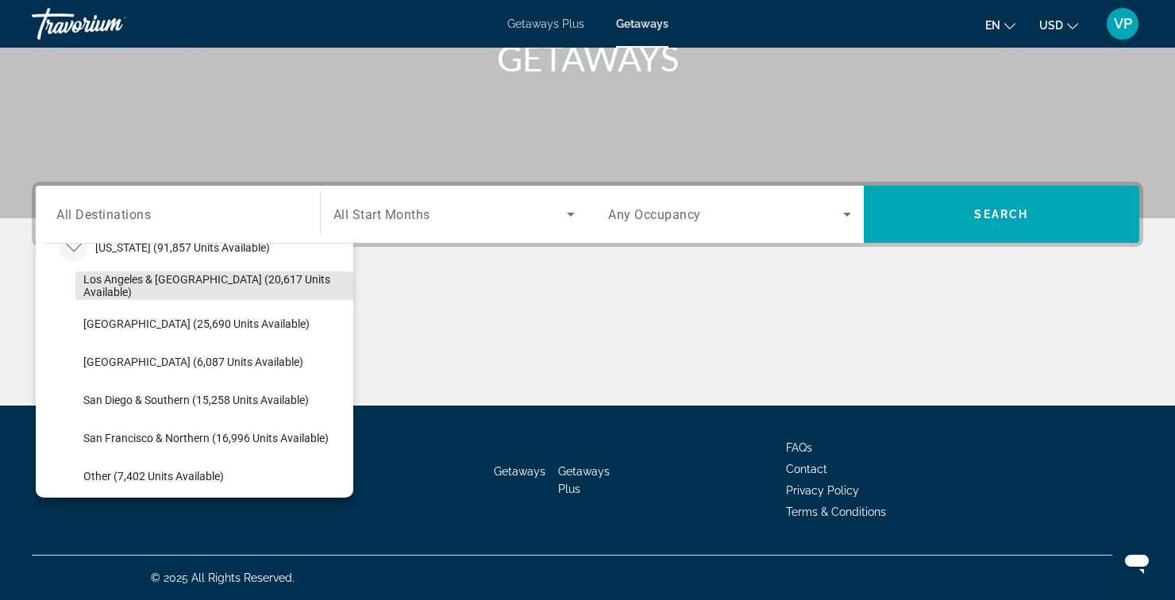
scroll to position [177, 0]
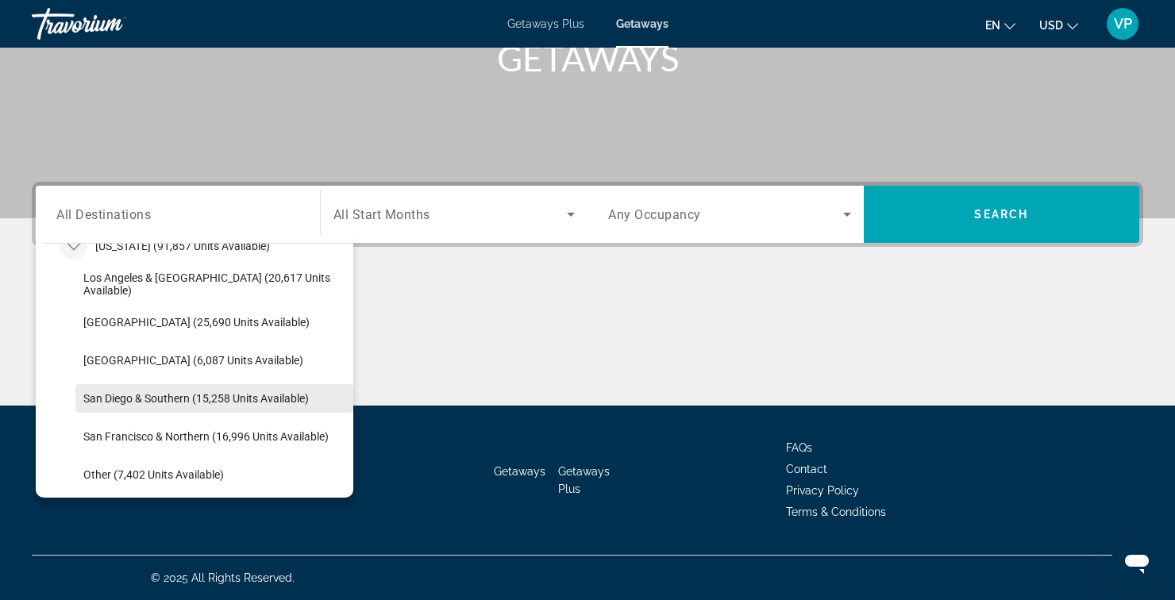
click at [153, 394] on span "San Diego & Southern (15,258 units available)" at bounding box center [195, 398] width 225 height 13
type input "**********"
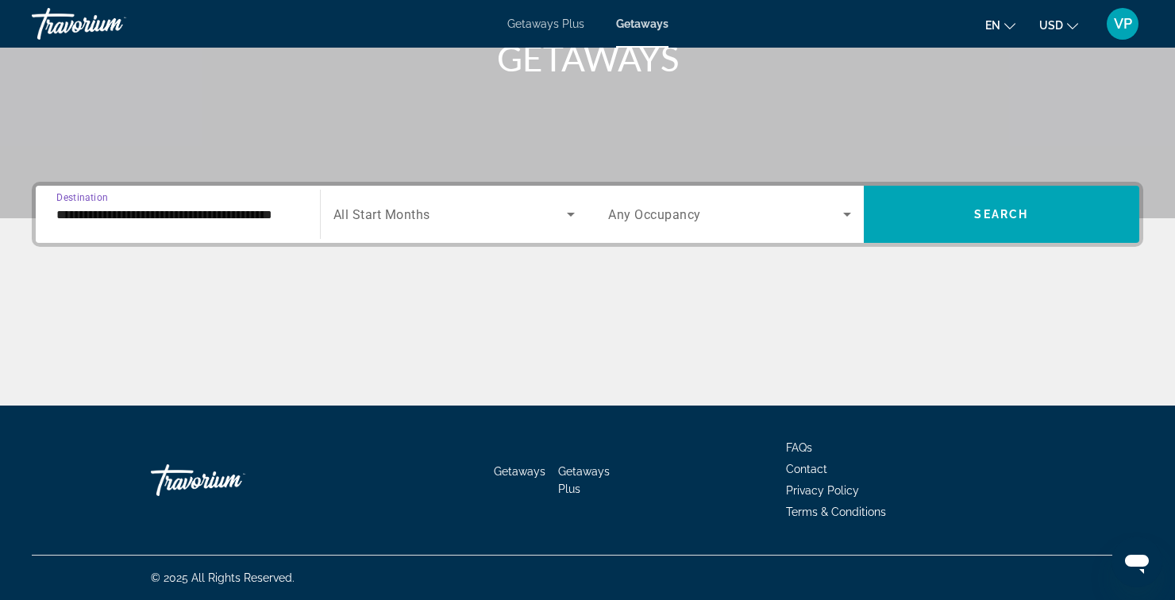
click at [576, 216] on icon "Search widget" at bounding box center [570, 214] width 19 height 19
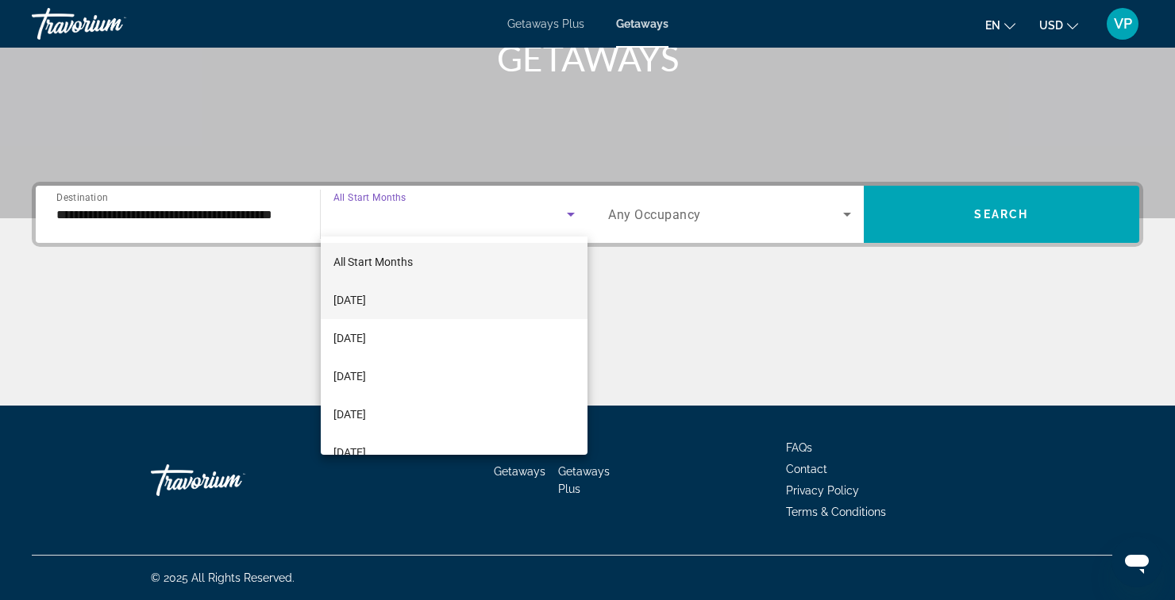
click at [363, 299] on span "[DATE]" at bounding box center [349, 299] width 33 height 19
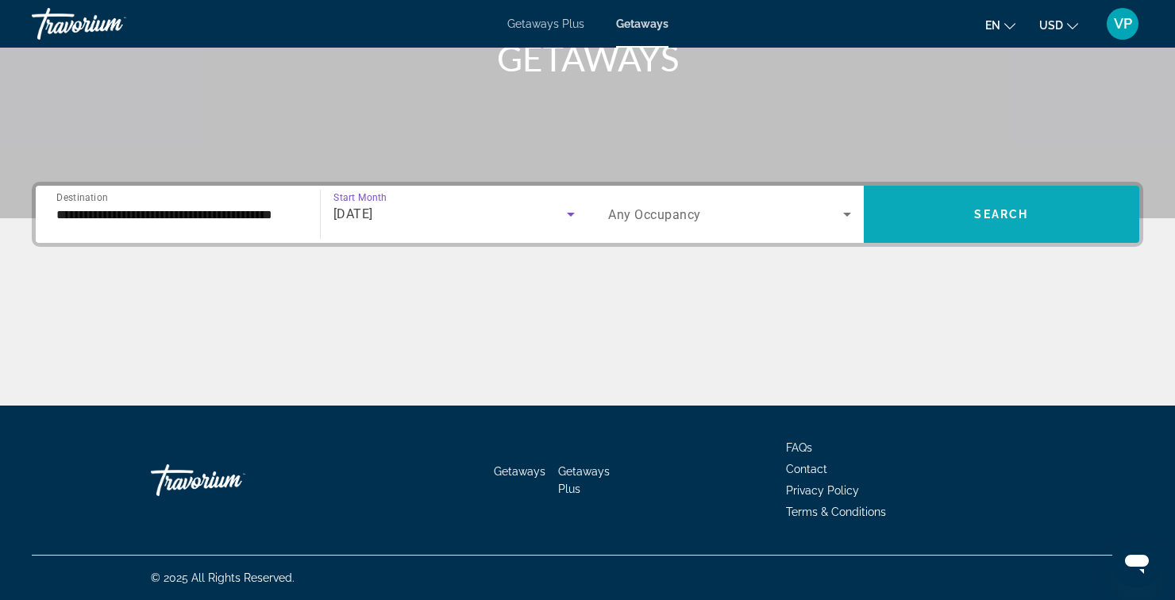
click at [948, 228] on span "Search widget" at bounding box center [1002, 214] width 276 height 38
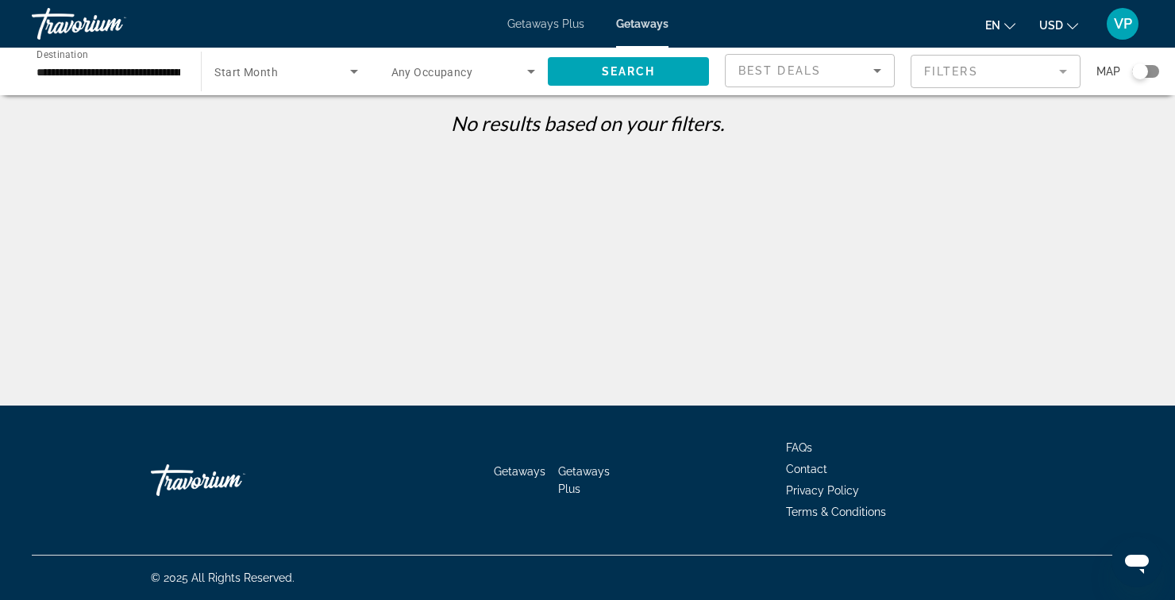
click at [353, 71] on icon "Search widget" at bounding box center [354, 72] width 8 height 4
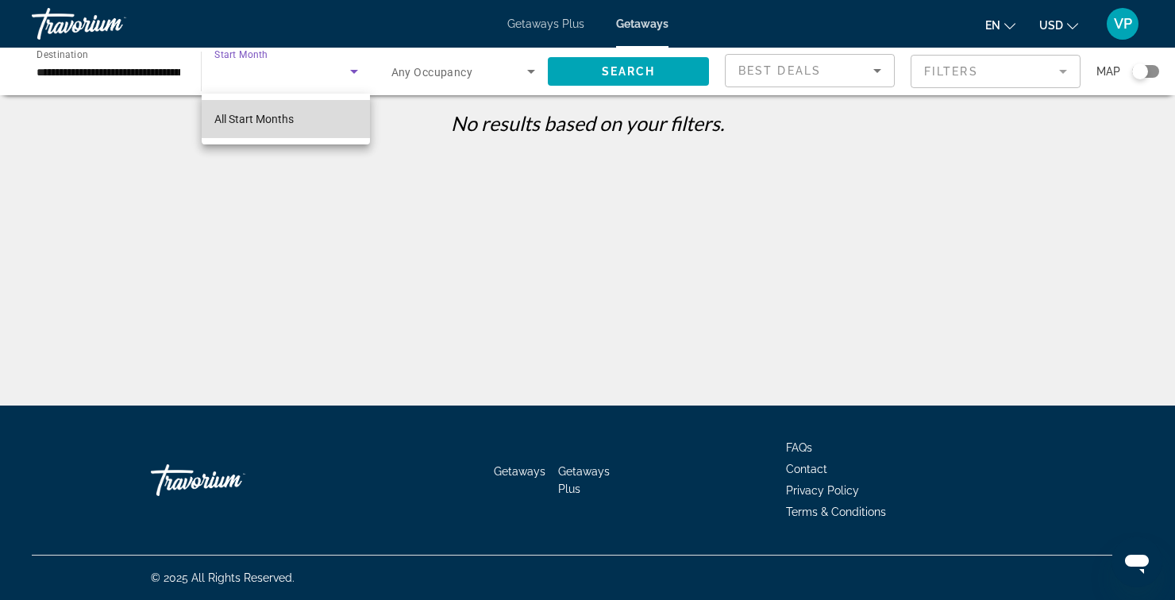
scroll to position [1, 0]
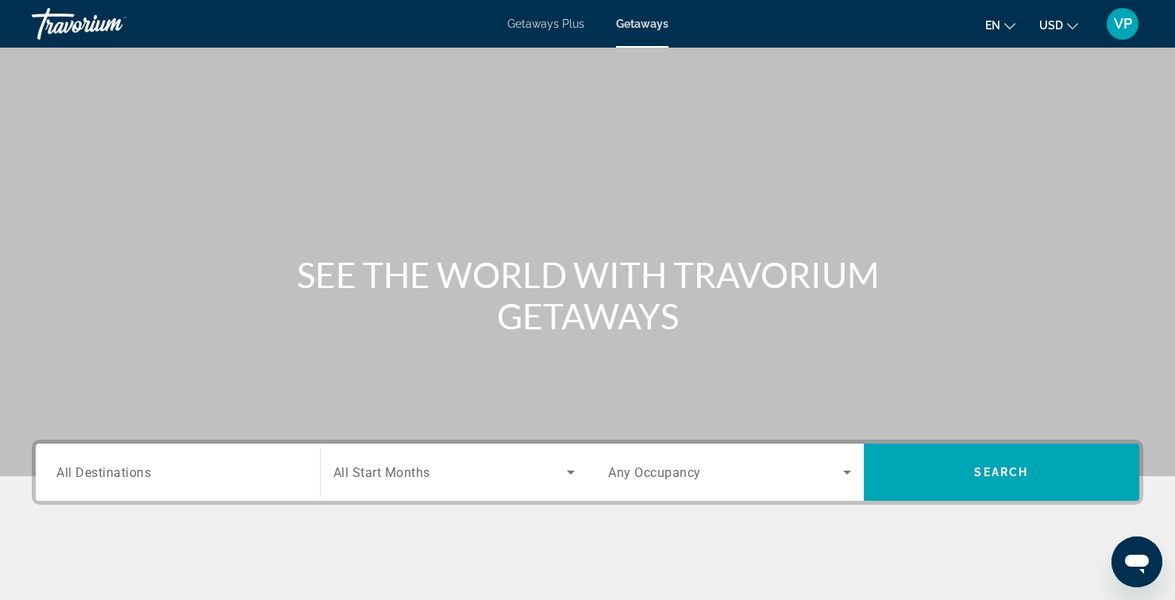
click at [243, 479] on input "Destination All Destinations" at bounding box center [177, 473] width 243 height 19
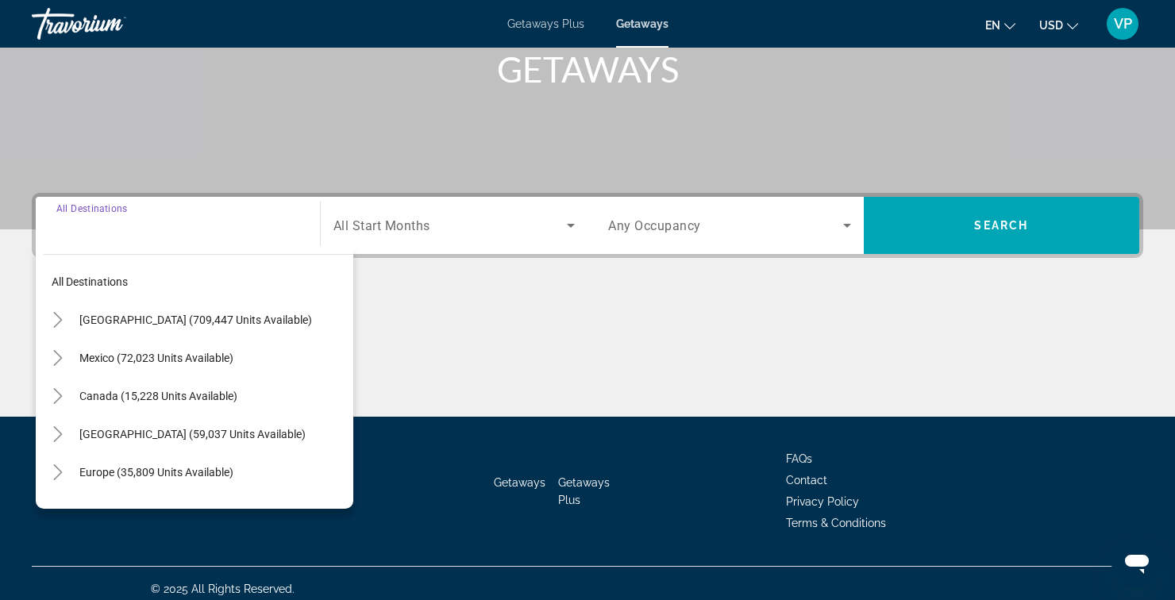
scroll to position [258, 0]
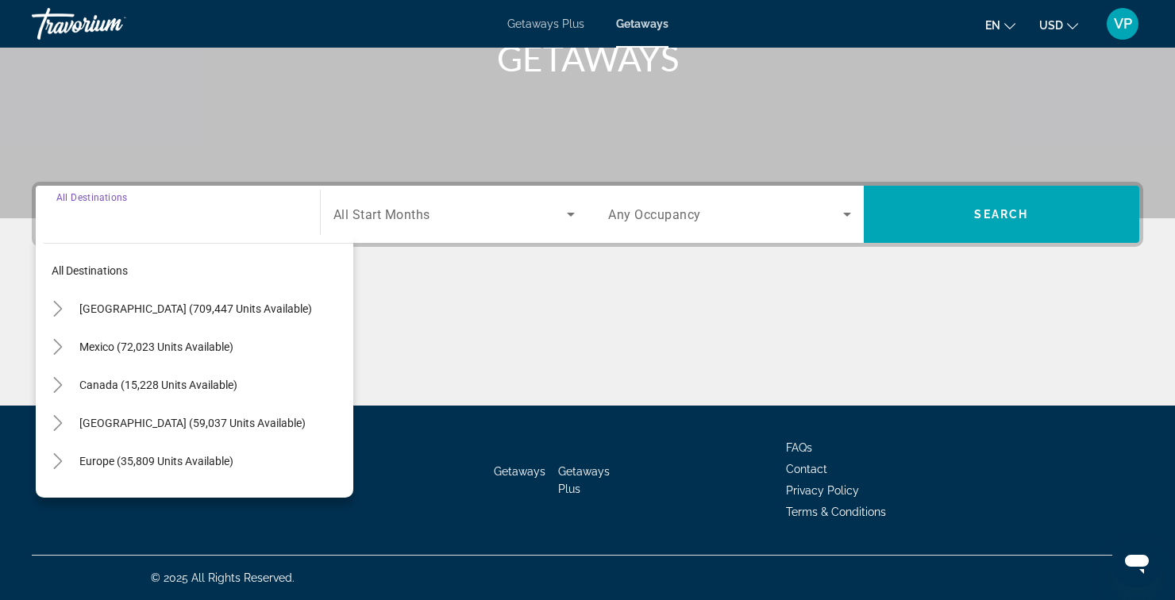
click at [42, 307] on div "All destinations United States (709,447 units available) Mexico (72,023 units a…" at bounding box center [194, 366] width 317 height 263
click at [66, 314] on mat-icon "Toggle United States (709,447 units available)" at bounding box center [58, 309] width 28 height 28
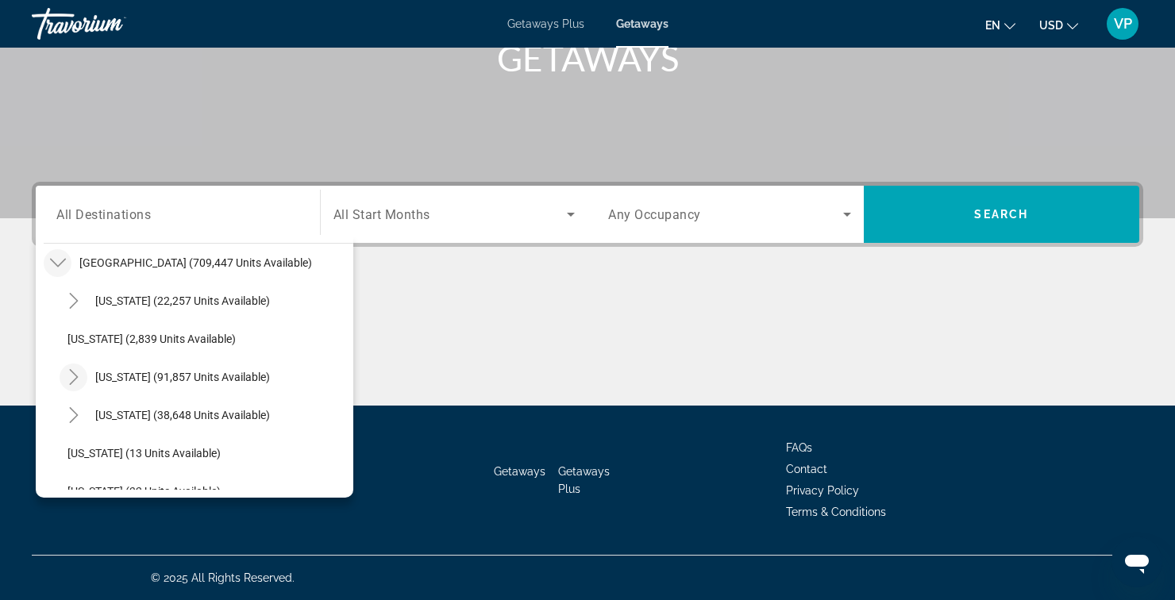
click at [75, 380] on icon "Toggle California (91,857 units available)" at bounding box center [74, 377] width 16 height 16
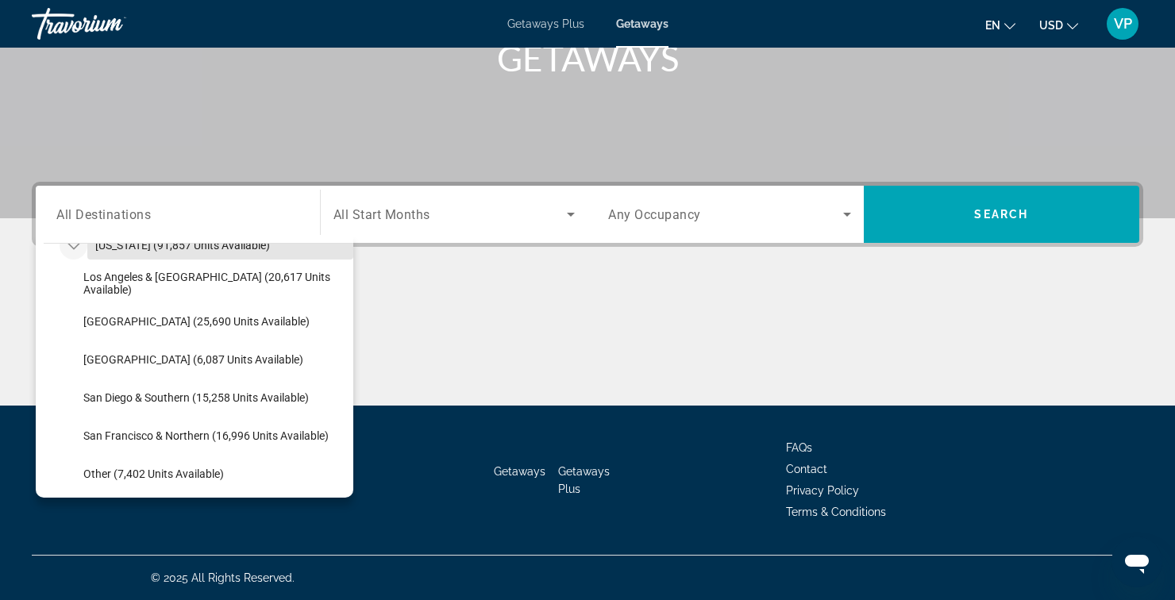
scroll to position [187, 0]
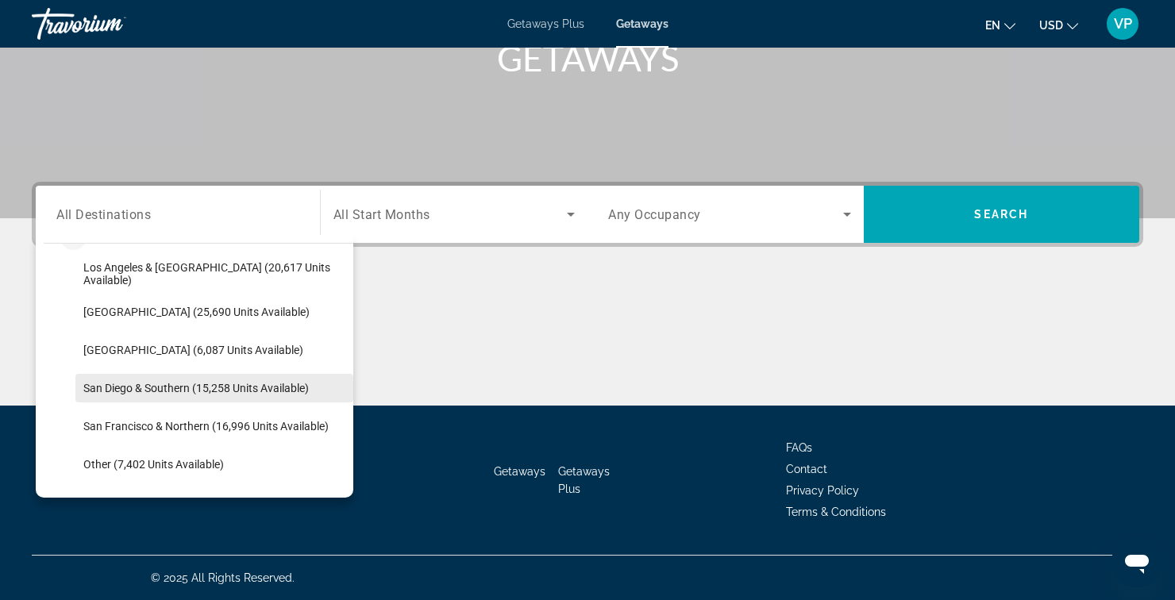
click at [150, 390] on span "San Diego & Southern (15,258 units available)" at bounding box center [195, 388] width 225 height 13
type input "**********"
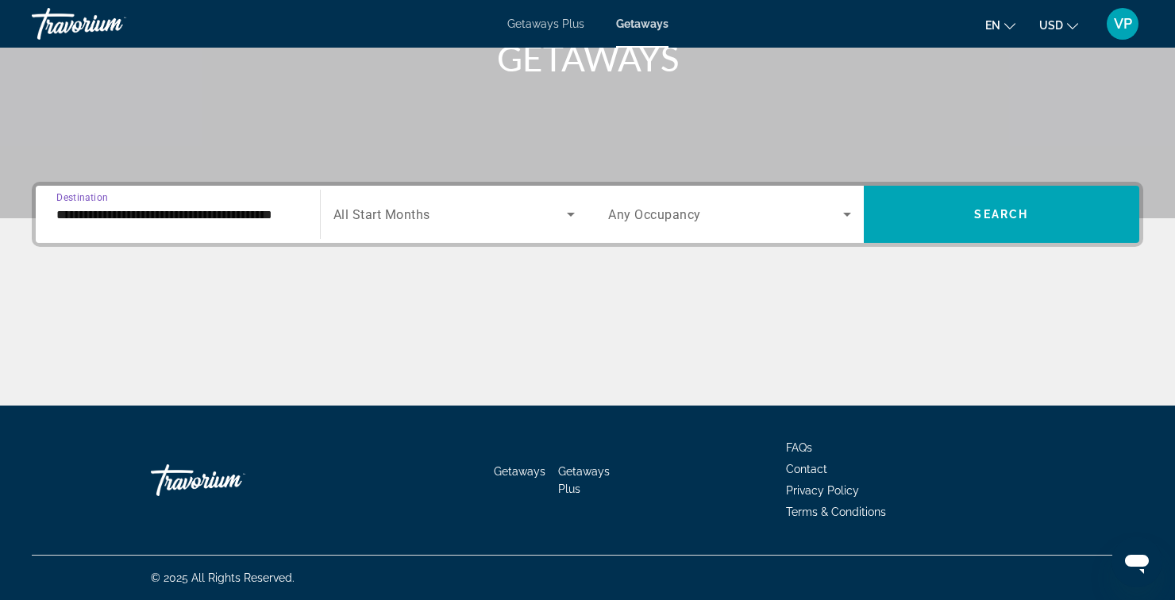
click at [560, 211] on span "Search widget" at bounding box center [450, 214] width 234 height 19
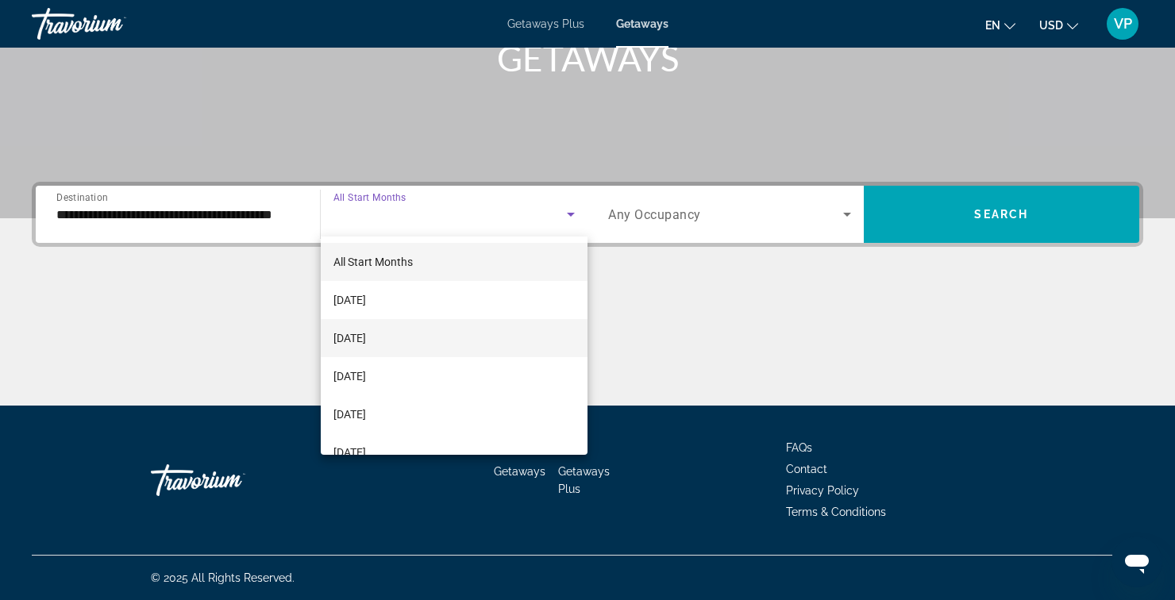
click at [366, 337] on span "[DATE]" at bounding box center [349, 338] width 33 height 19
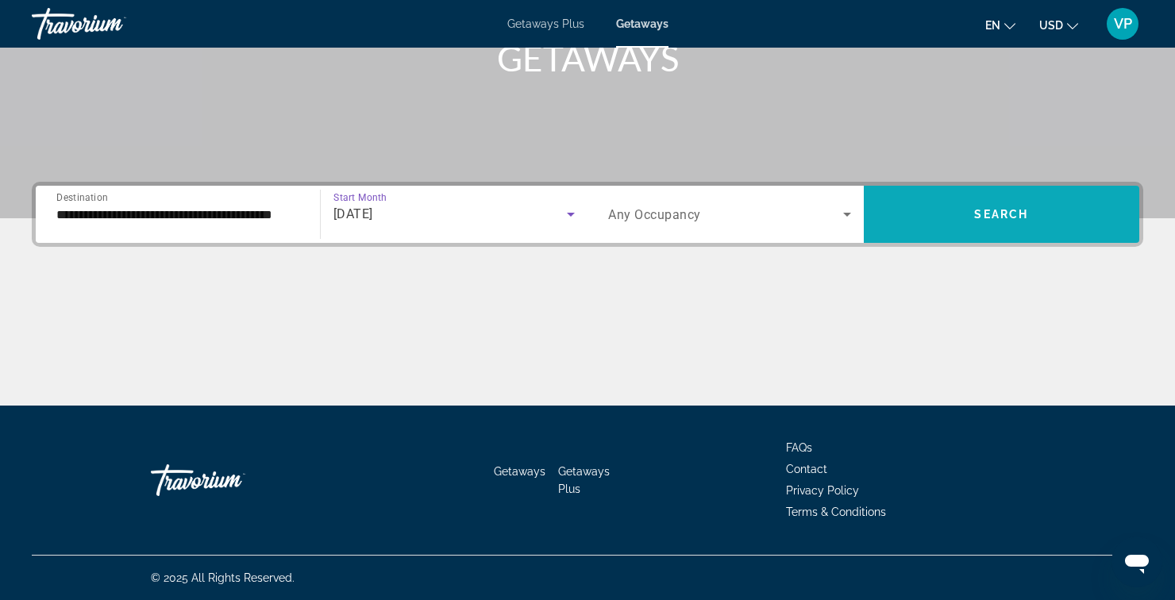
click at [918, 220] on span "Search widget" at bounding box center [1002, 214] width 276 height 38
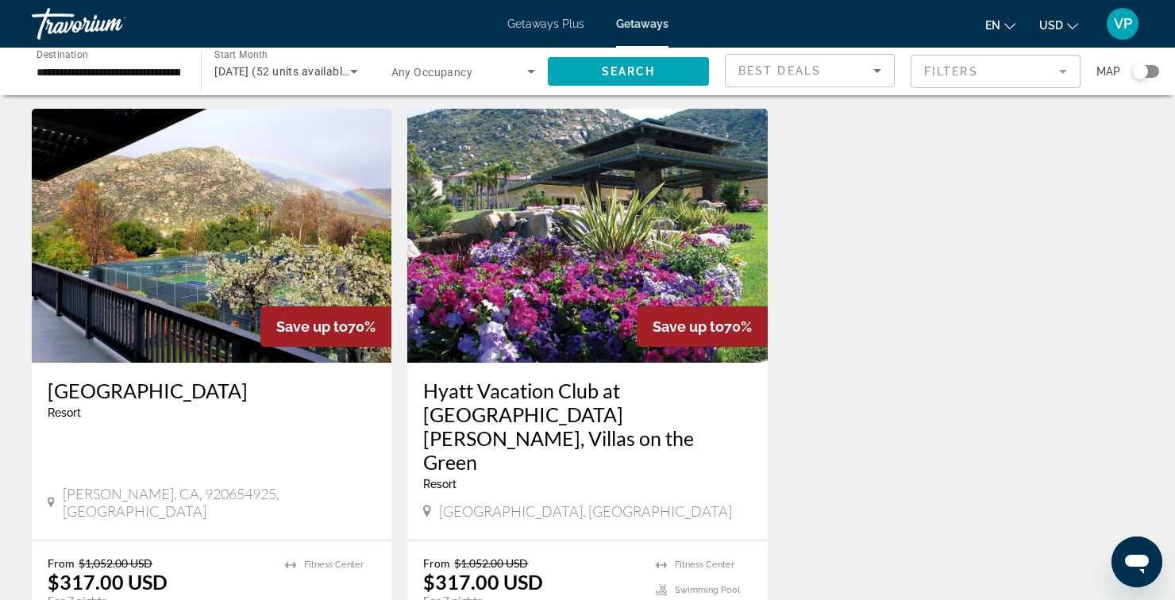
scroll to position [44, 0]
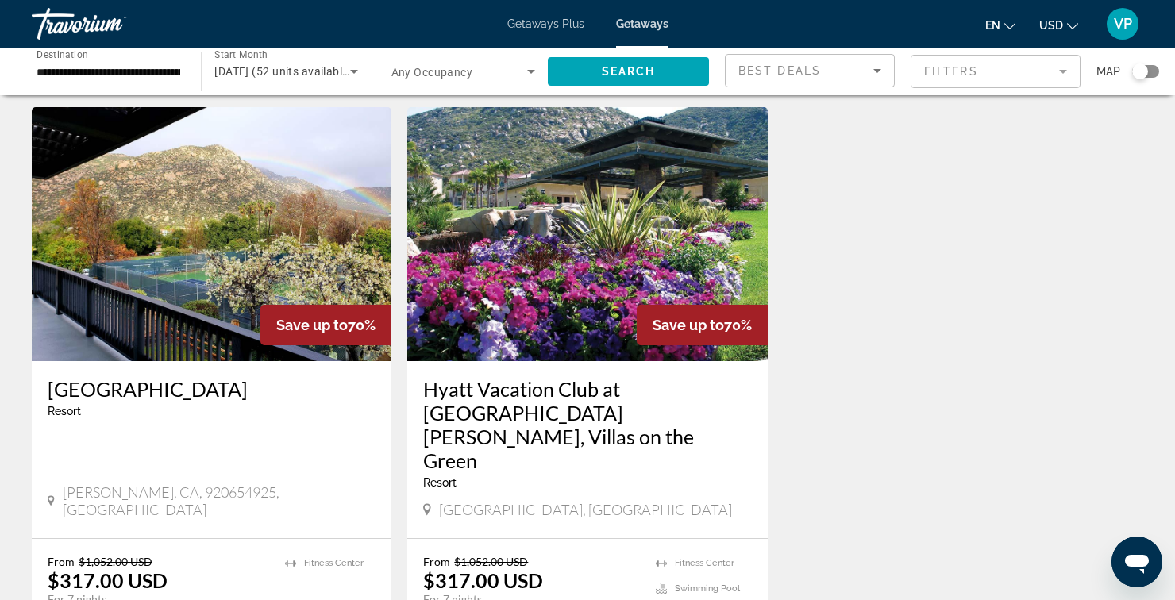
click at [169, 400] on h3 "[GEOGRAPHIC_DATA]" at bounding box center [212, 389] width 328 height 24
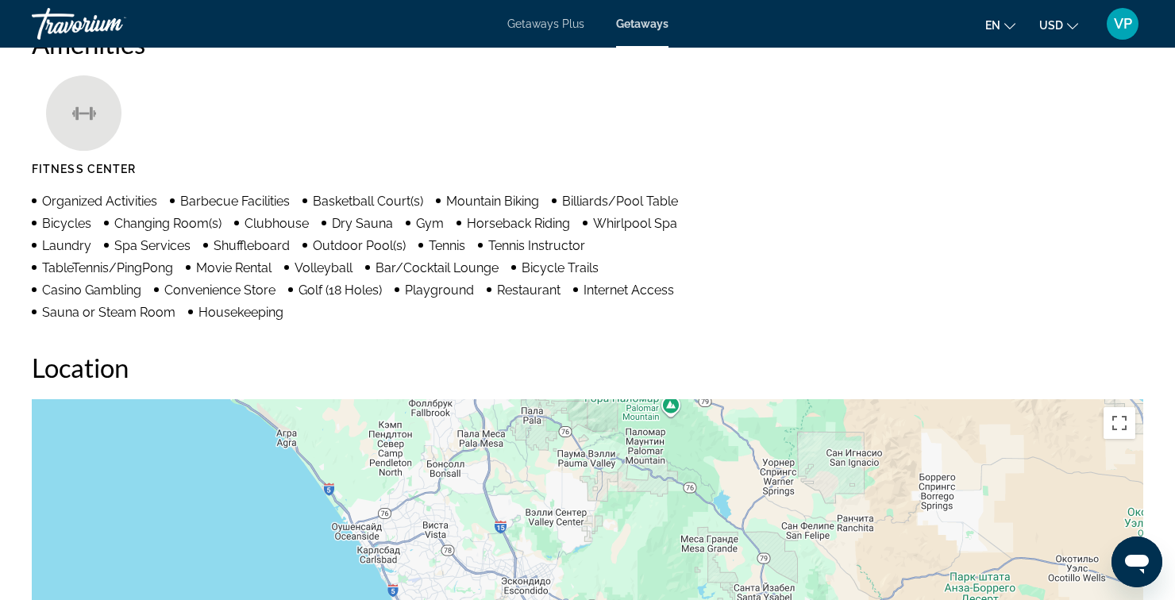
scroll to position [1275, 0]
